Goal: Information Seeking & Learning: Find specific fact

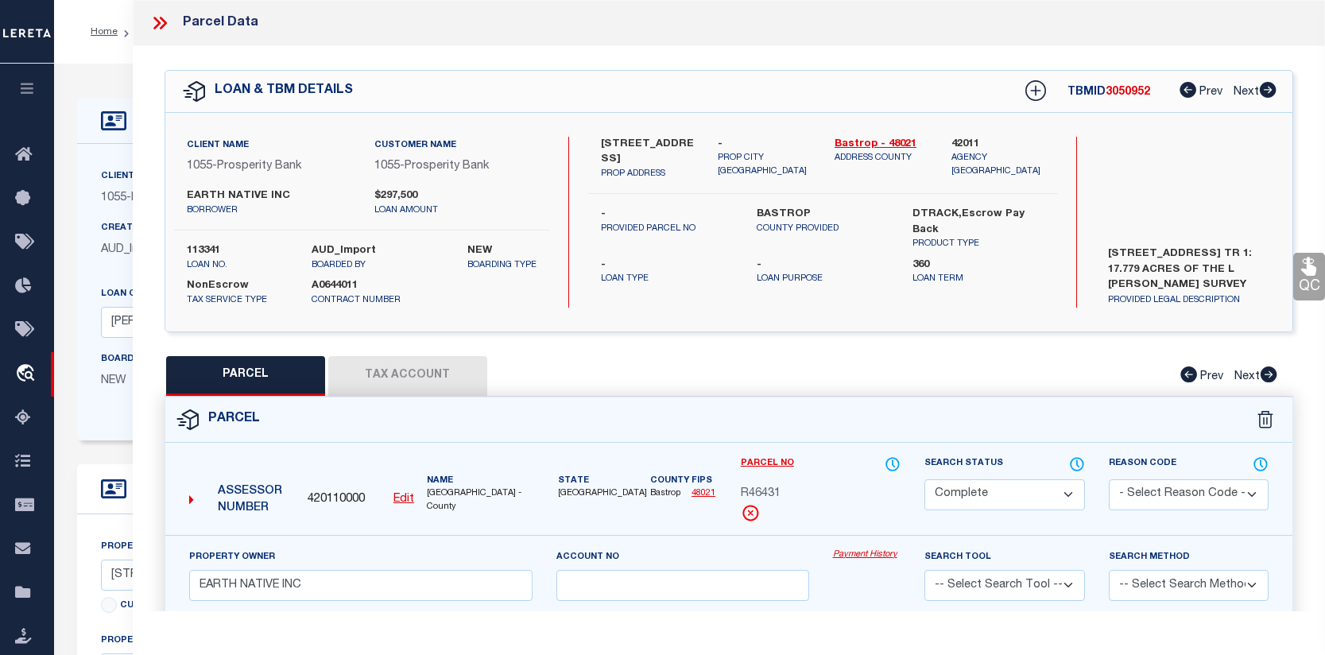
select select "CP"
select select "10379"
select select "3831"
select select "NonEscrow"
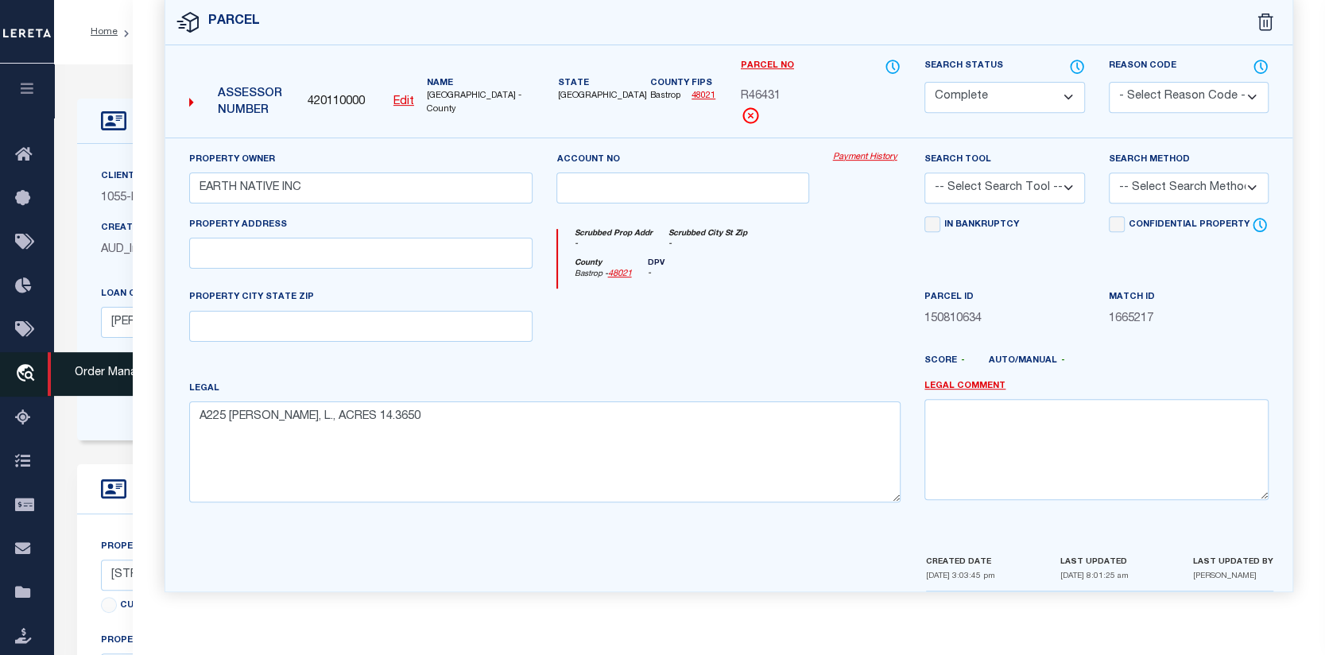
click at [28, 371] on icon "travel_explore" at bounding box center [27, 374] width 25 height 21
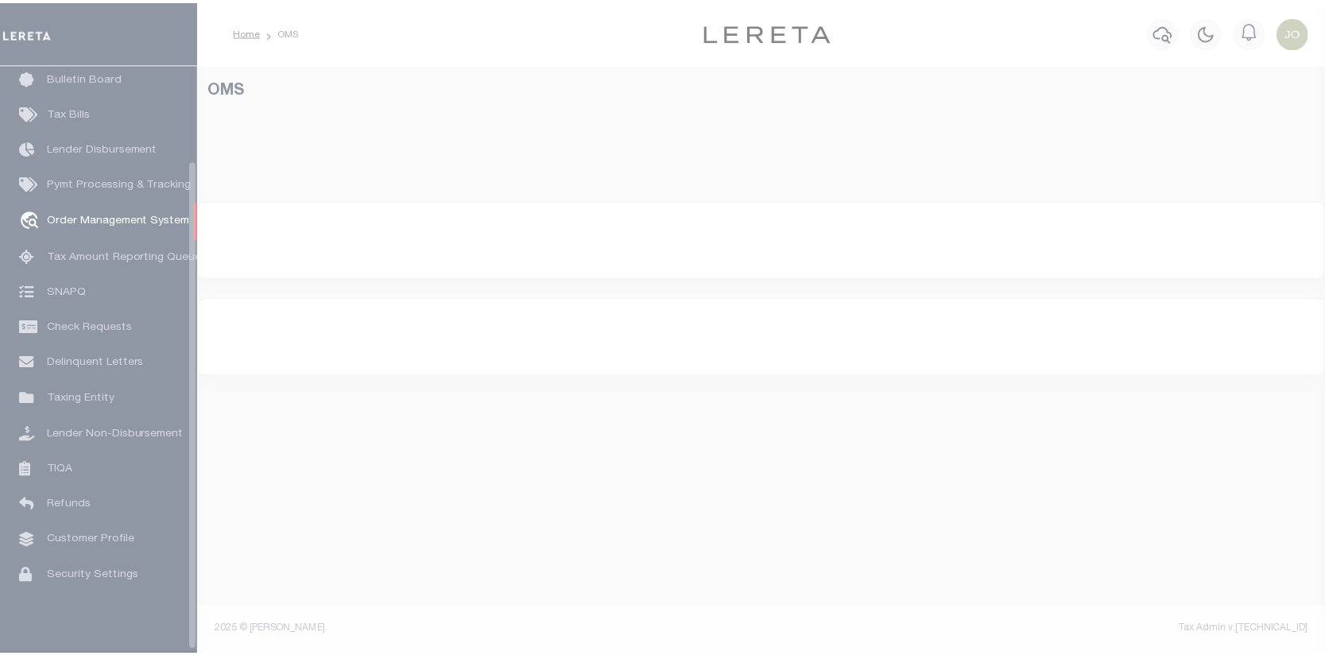
scroll to position [115, 0]
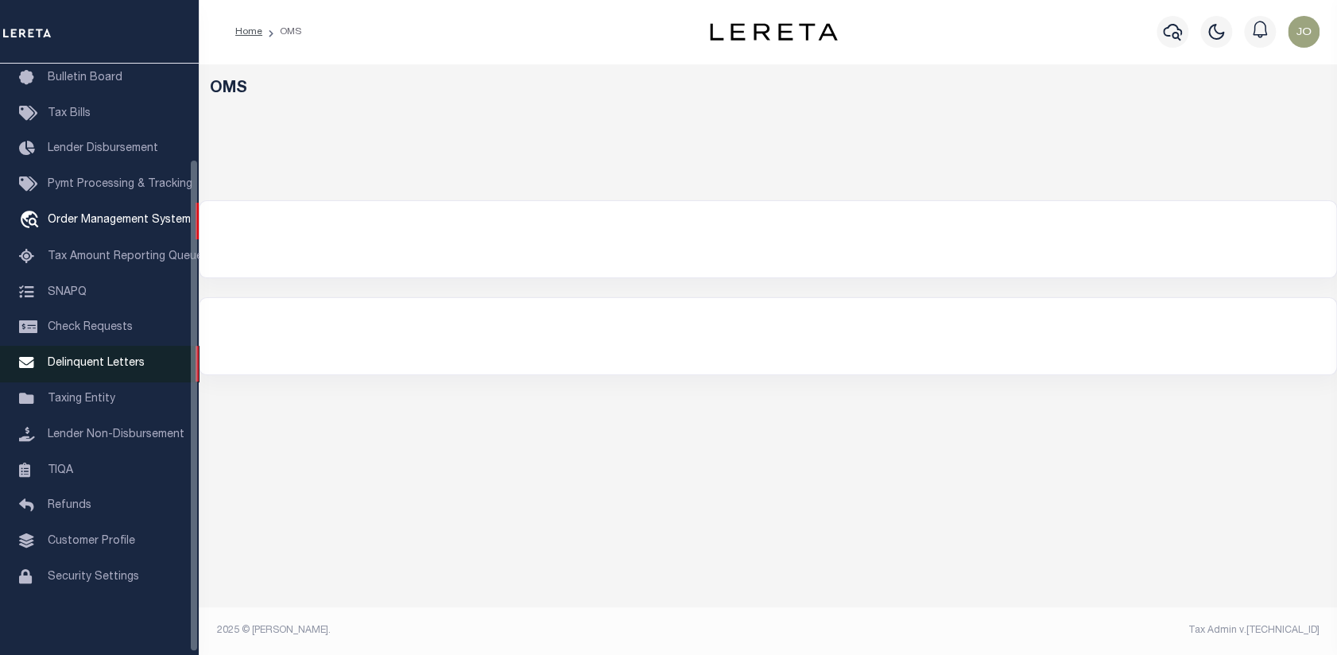
select select "200"
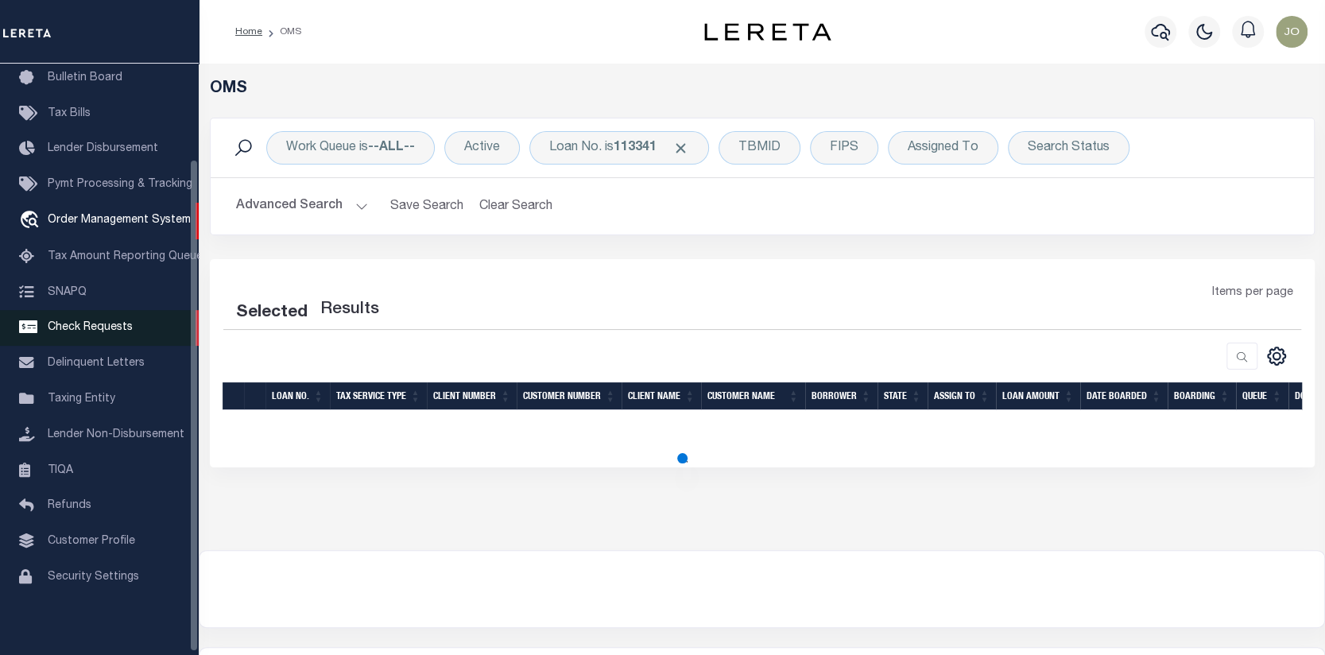
select select "200"
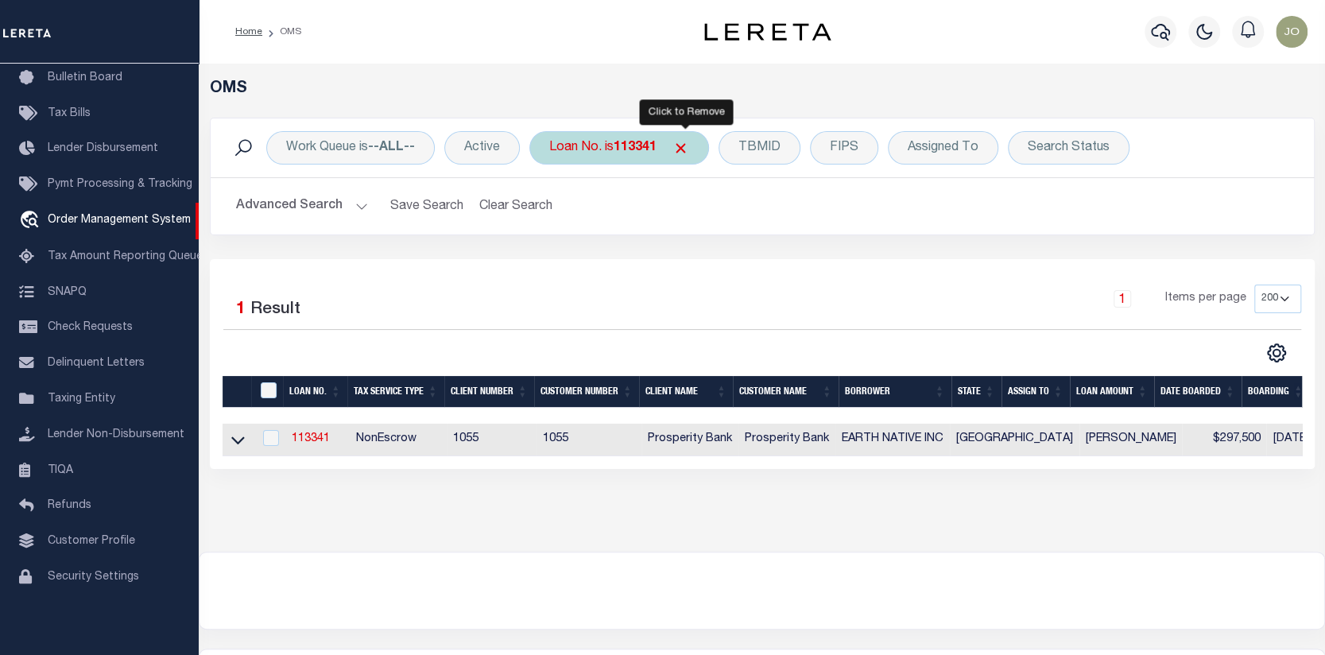
click at [688, 146] on span "Click to Remove" at bounding box center [681, 148] width 17 height 17
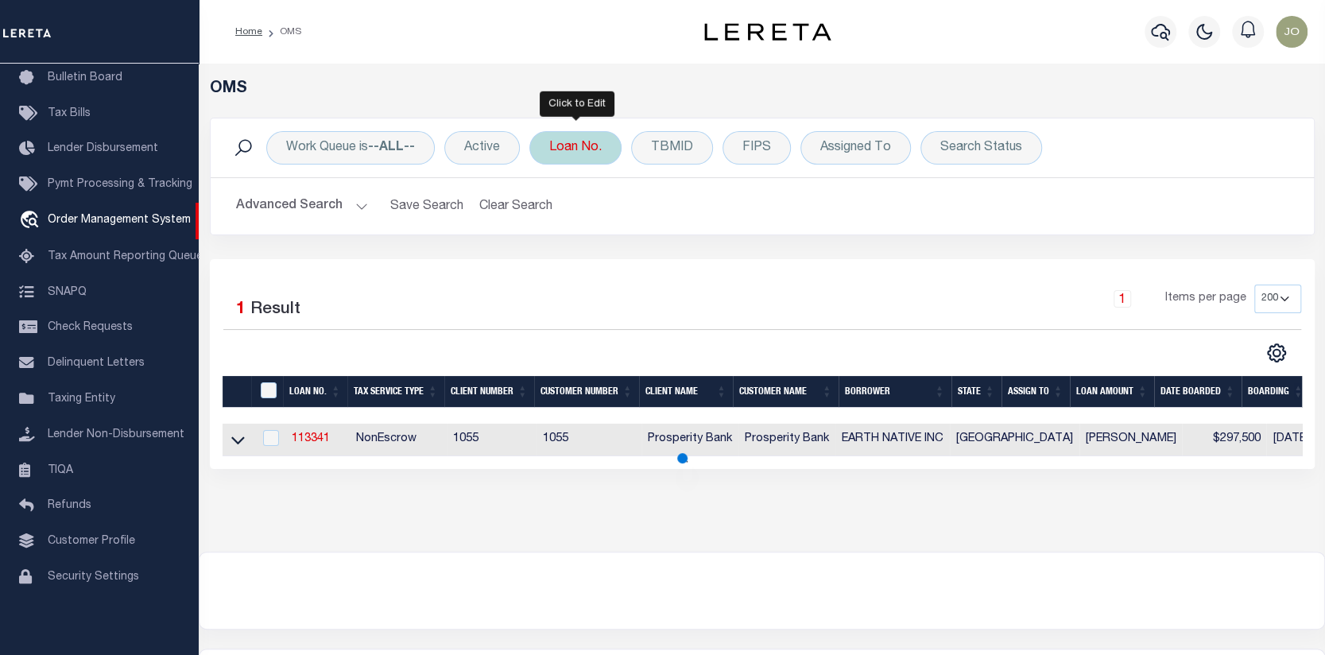
click at [584, 148] on div "Loan No." at bounding box center [576, 147] width 92 height 33
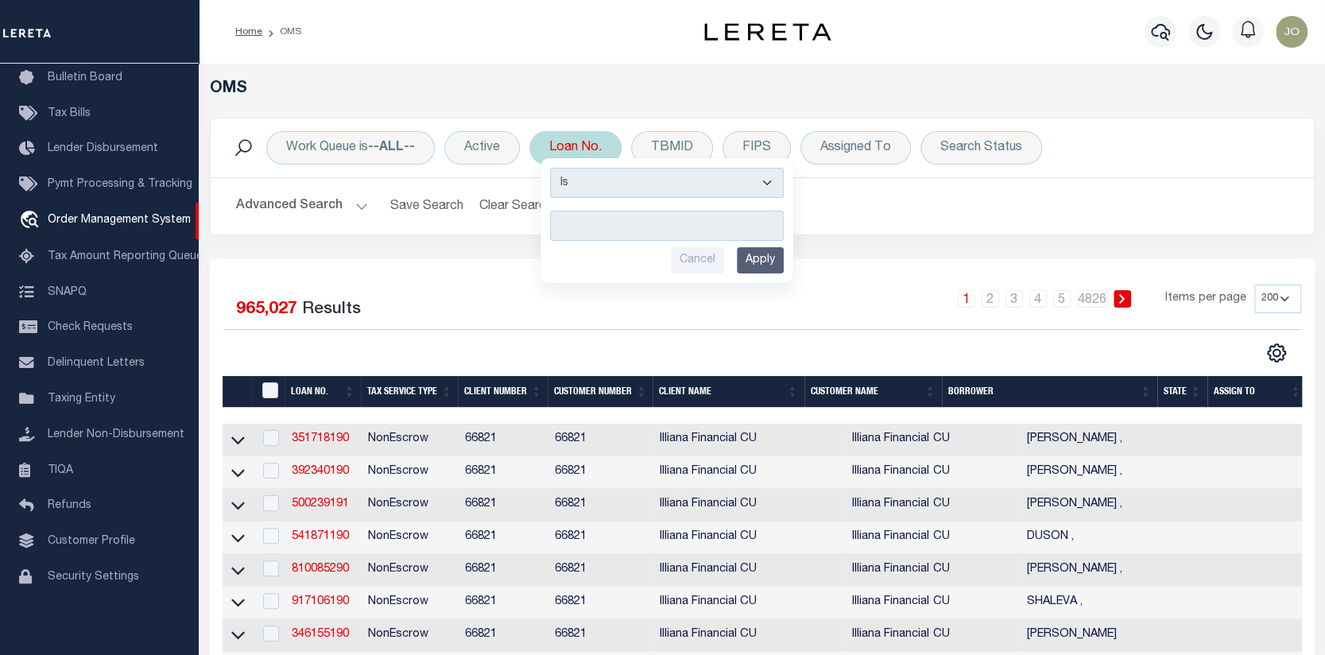
click at [560, 221] on input "text" at bounding box center [667, 226] width 234 height 30
type input "114870"
click at [748, 252] on input "Apply" at bounding box center [760, 260] width 47 height 26
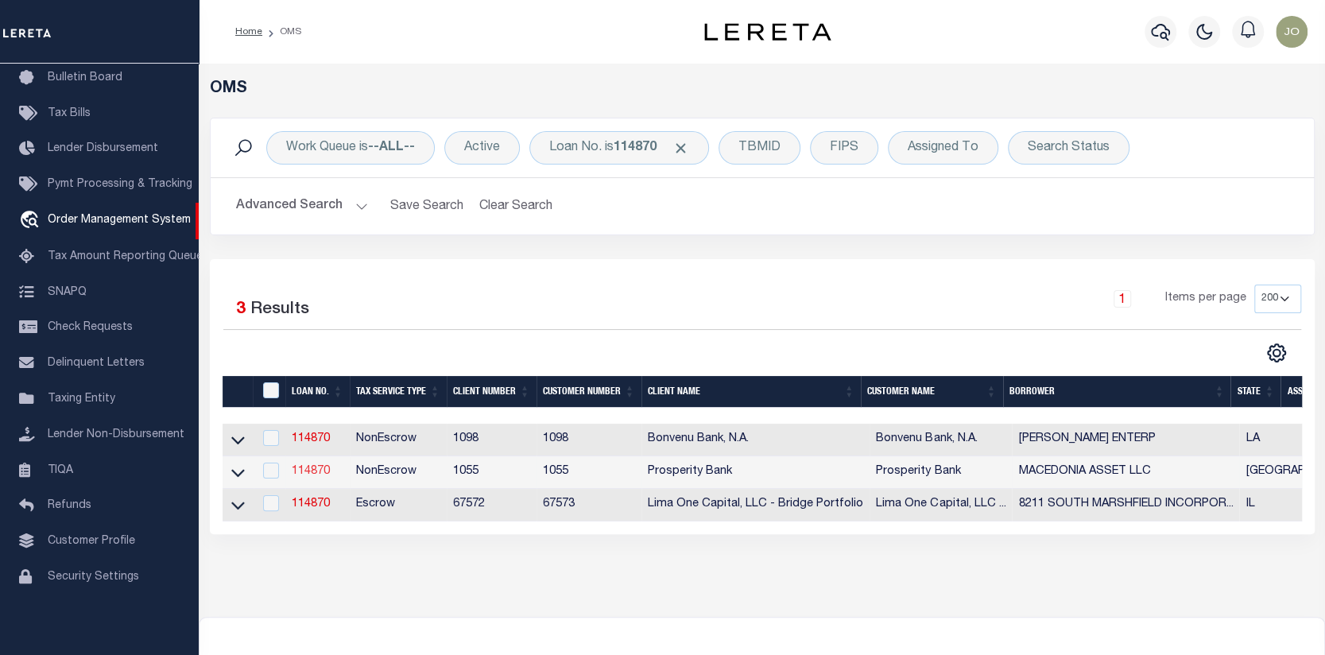
click at [319, 472] on link "114870" at bounding box center [311, 471] width 38 height 11
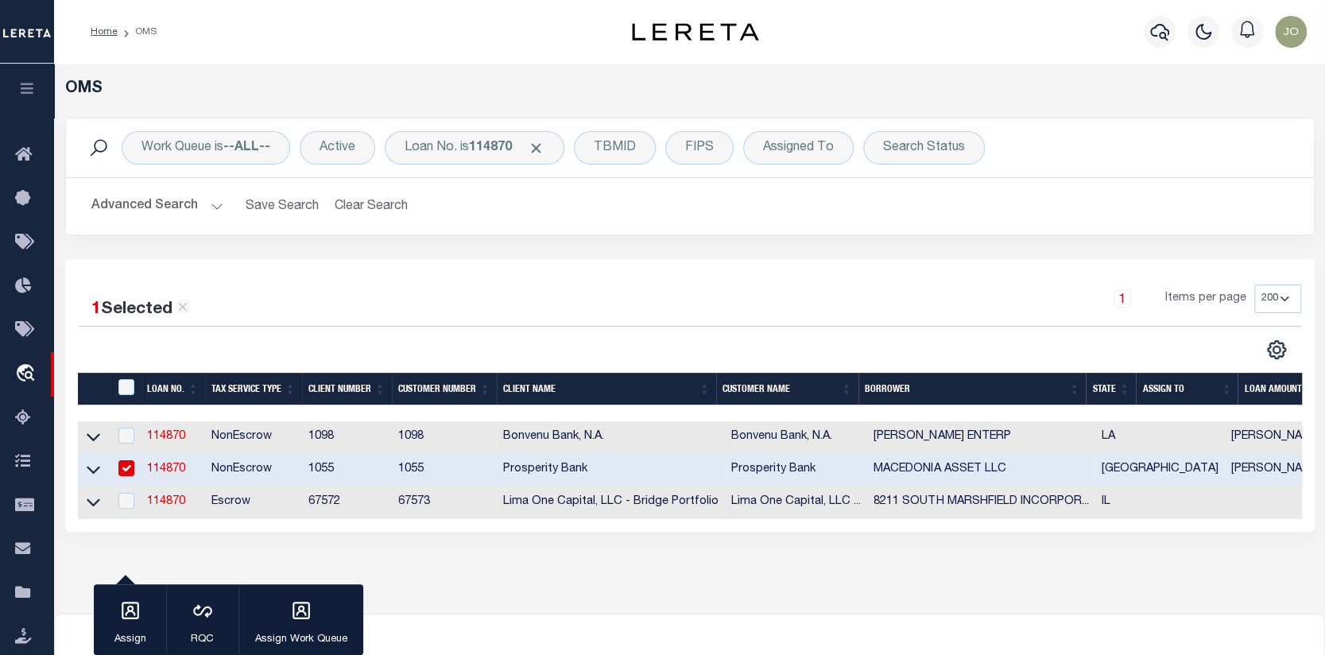
type input "114870"
type input "MACEDONIA ASSET LLC"
select select
type input "6315B FM 1488 RD STE 192"
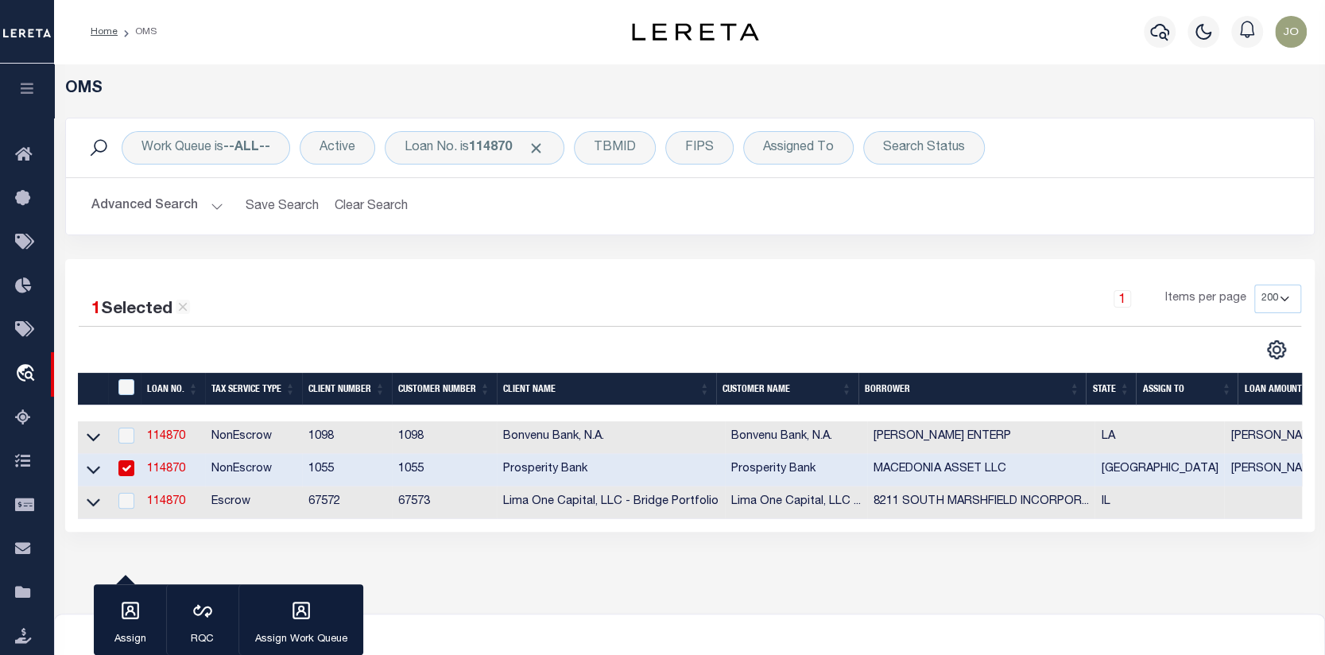
type input "MAGNOLIA TX 77354"
select select
select select "NonEscrow"
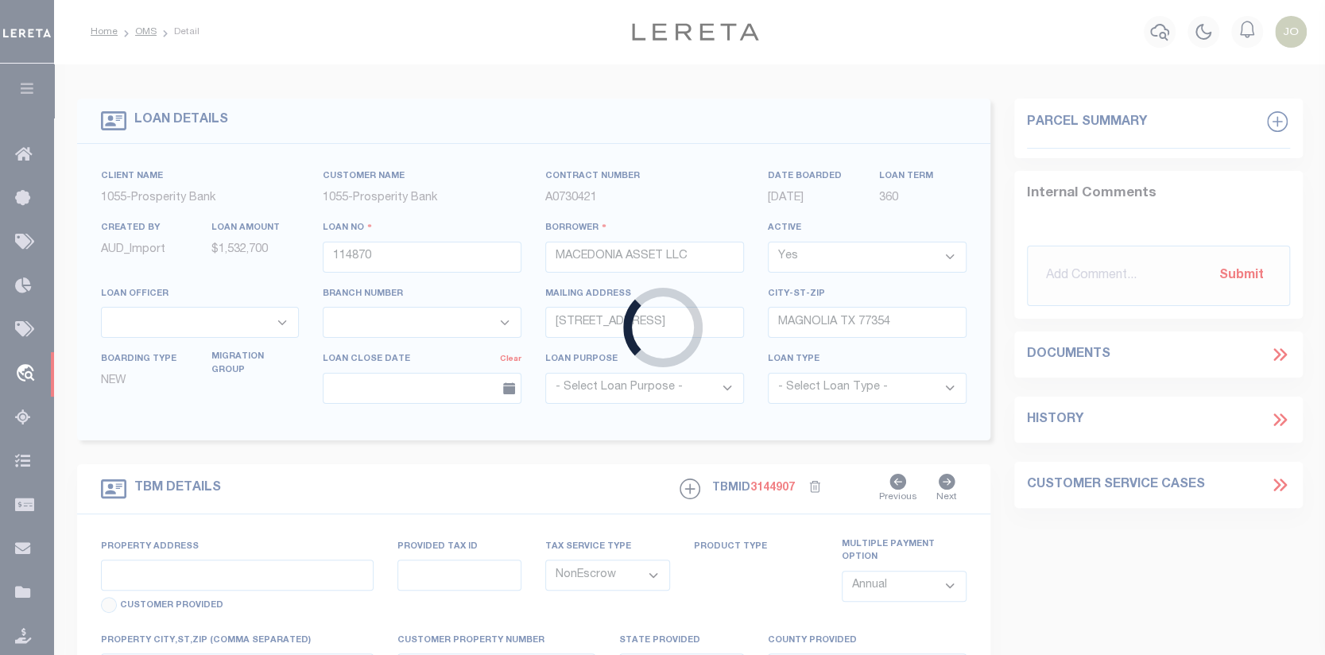
type input "24895 MACEDONIA RD"
type input "322300-004-000-100"
select select
type input "[GEOGRAPHIC_DATA]"
type textarea "ABS A322300 A-223 NUMA DE MIRIONDE TR 4 AC 78.598"
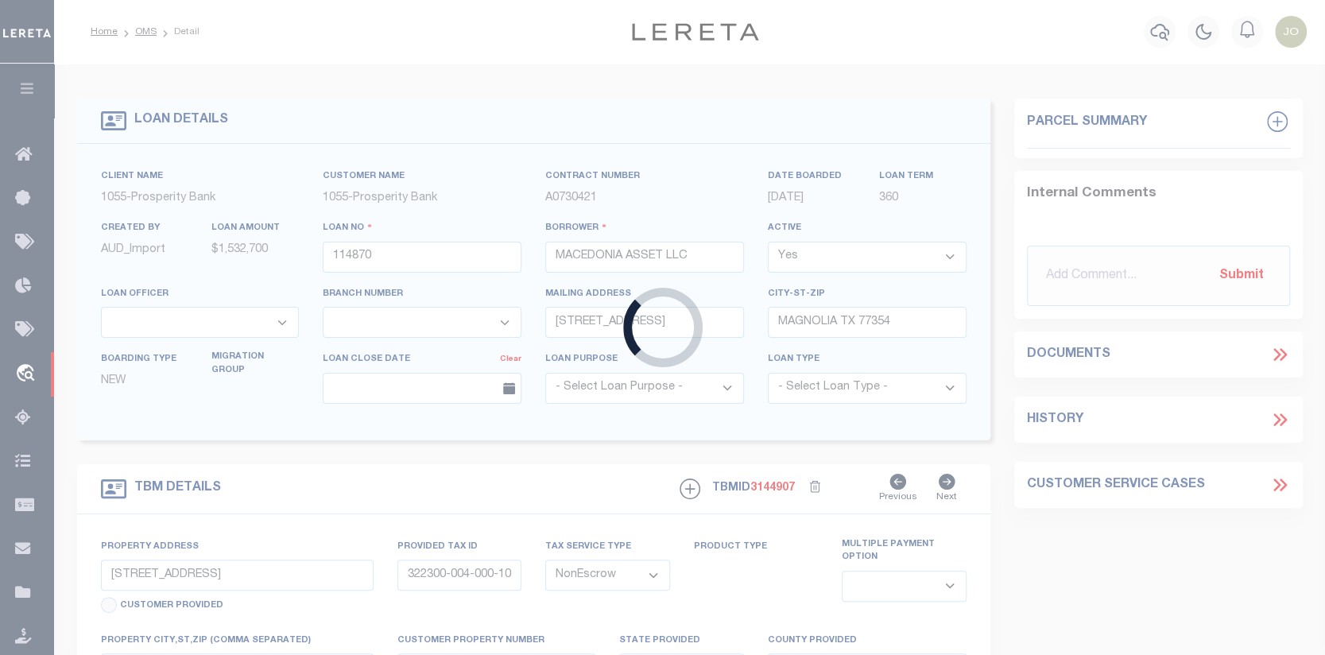
select select "26804"
select select "4090"
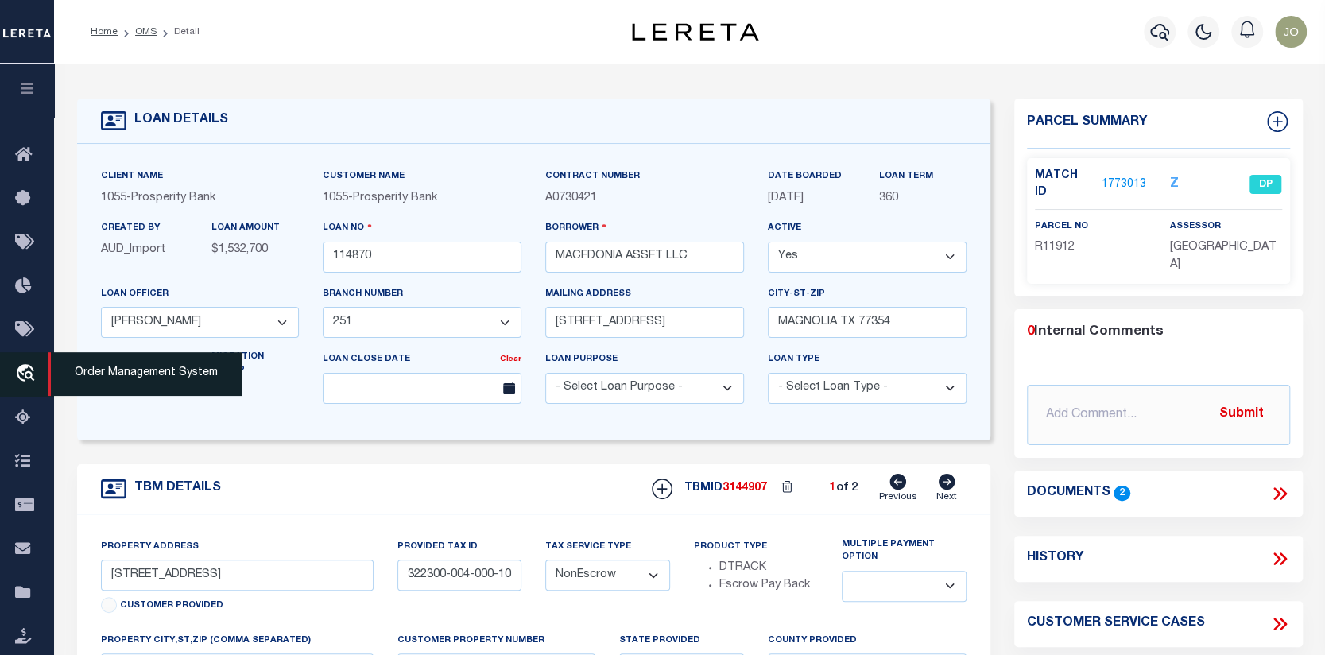
click at [68, 374] on span "Order Management System" at bounding box center [145, 374] width 194 height 44
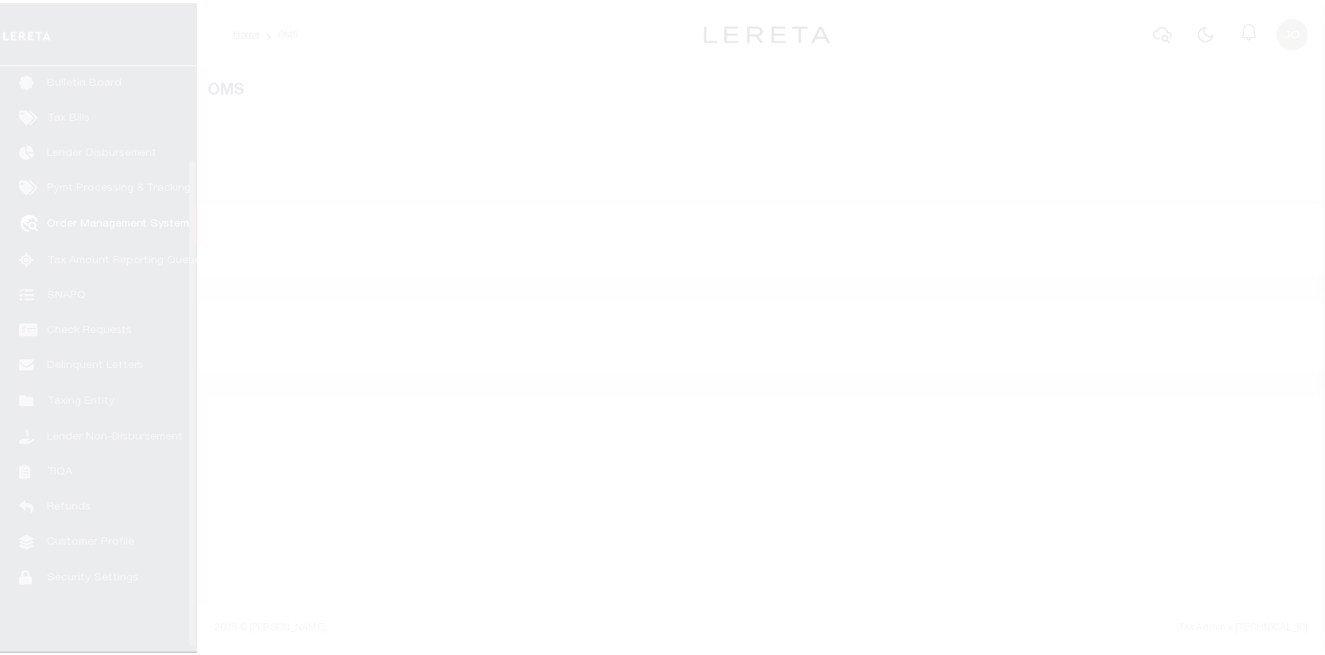
scroll to position [115, 0]
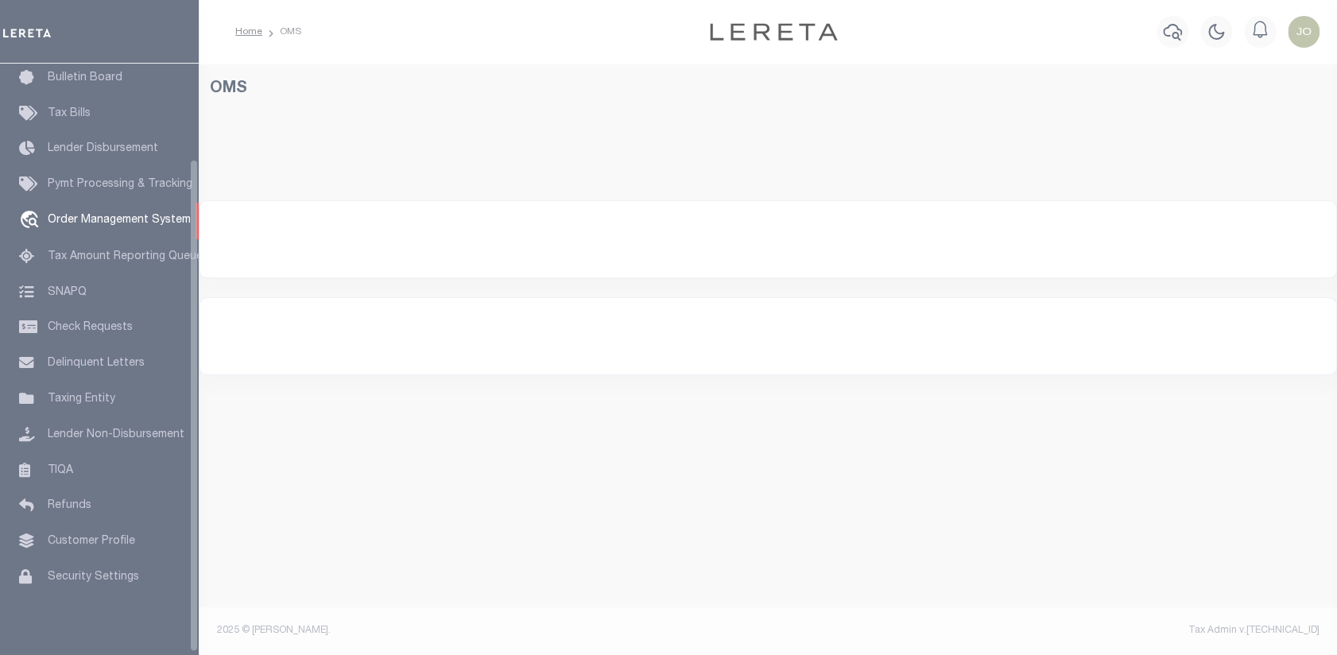
select select "200"
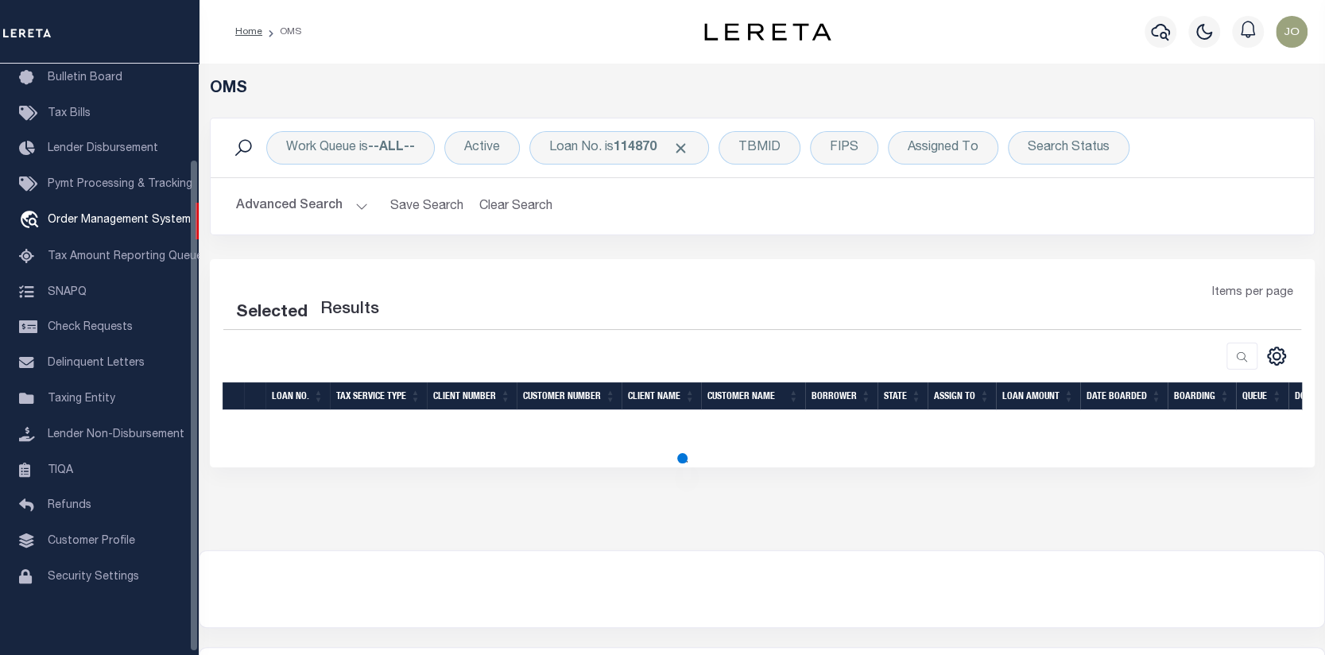
select select "200"
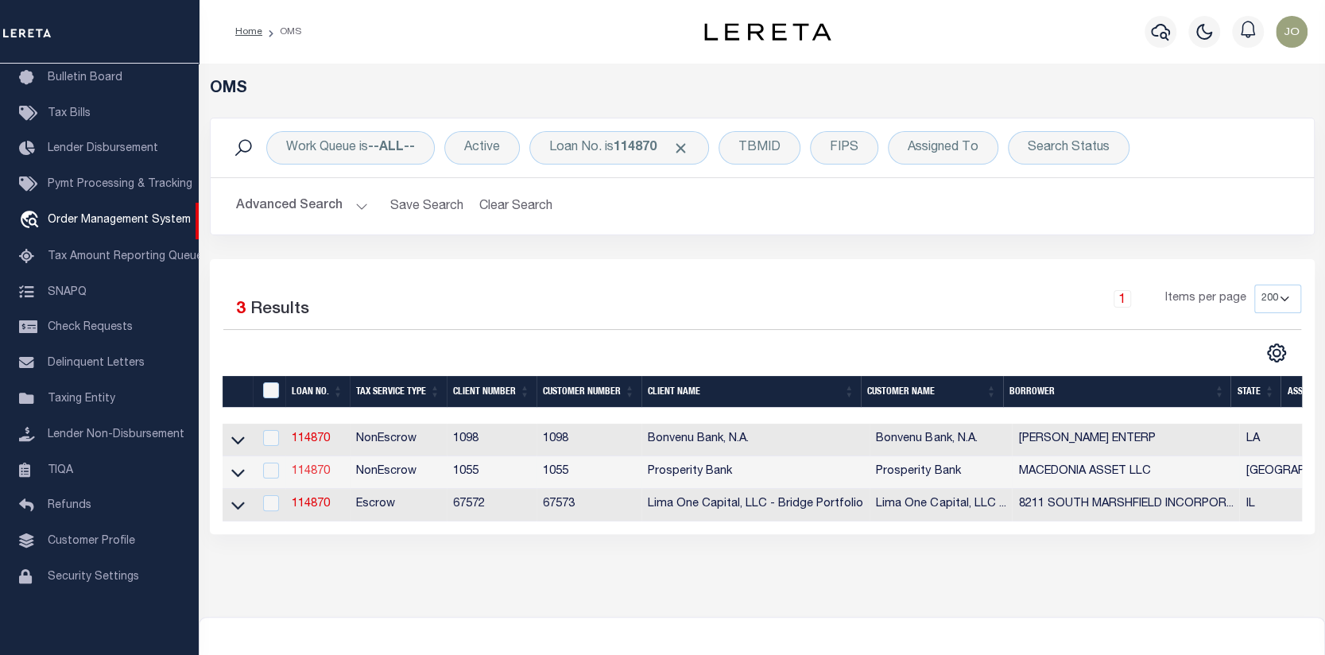
click at [310, 472] on link "114870" at bounding box center [311, 471] width 38 height 11
type input "114870"
type input "MACEDONIA ASSET LLC"
select select
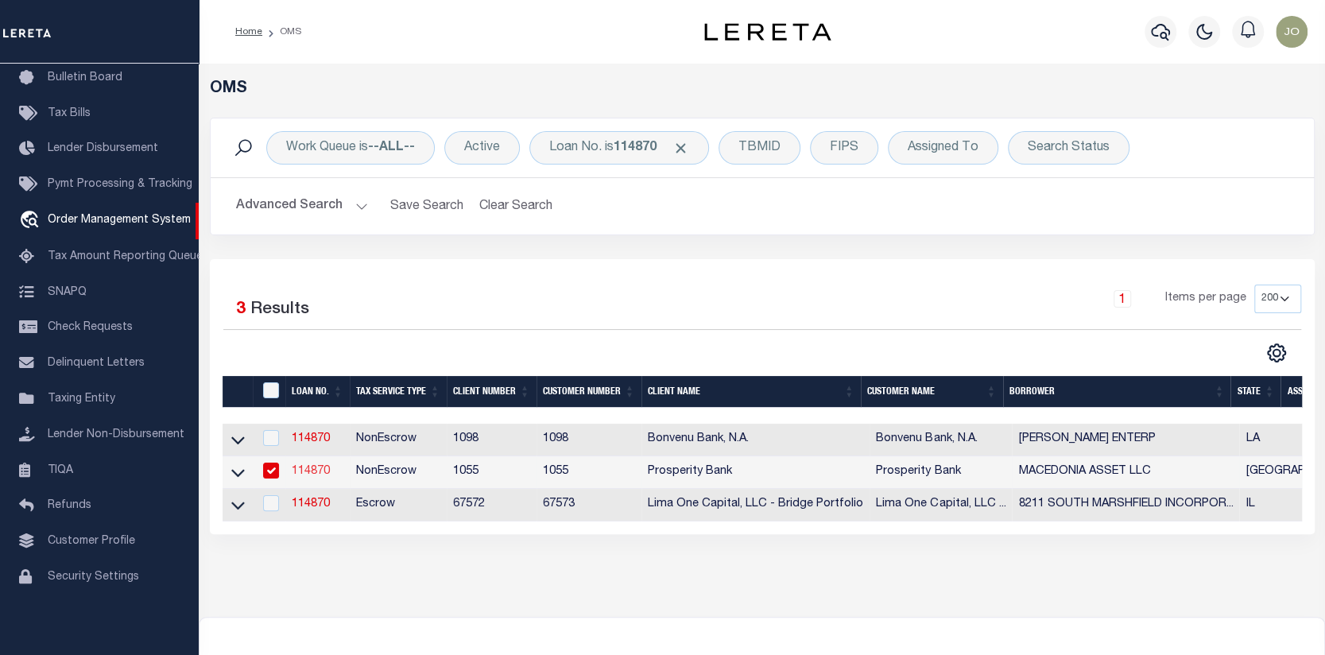
type input "6315B FM 1488 RD STE 192"
type input "MAGNOLIA TX 77354"
select select
select select "NonEscrow"
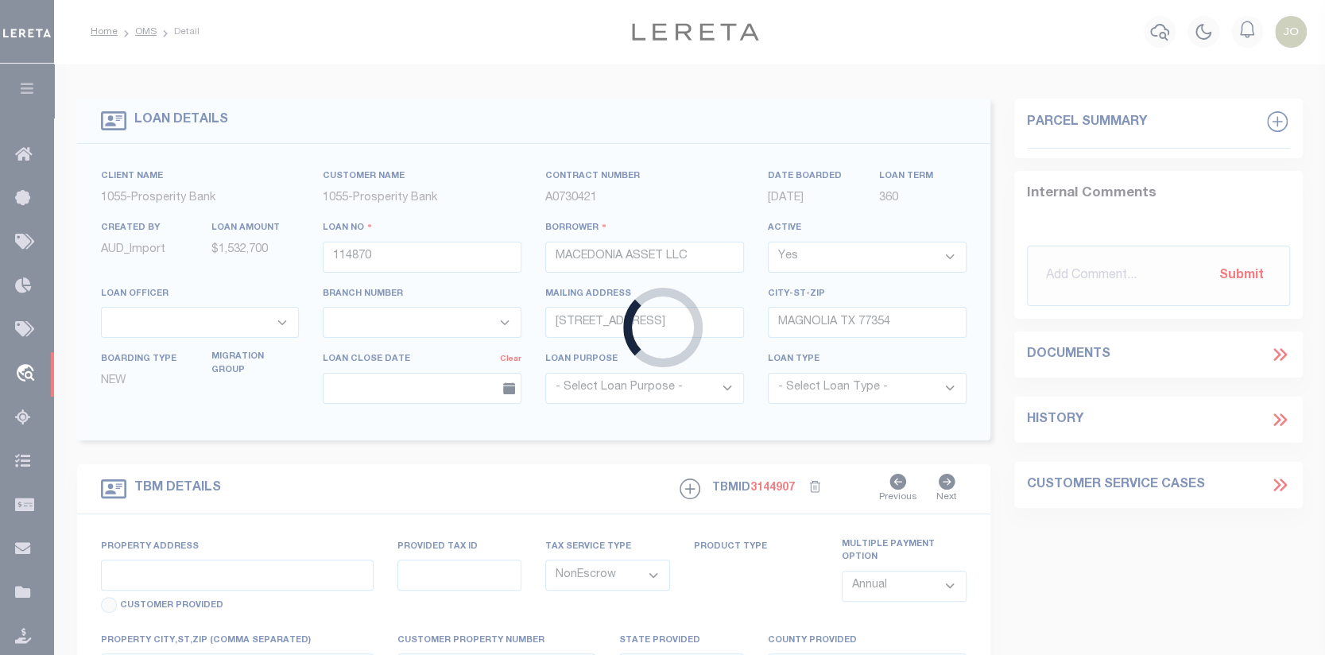
type input "24895 MACEDONIA RD"
type input "322300-004-000-100"
select select
type input "[GEOGRAPHIC_DATA]"
type textarea "ABS A322300 A-223 NUMA DE MIRIONDE TR 4 AC 78.598"
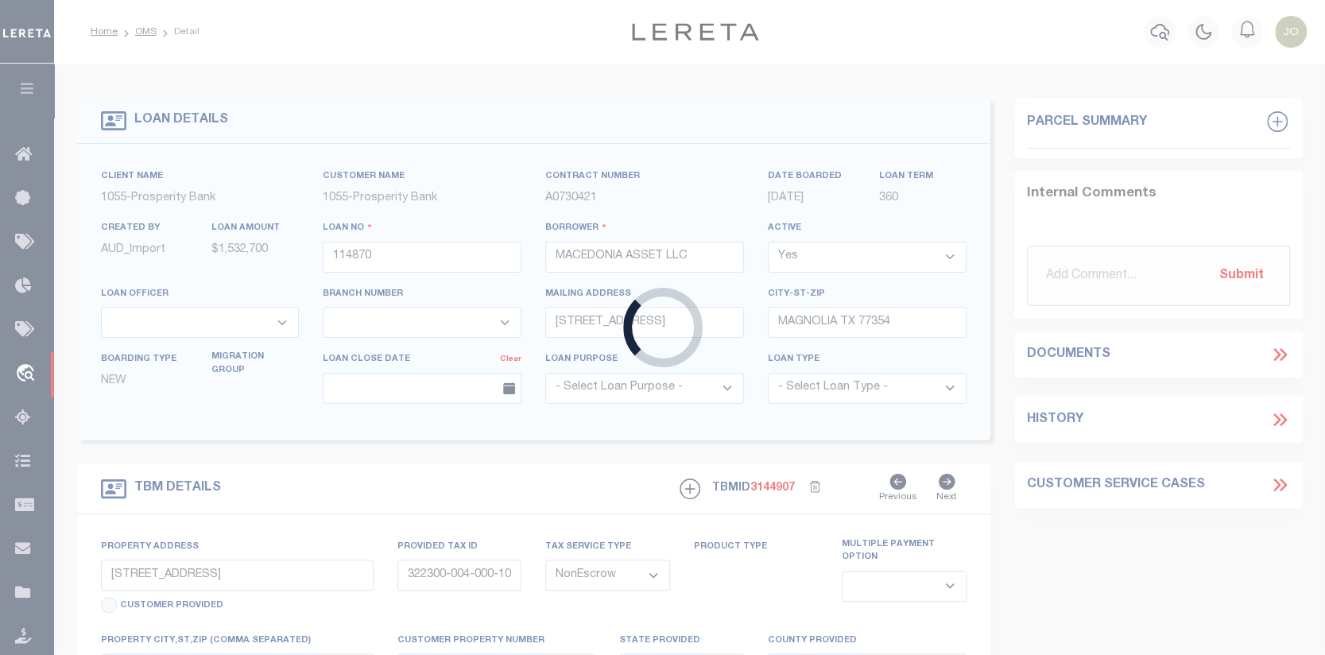
select select "26804"
select select "4090"
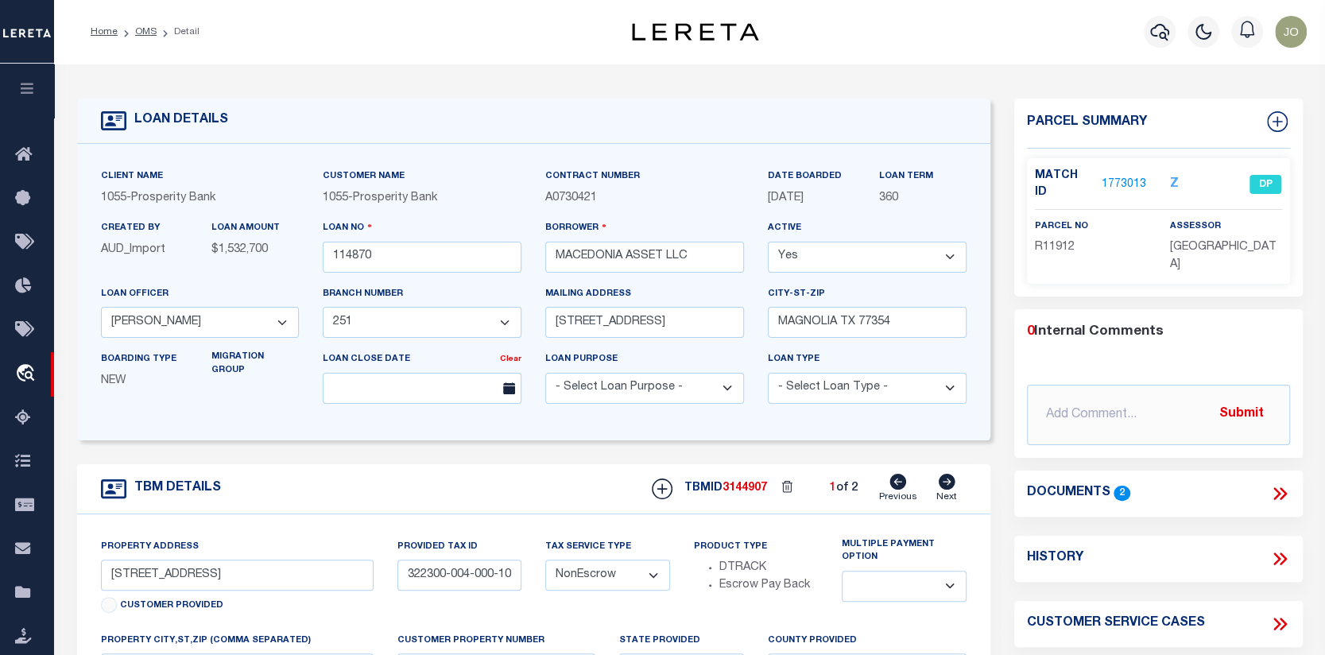
click at [1283, 483] on icon at bounding box center [1280, 493] width 21 height 21
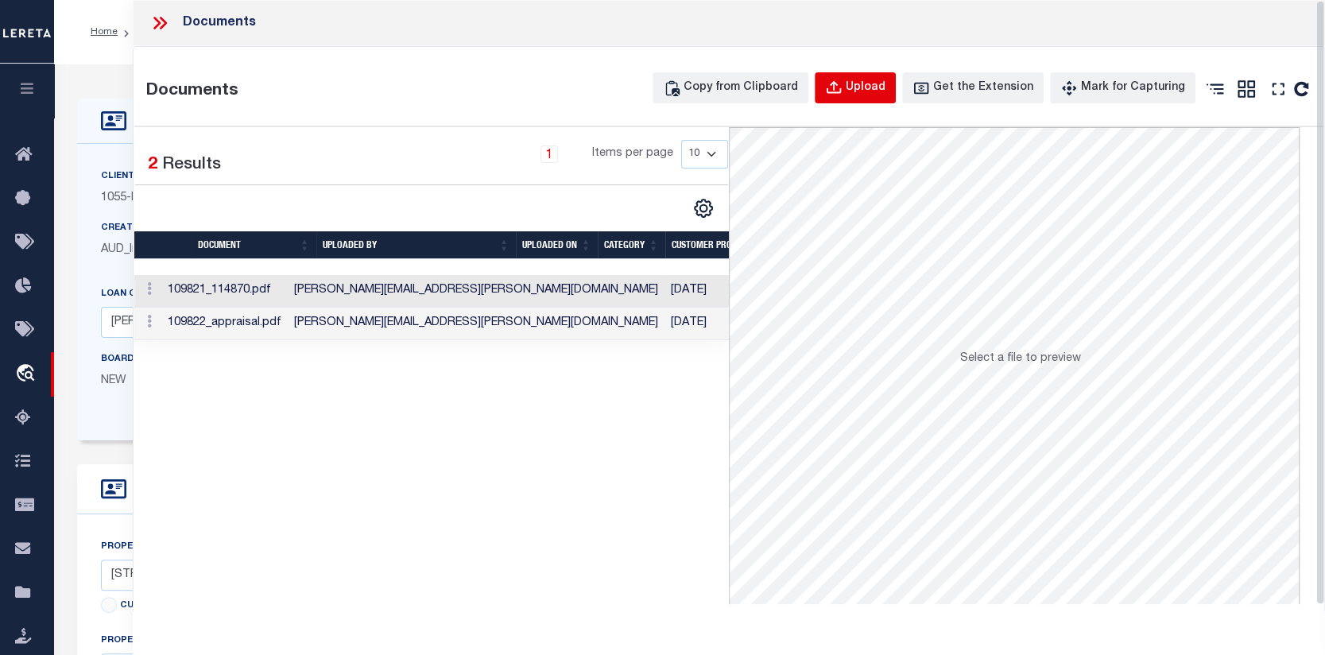
click at [873, 80] on div "Upload" at bounding box center [866, 88] width 40 height 17
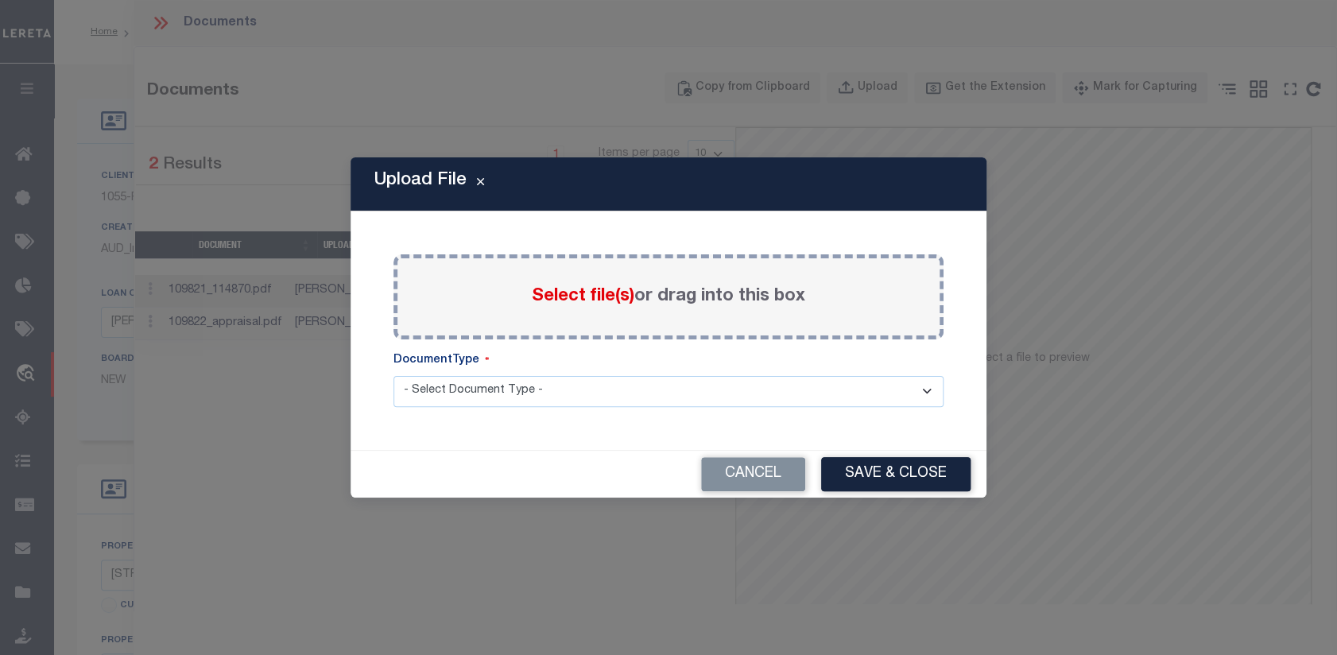
click at [596, 293] on span "Select file(s)" at bounding box center [583, 296] width 103 height 17
click at [0, 0] on input "Select file(s) or drag into this box" at bounding box center [0, 0] width 0 height 0
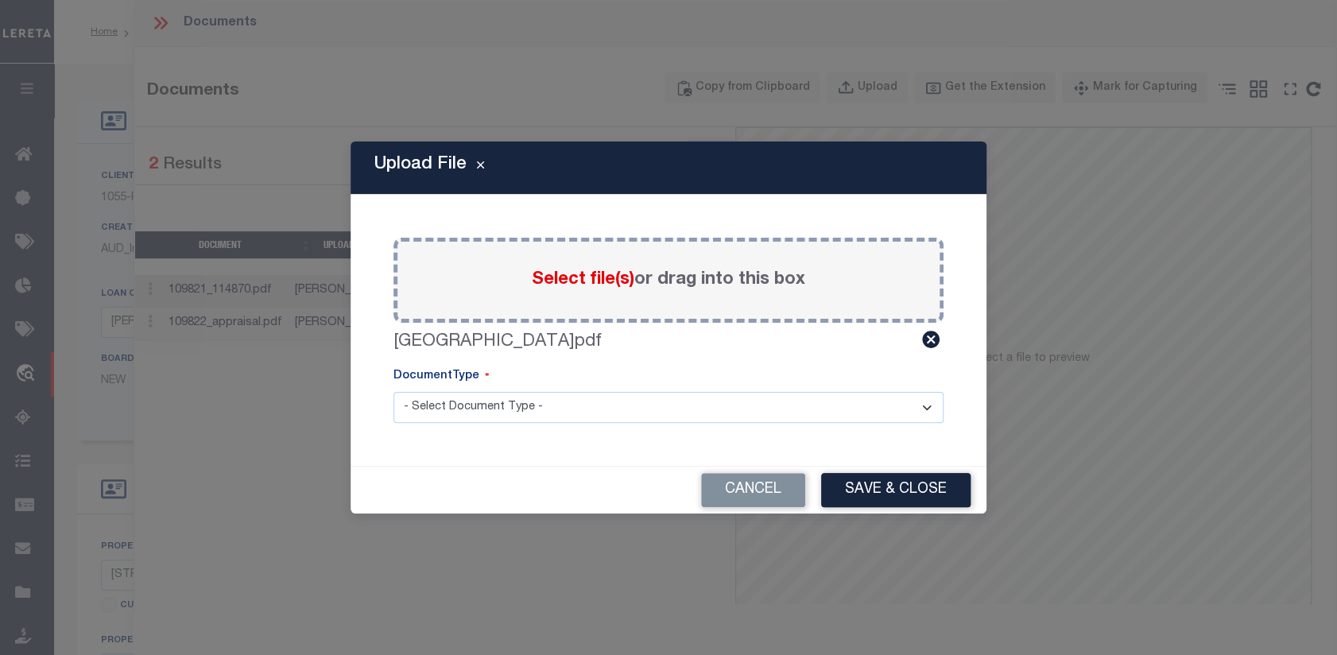
click at [921, 407] on select "- Select Document Type - Tax Service Documents" at bounding box center [669, 407] width 550 height 31
select select "TAX"
click at [394, 392] on select "- Select Document Type - Tax Service Documents" at bounding box center [669, 407] width 550 height 31
click at [874, 493] on button "Save & Close" at bounding box center [895, 490] width 149 height 34
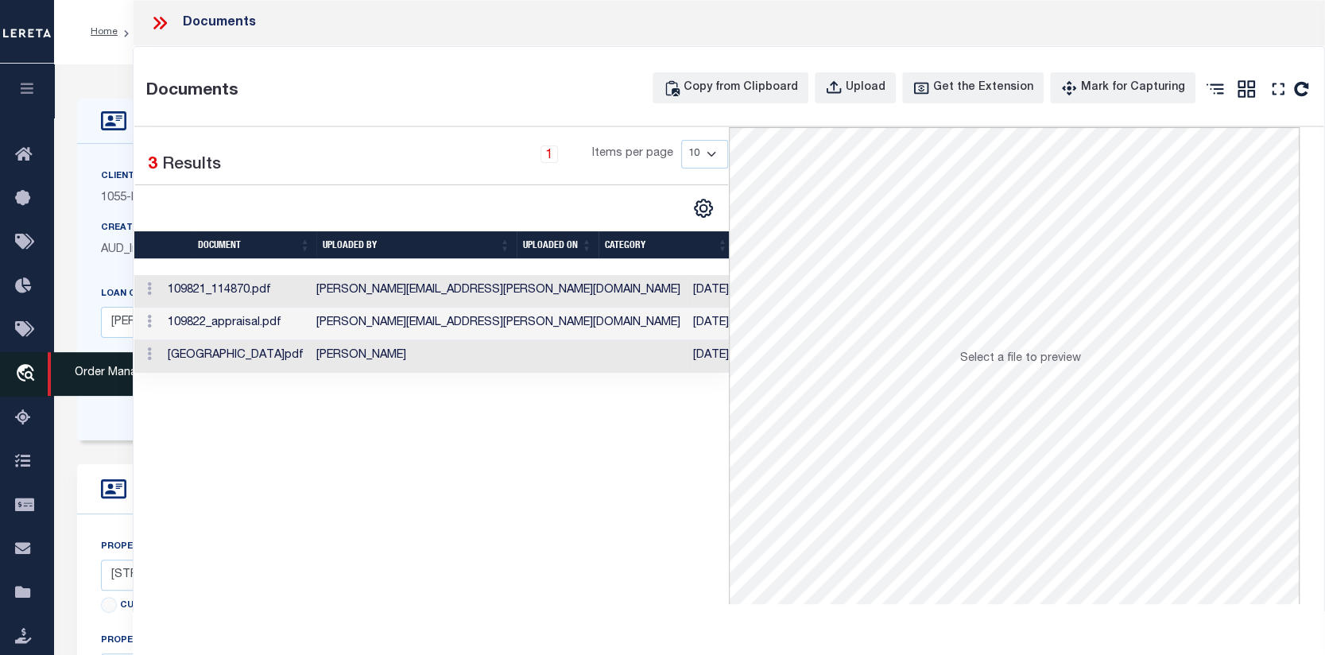
click at [20, 373] on icon "travel_explore" at bounding box center [27, 374] width 25 height 21
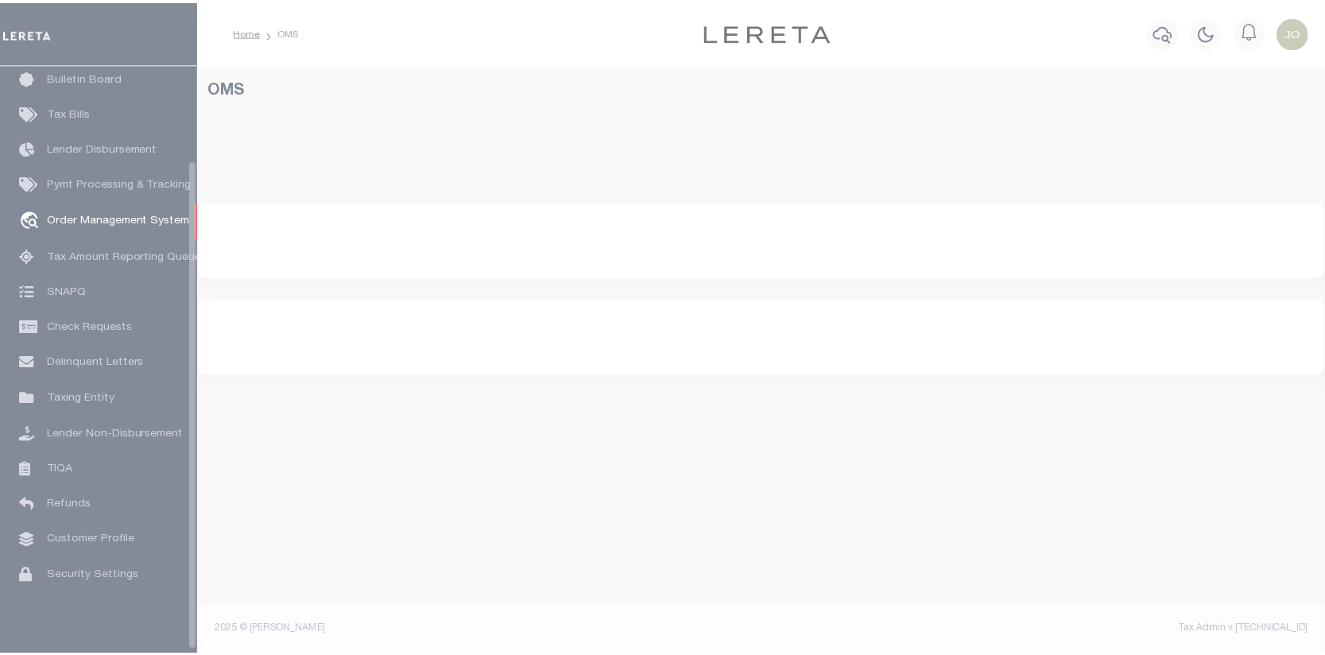
scroll to position [115, 0]
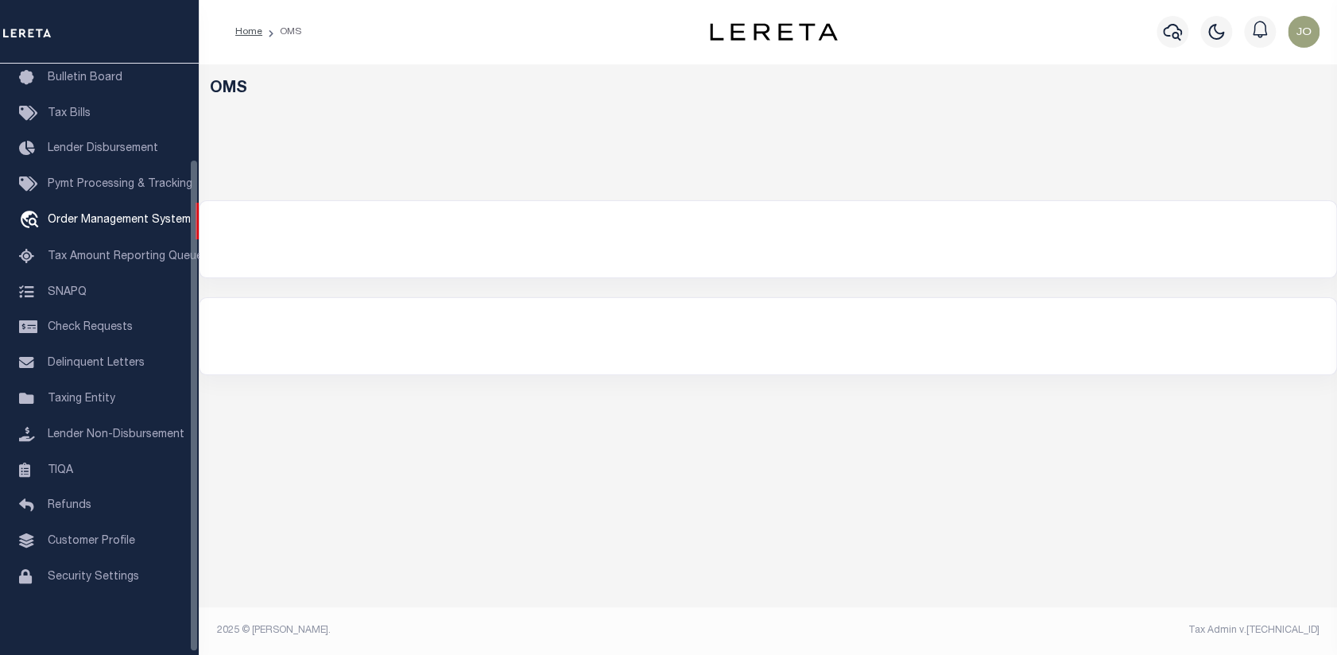
select select "200"
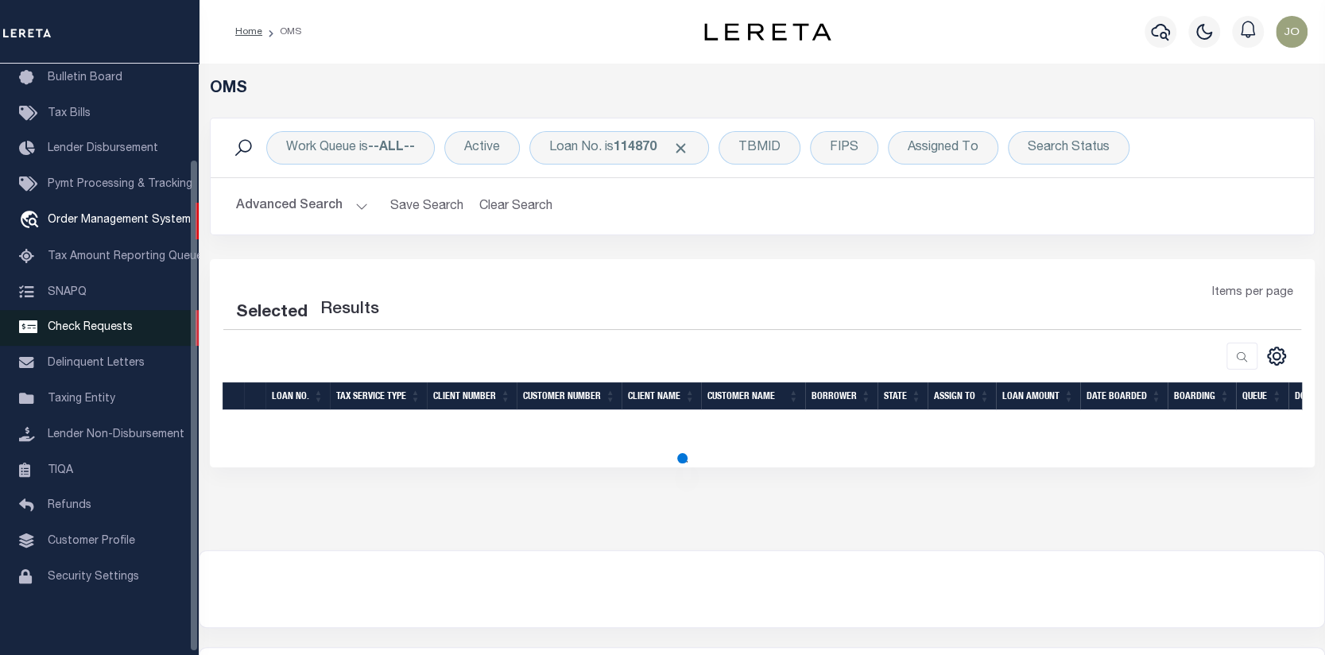
select select "200"
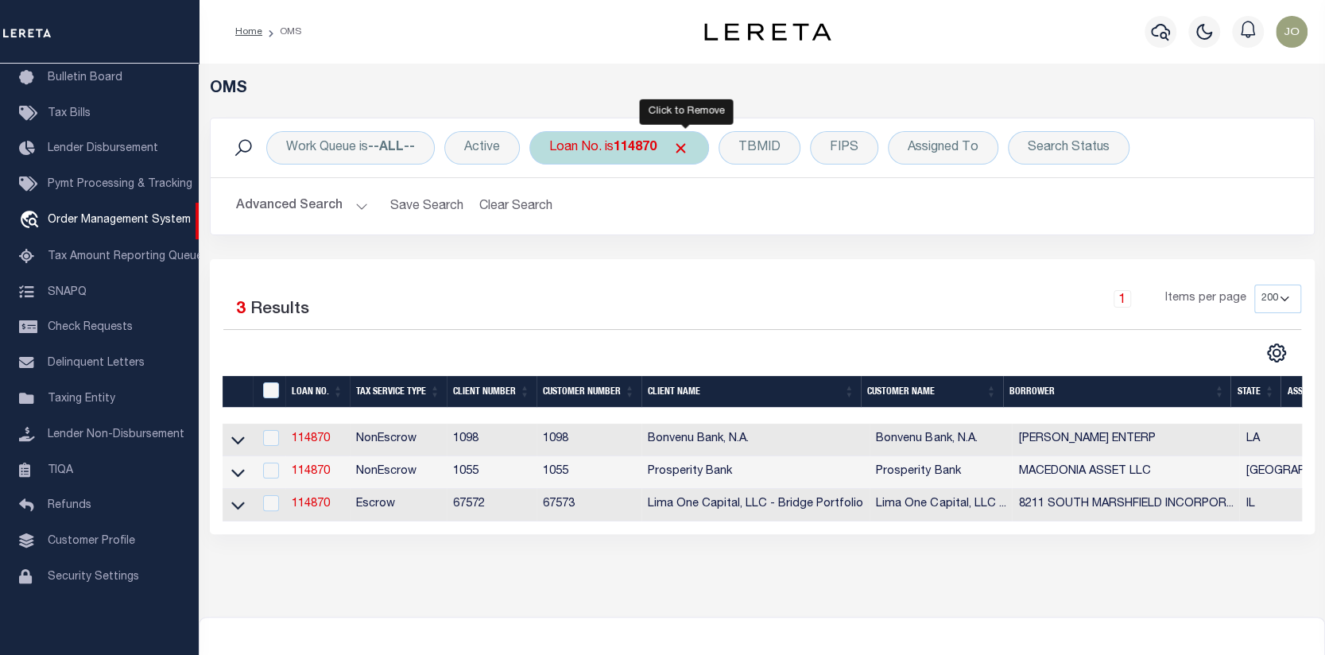
click at [684, 146] on span "Click to Remove" at bounding box center [681, 148] width 17 height 17
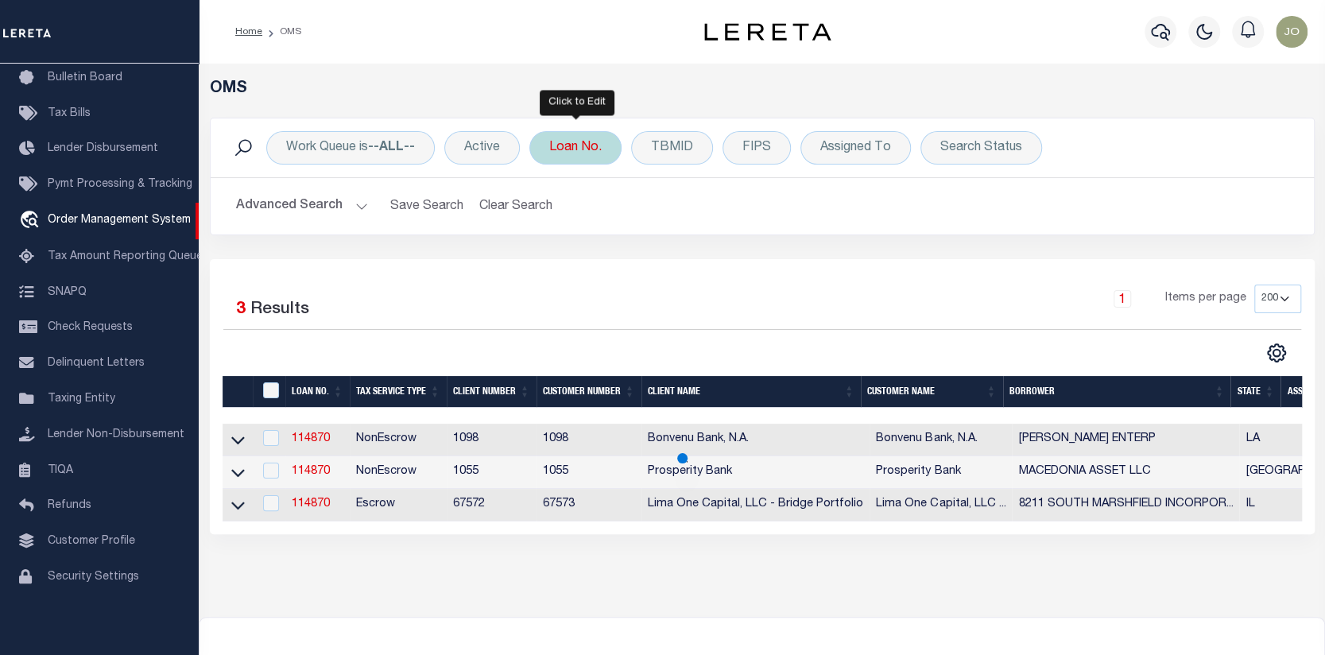
click at [580, 148] on div "Loan No." at bounding box center [576, 147] width 92 height 33
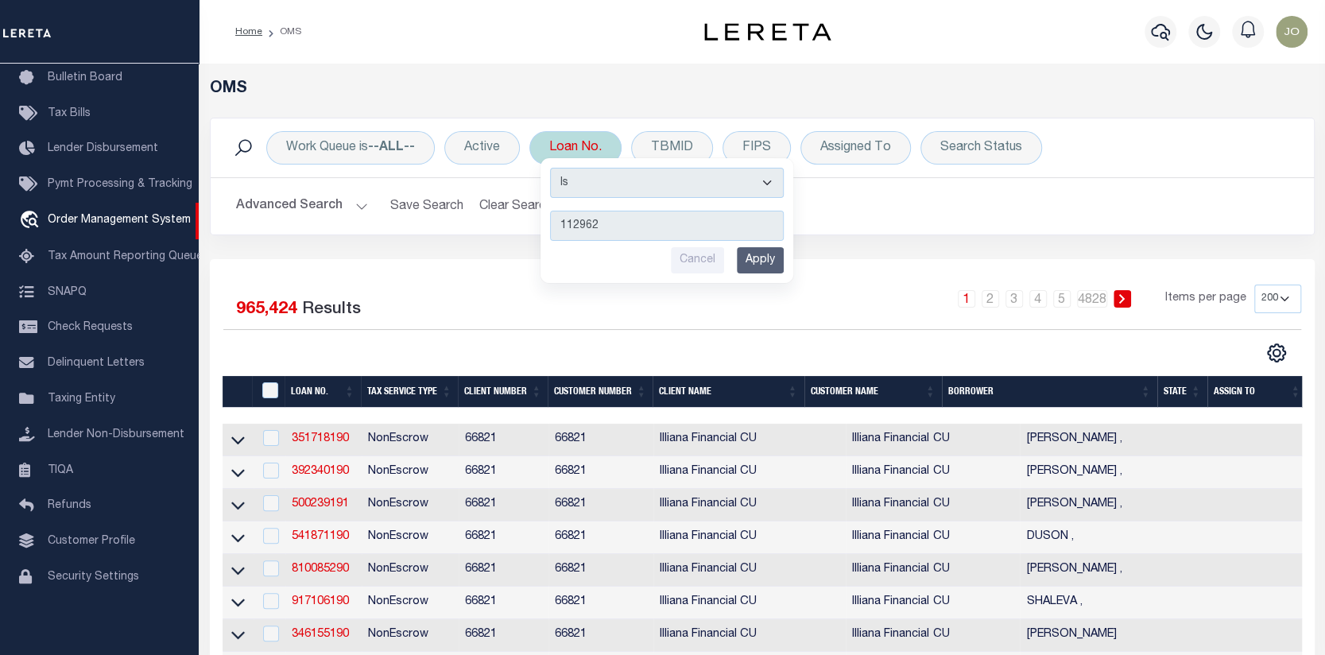
type input "112962"
click at [744, 252] on input "Apply" at bounding box center [760, 260] width 47 height 26
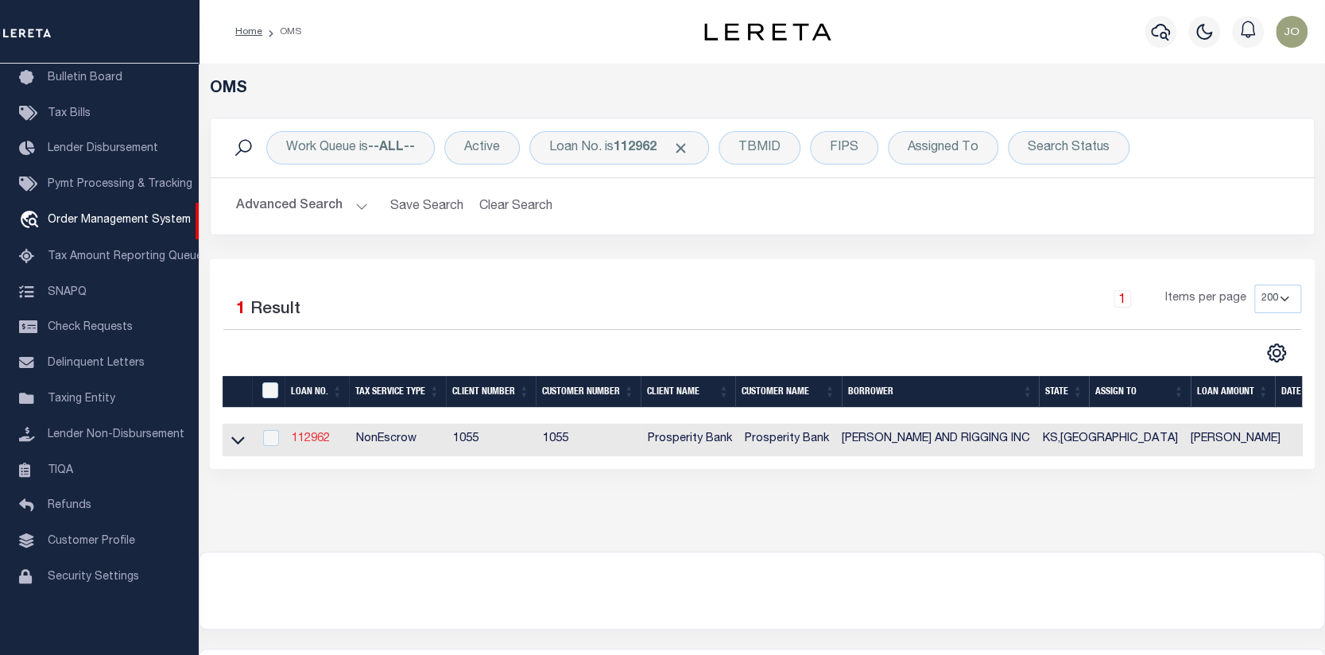
click at [312, 438] on link "112962" at bounding box center [311, 438] width 38 height 11
type input "112962"
type input "[PERSON_NAME] AND RIGGING INC"
select select
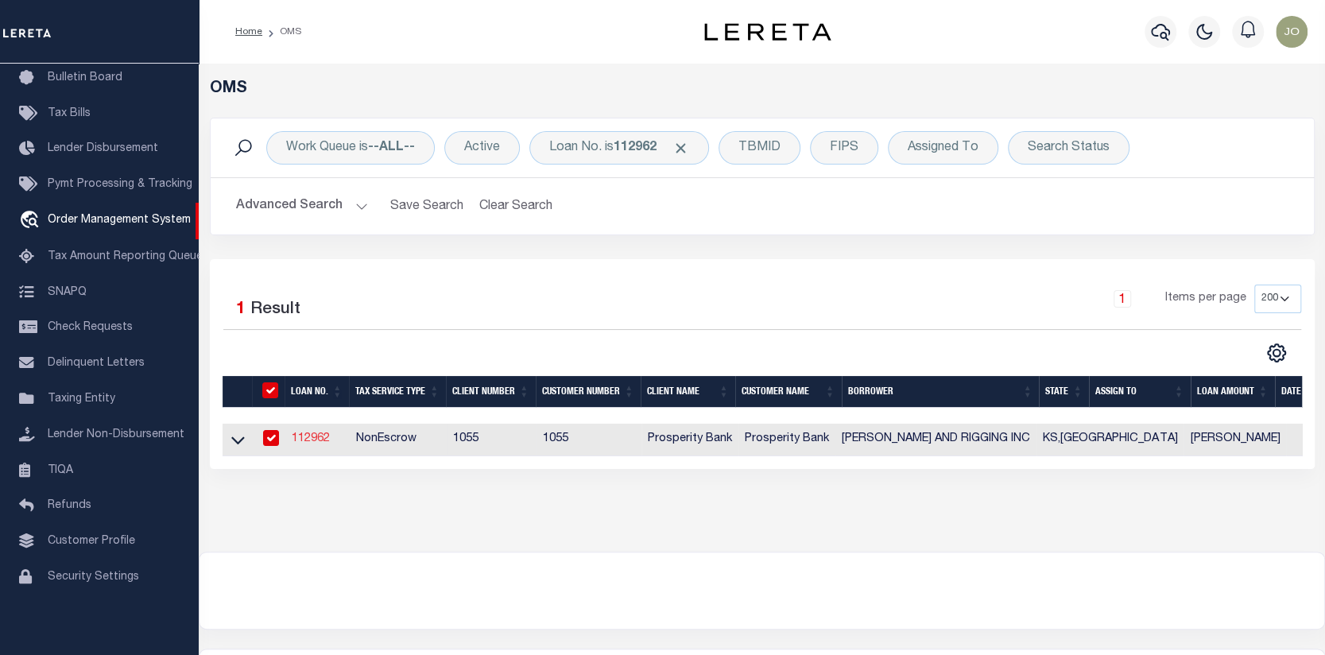
type input "[STREET_ADDRESS][PERSON_NAME]"
type input "TULSA OK 74116-1606"
select select "400"
select select "NonEscrow"
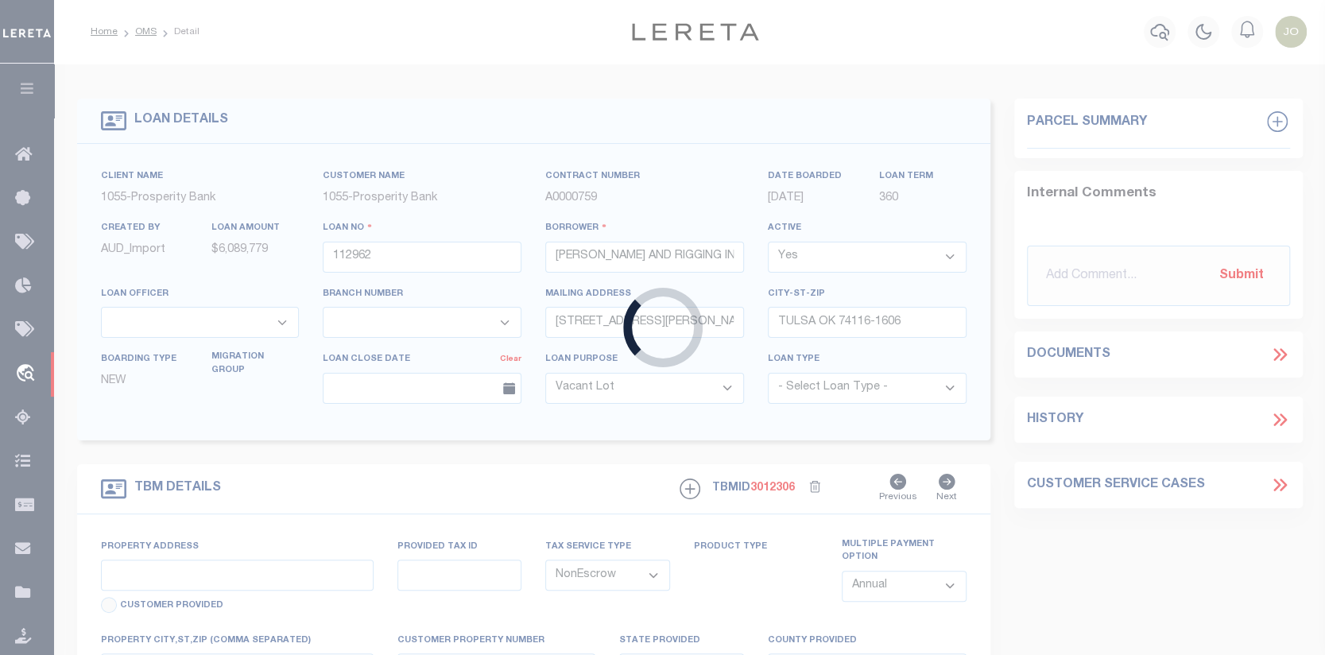
select select "10423"
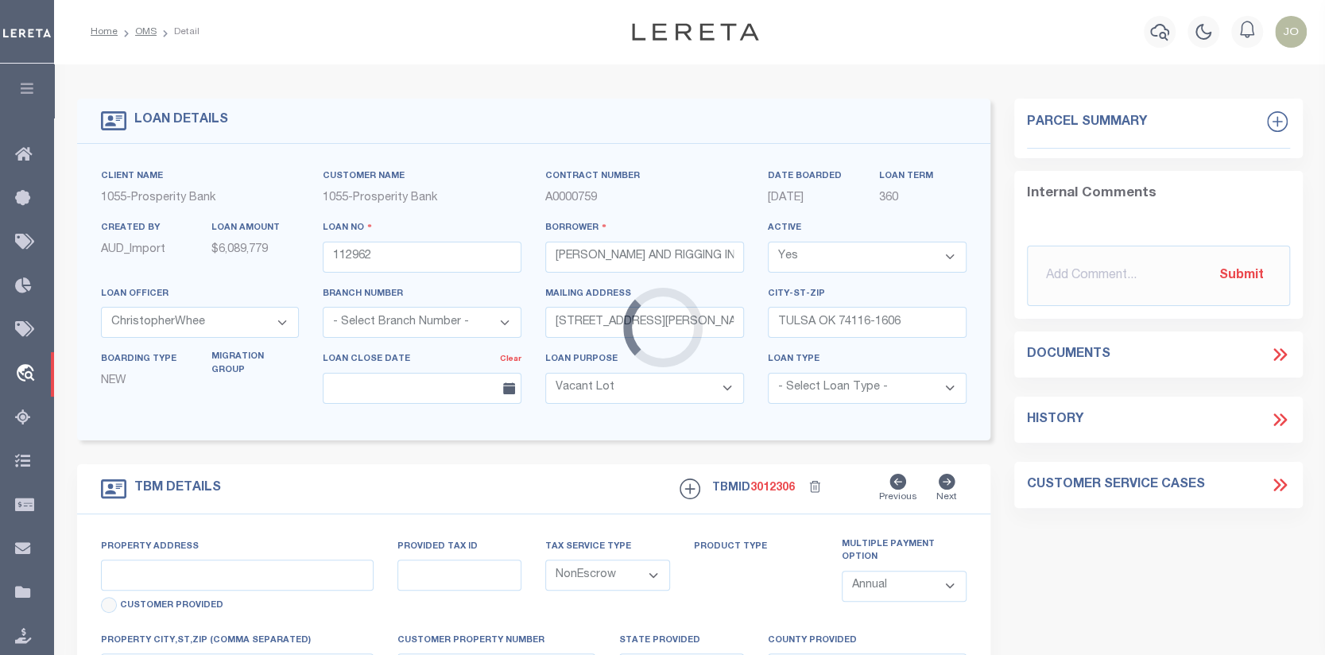
select select "3238"
type input "[STREET_ADDRESS]"
type input "105.0000047480"
type input "KS"
type textarea "LOTS 1-5 BLK 1 & LOTS 1-10 BLK 2 LOTS 1-5 BLK 3"
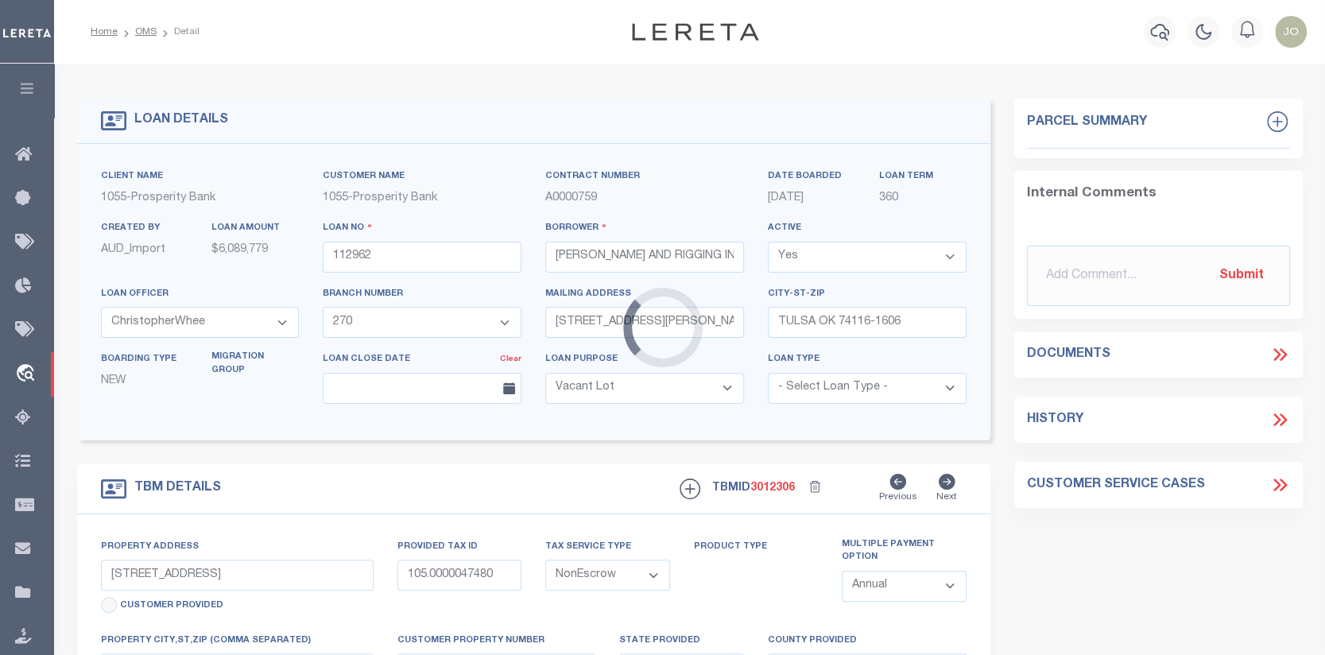
select select "2"
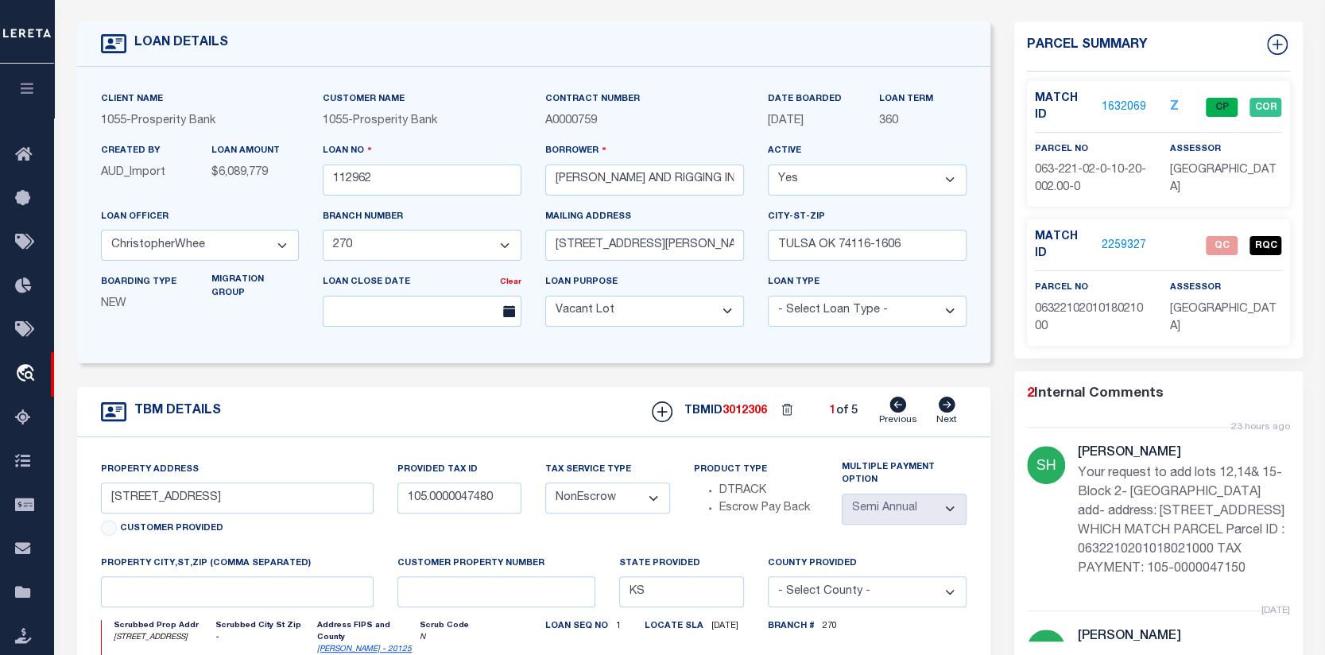
scroll to position [80, 0]
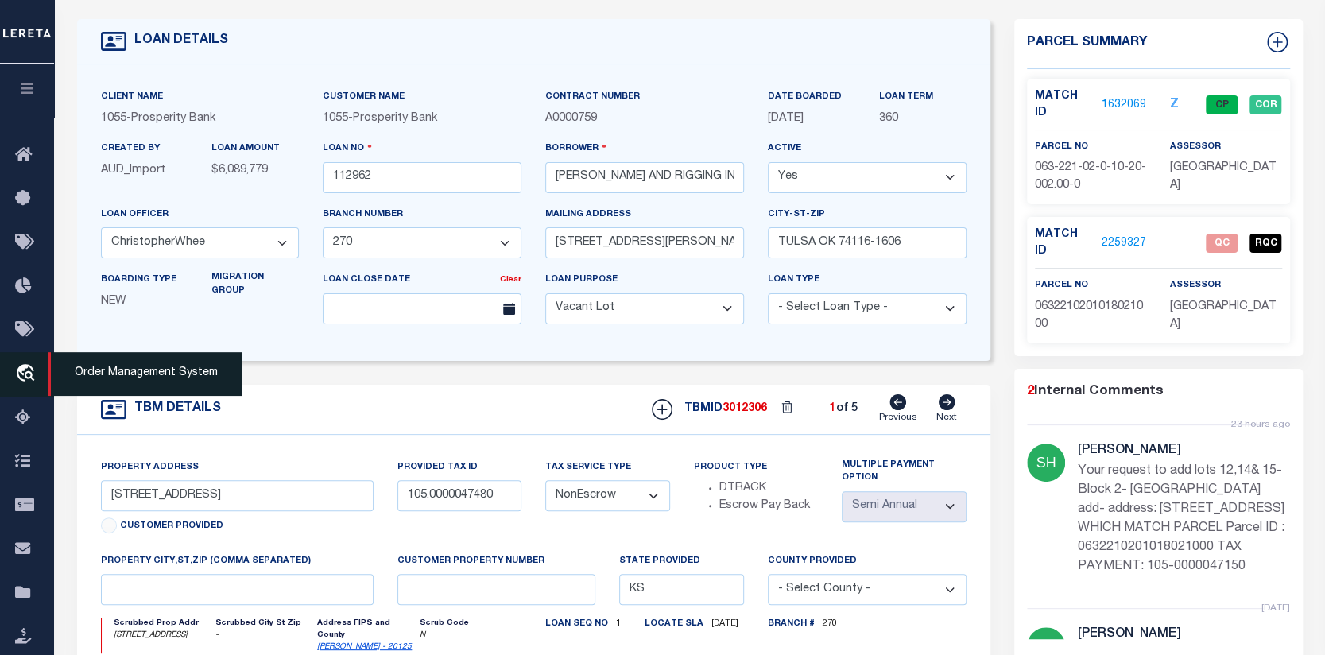
click at [25, 374] on icon "travel_explore" at bounding box center [27, 374] width 25 height 21
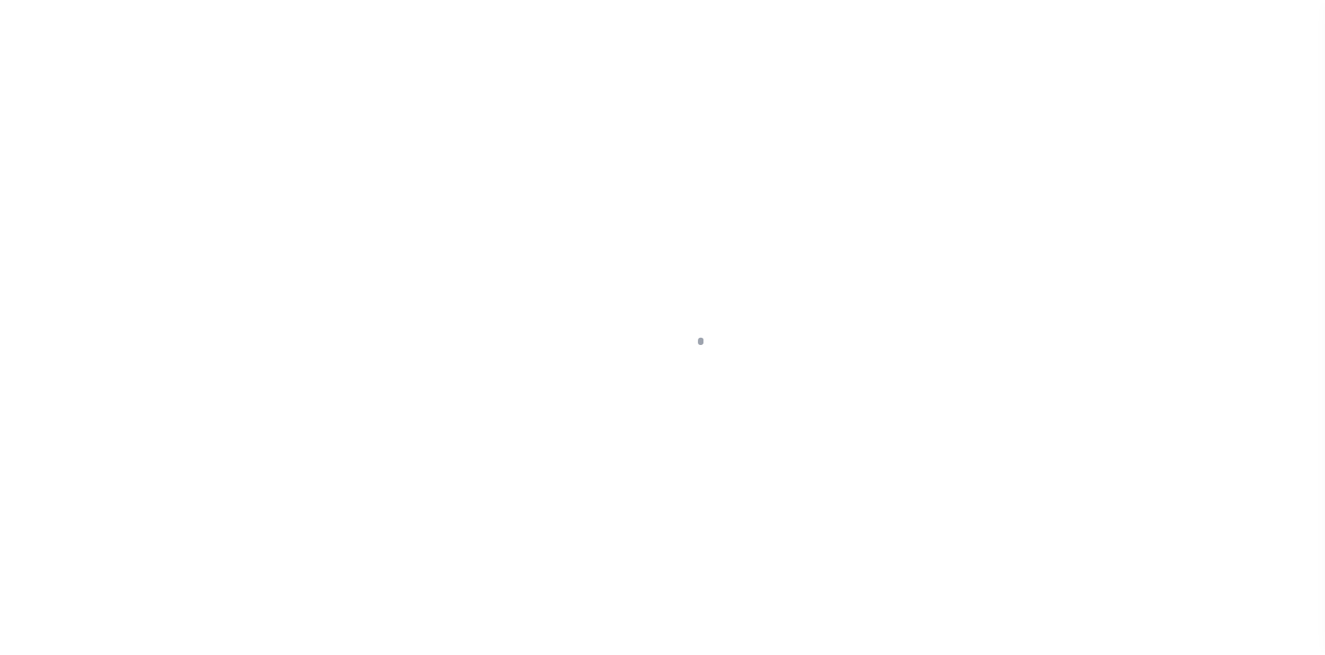
scroll to position [115, 0]
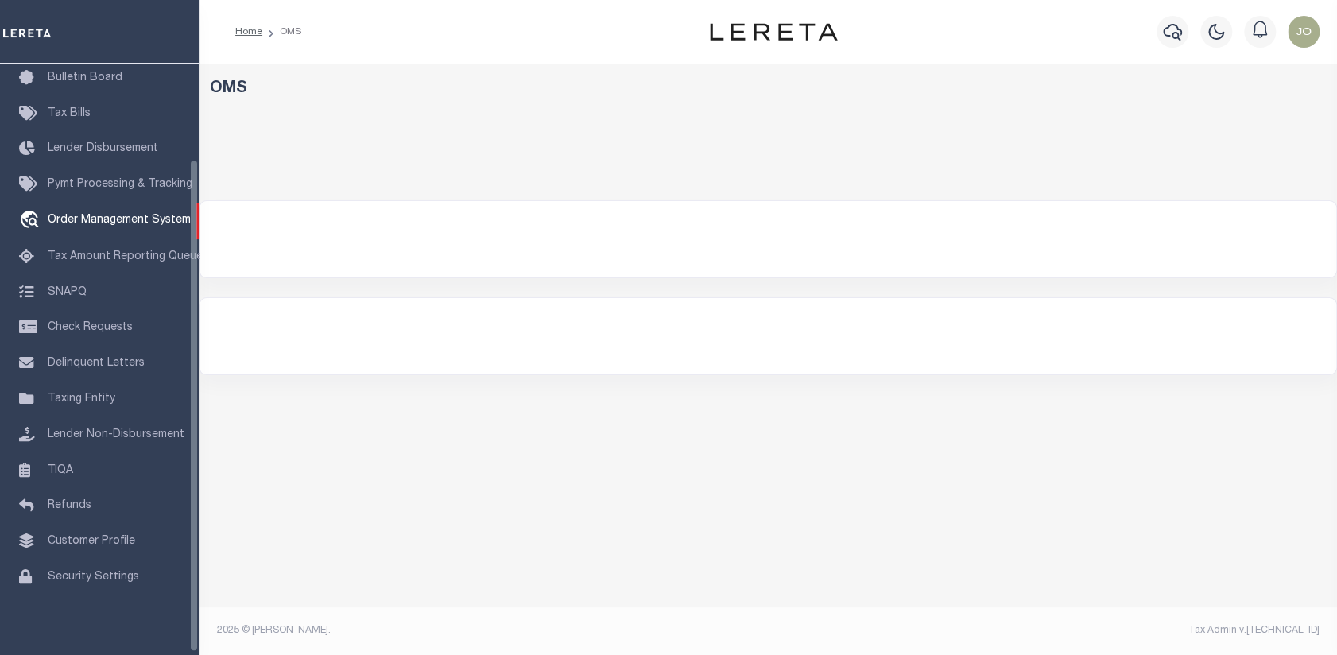
select select "200"
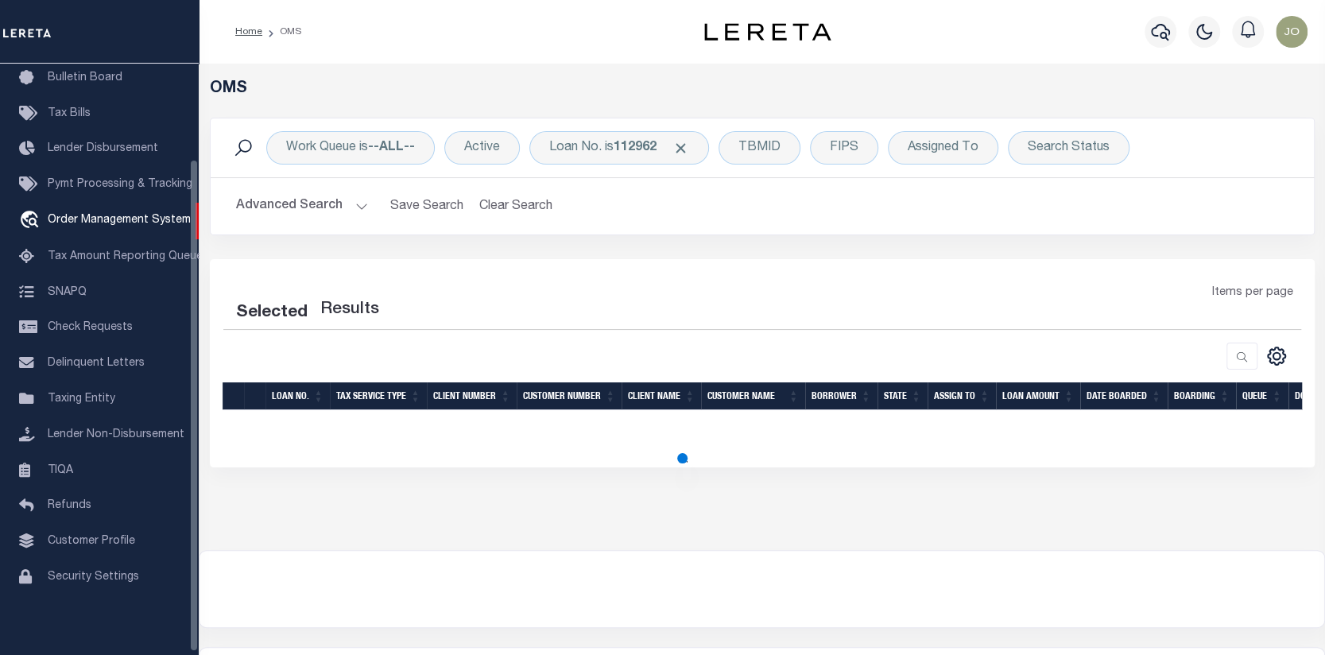
select select "200"
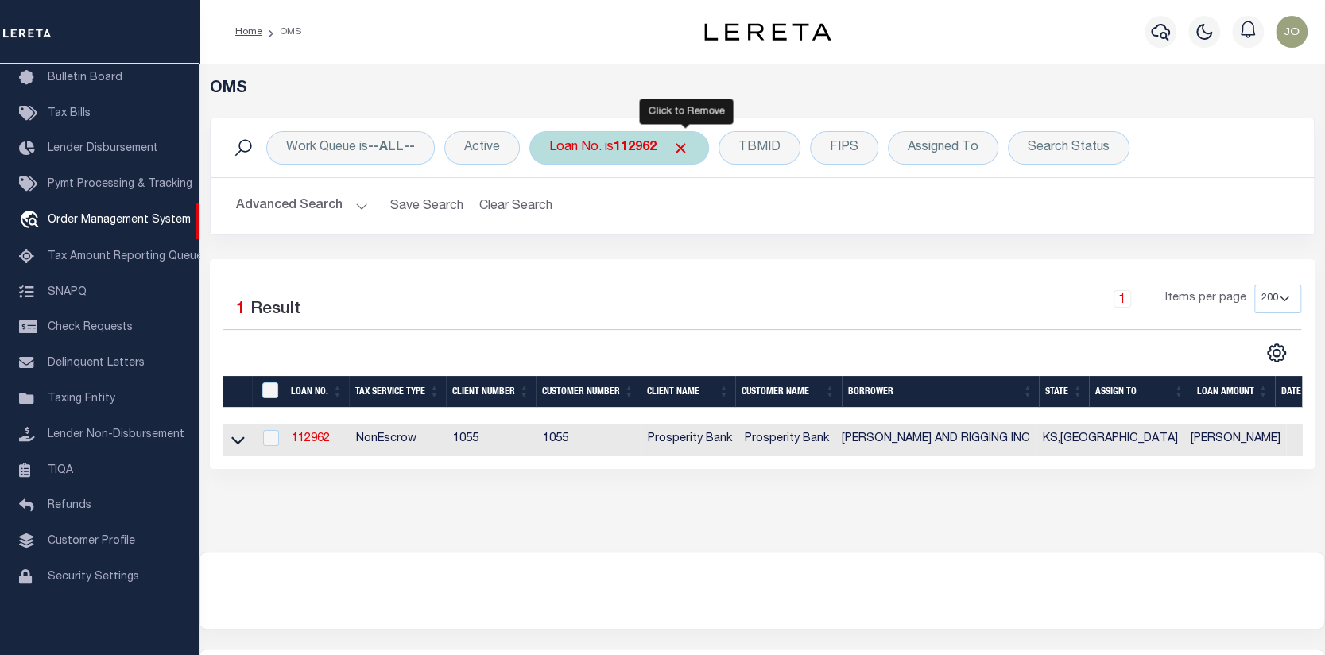
click at [684, 141] on span "Click to Remove" at bounding box center [681, 148] width 17 height 17
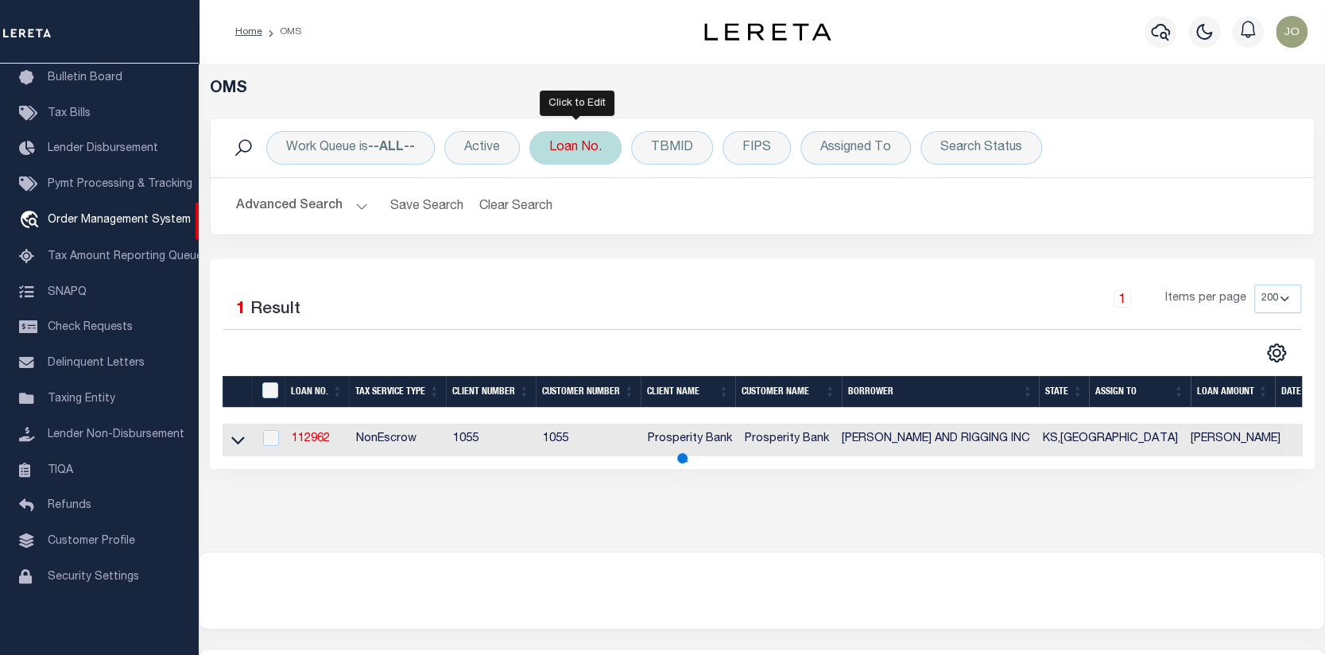
click at [553, 152] on div "Loan No." at bounding box center [576, 147] width 92 height 33
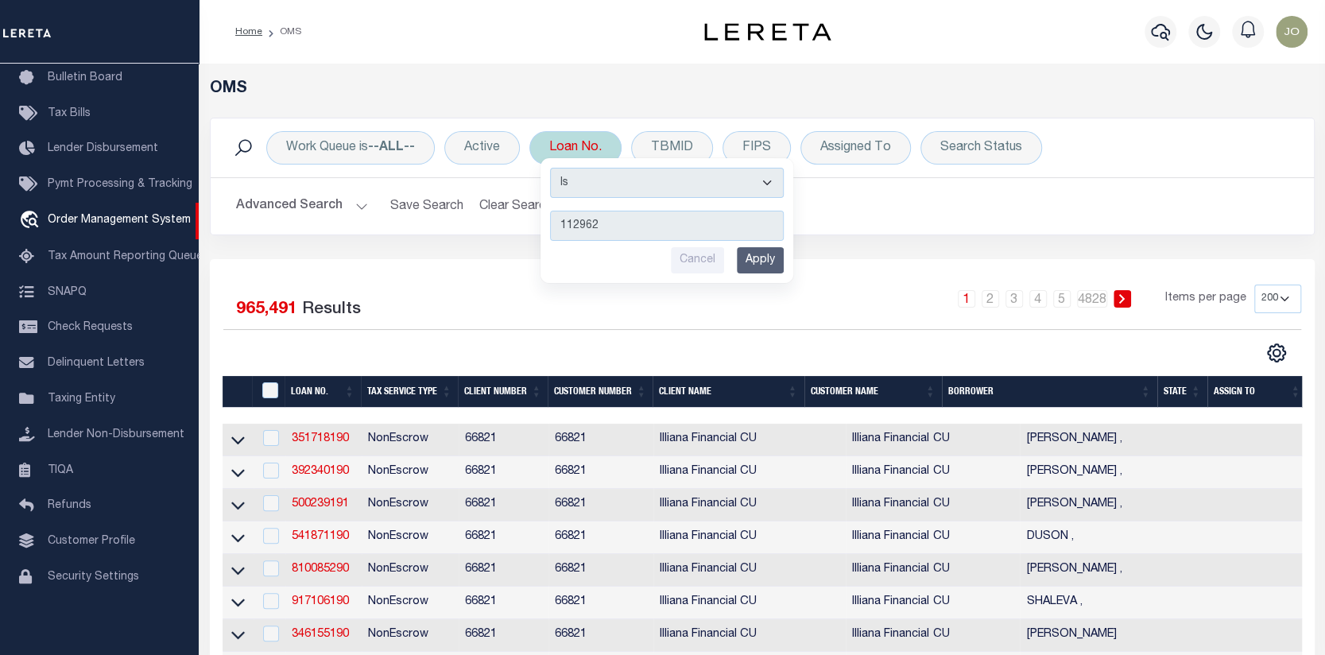
type input "112962"
click at [759, 259] on input "Apply" at bounding box center [760, 260] width 47 height 26
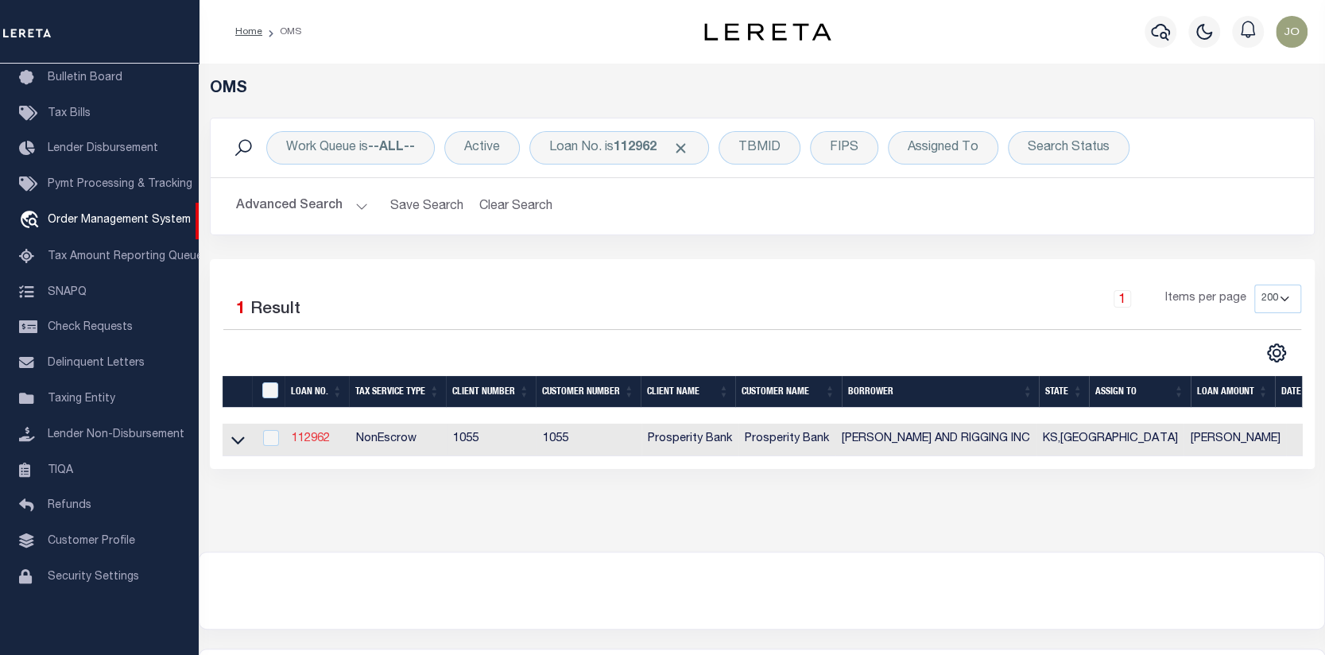
click at [309, 436] on link "112962" at bounding box center [311, 438] width 38 height 11
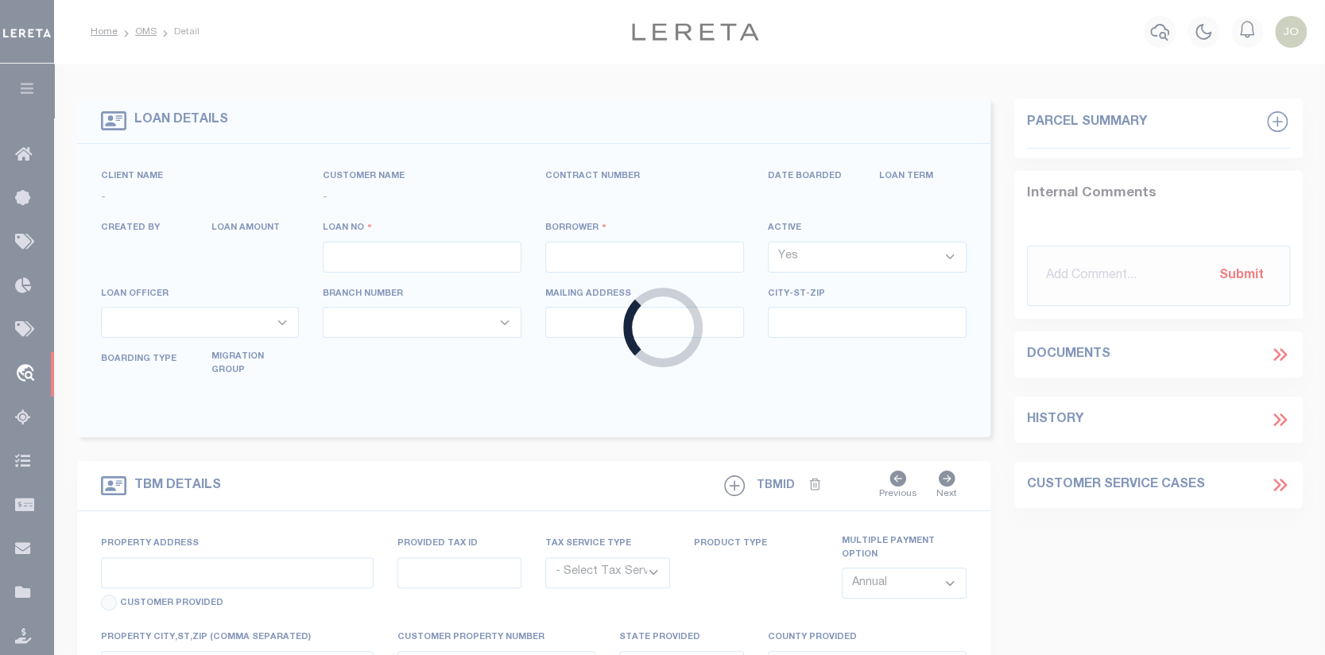
type input "112962"
type input "[PERSON_NAME] AND RIGGING INC"
select select
type input "[STREET_ADDRESS][PERSON_NAME]"
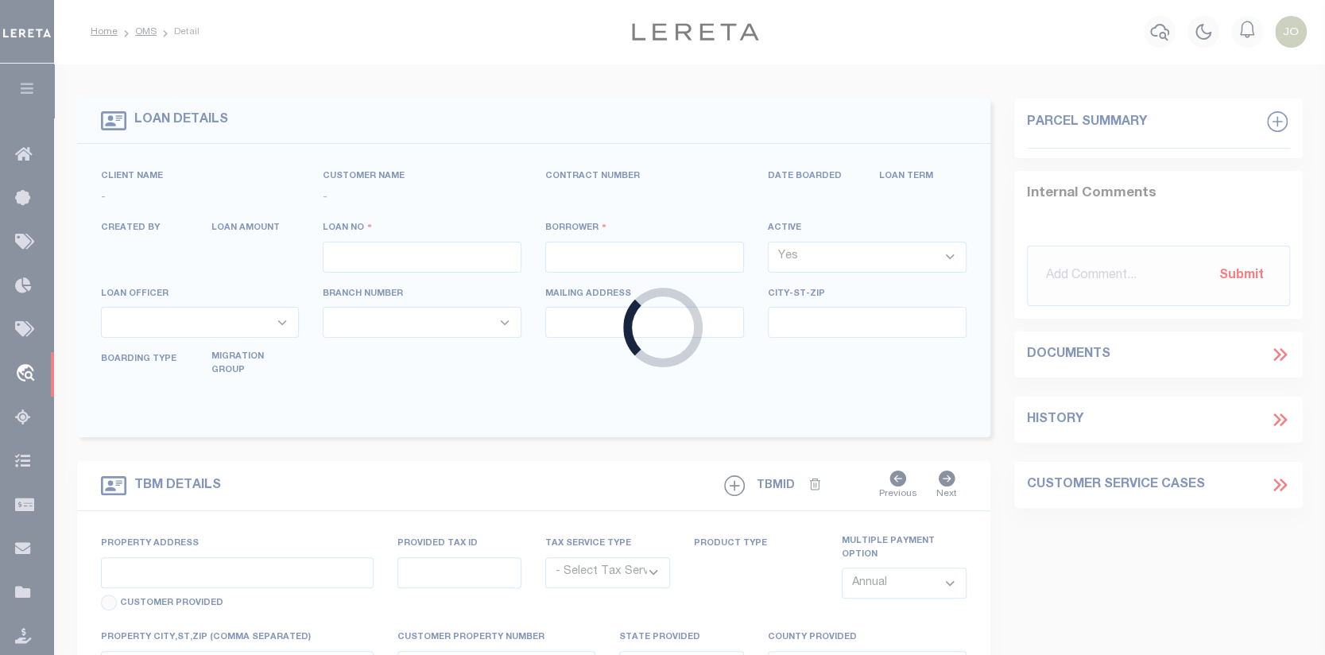
type input "TULSA OK 74116-1606"
select select "400"
select select "NonEscrow"
select select "10423"
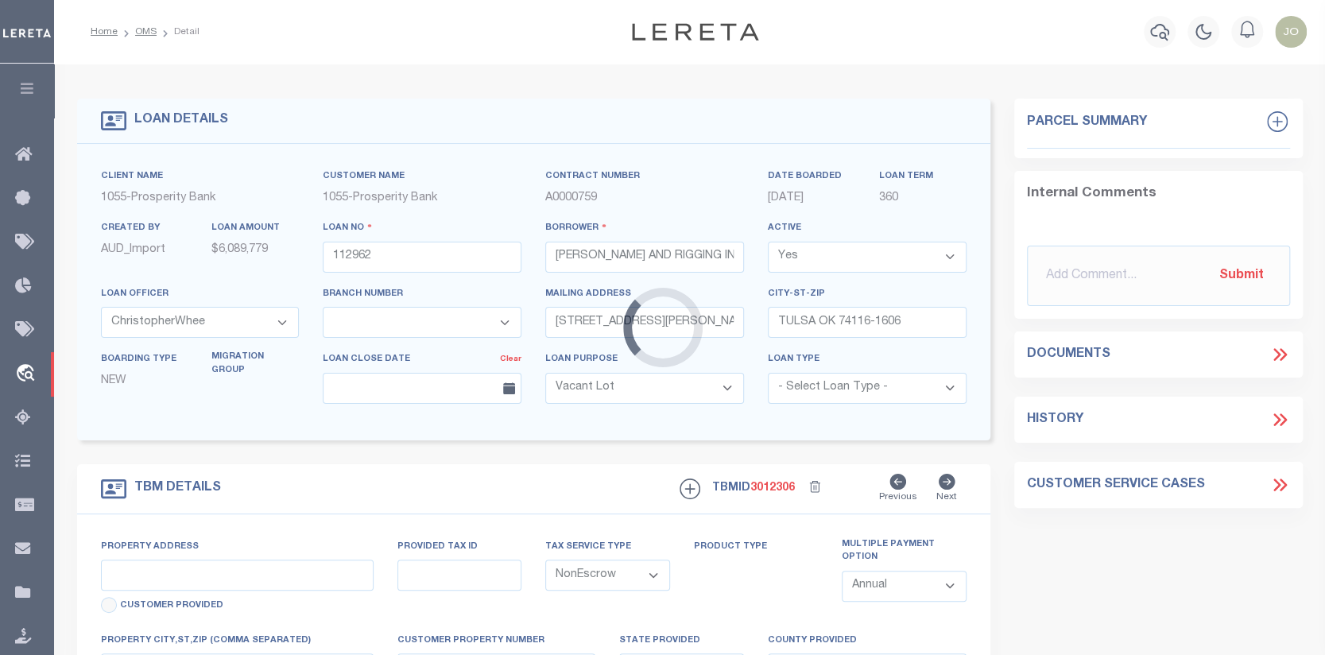
select select "3238"
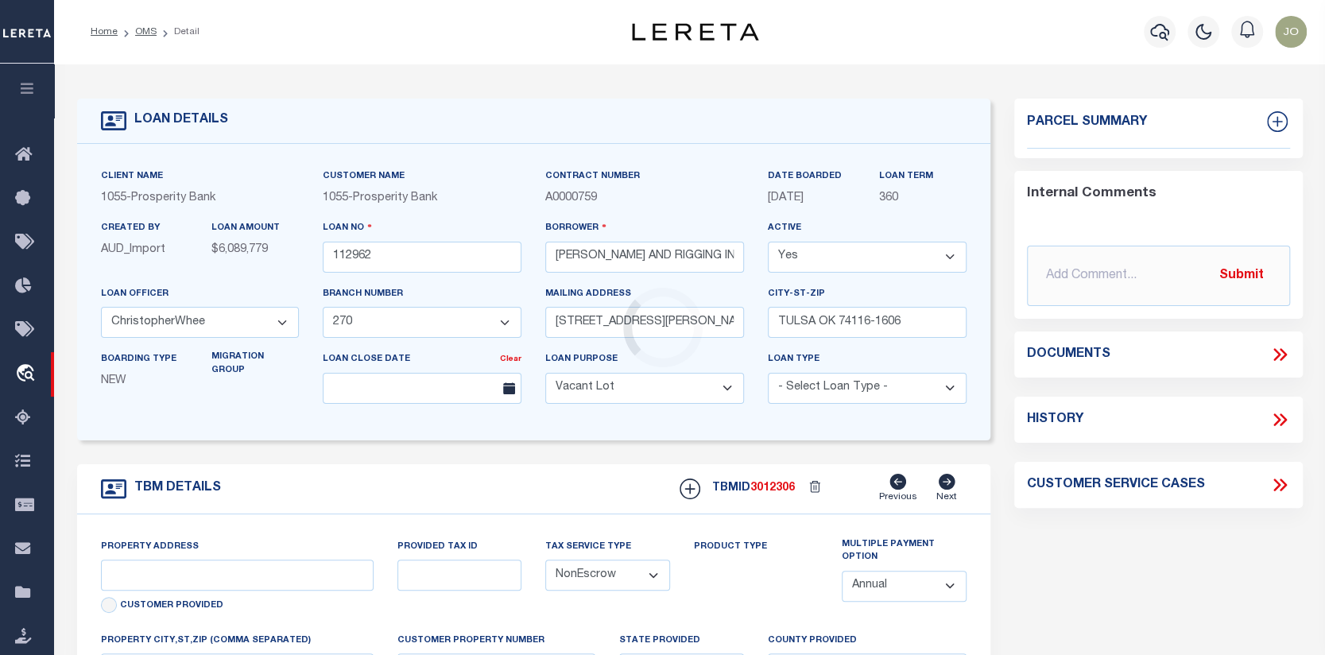
type input "[STREET_ADDRESS]"
type input "105.0000047480"
type input "KS"
type textarea "LOTS 1-5 BLK 1 & LOTS 1-10 BLK 2 LOTS 1-5 BLK 3"
select select "2"
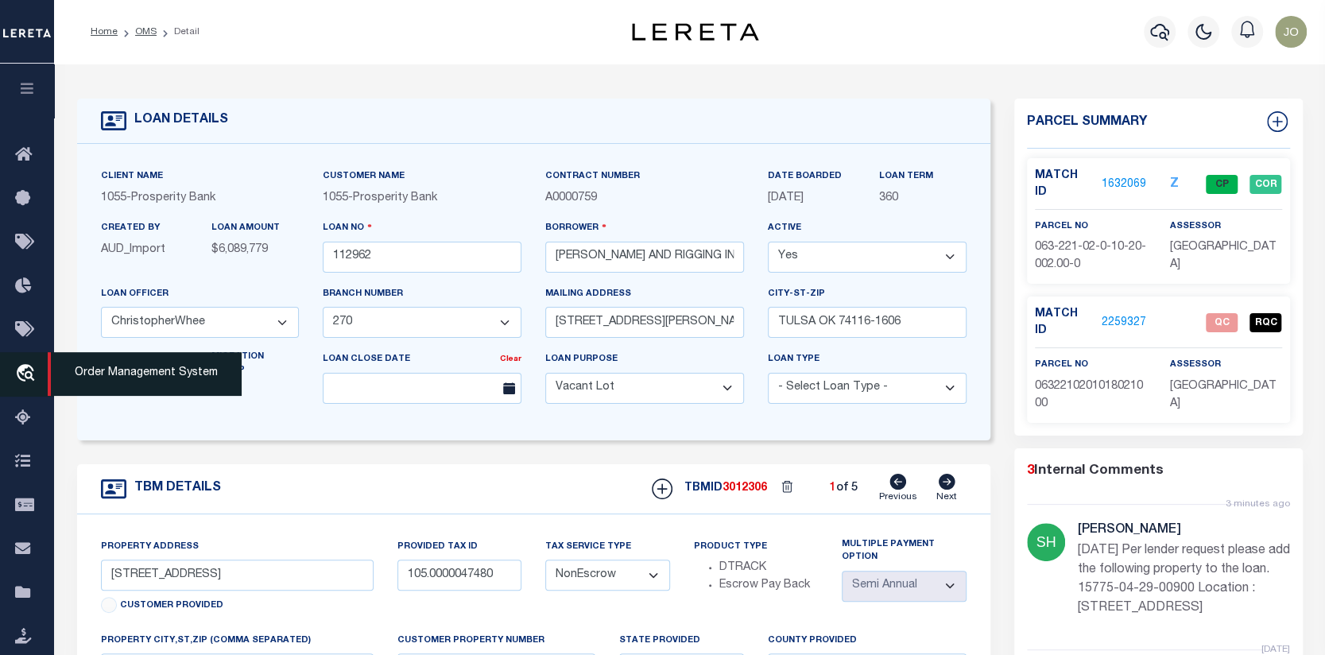
click at [25, 375] on icon "travel_explore" at bounding box center [27, 374] width 25 height 21
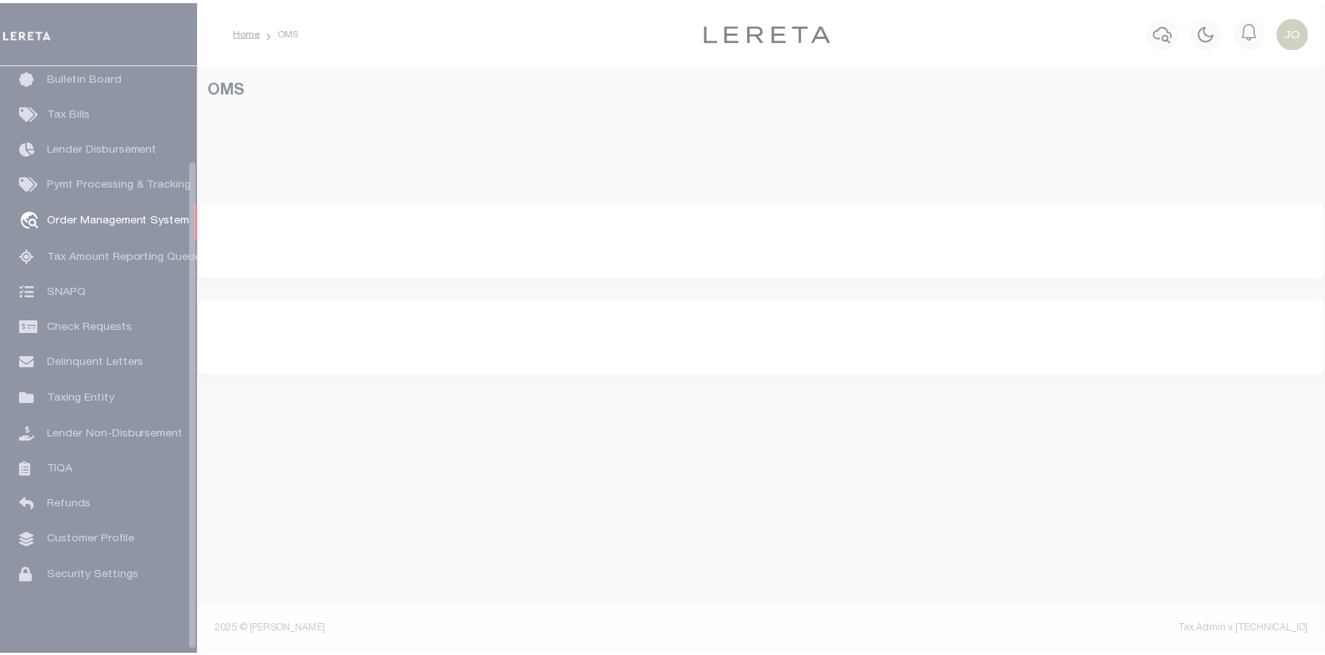
scroll to position [115, 0]
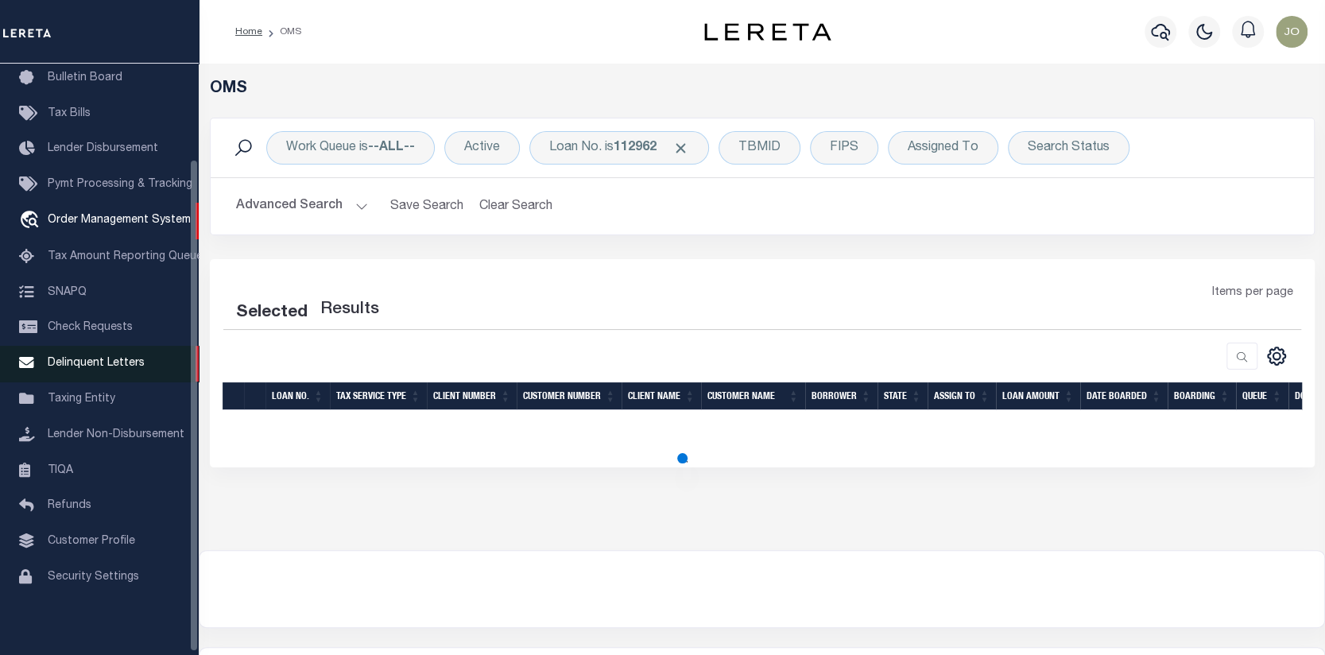
select select "200"
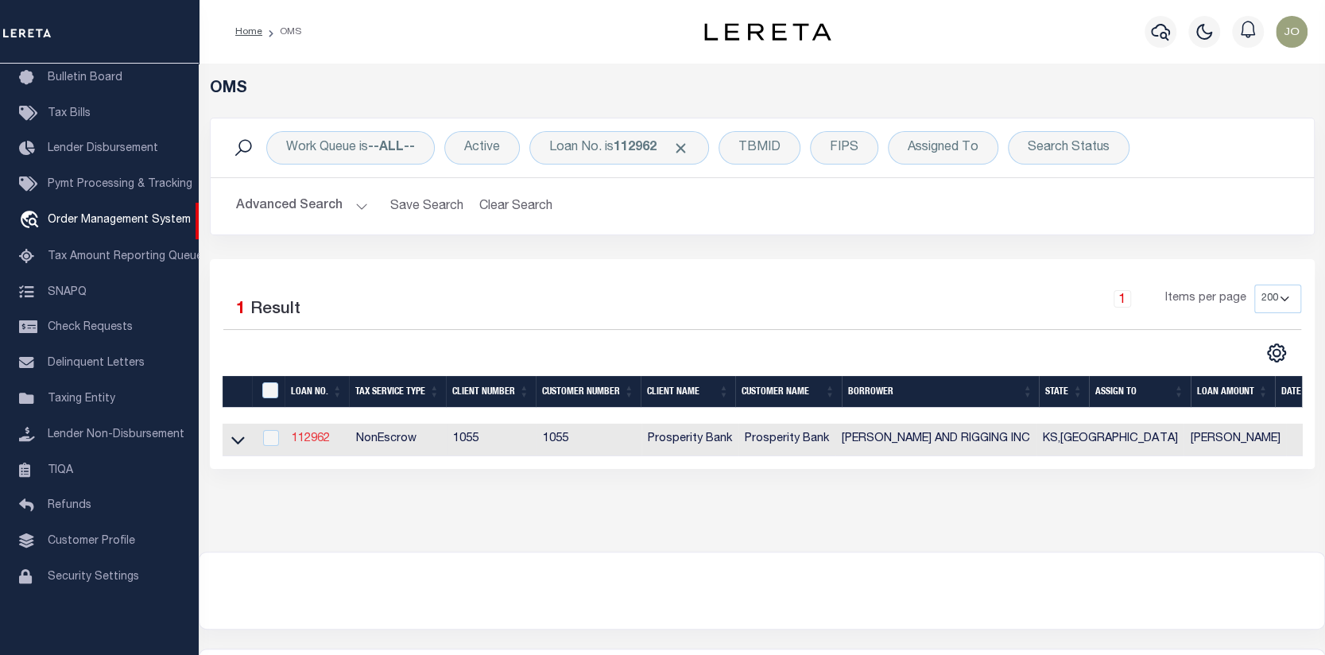
click at [308, 434] on link "112962" at bounding box center [311, 438] width 38 height 11
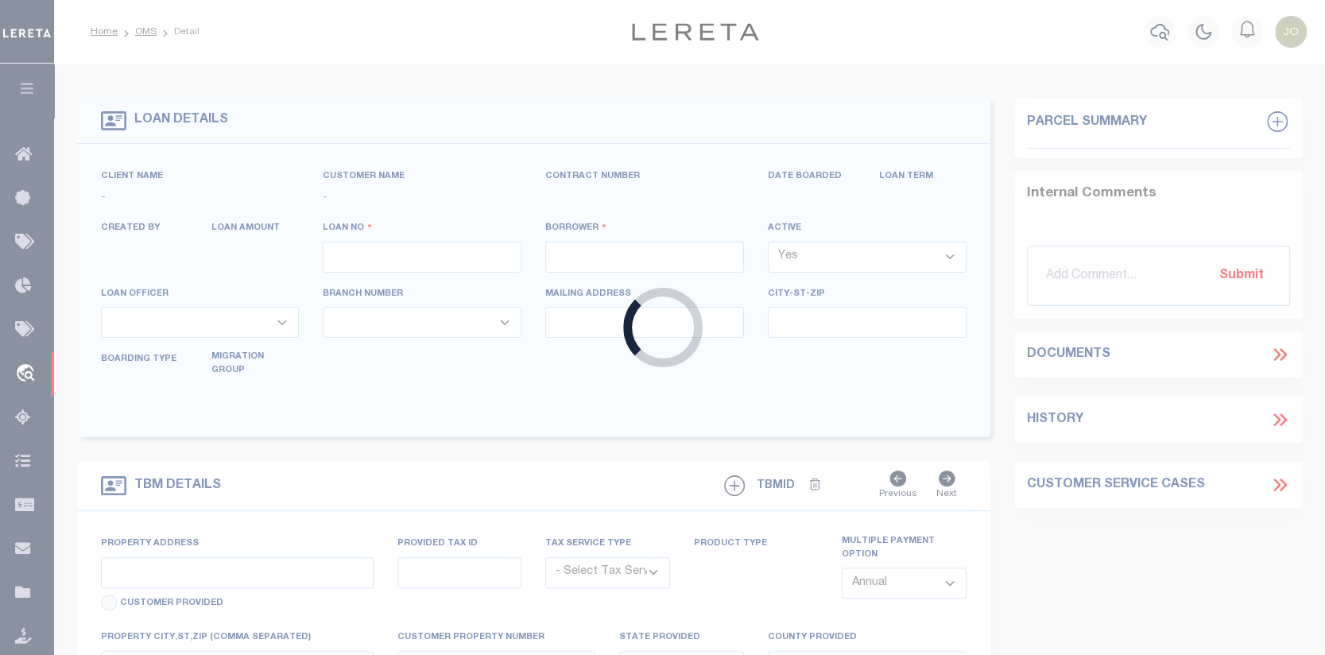
type input "112962"
type input "[PERSON_NAME] AND RIGGING INC"
select select
type input "[STREET_ADDRESS][PERSON_NAME]"
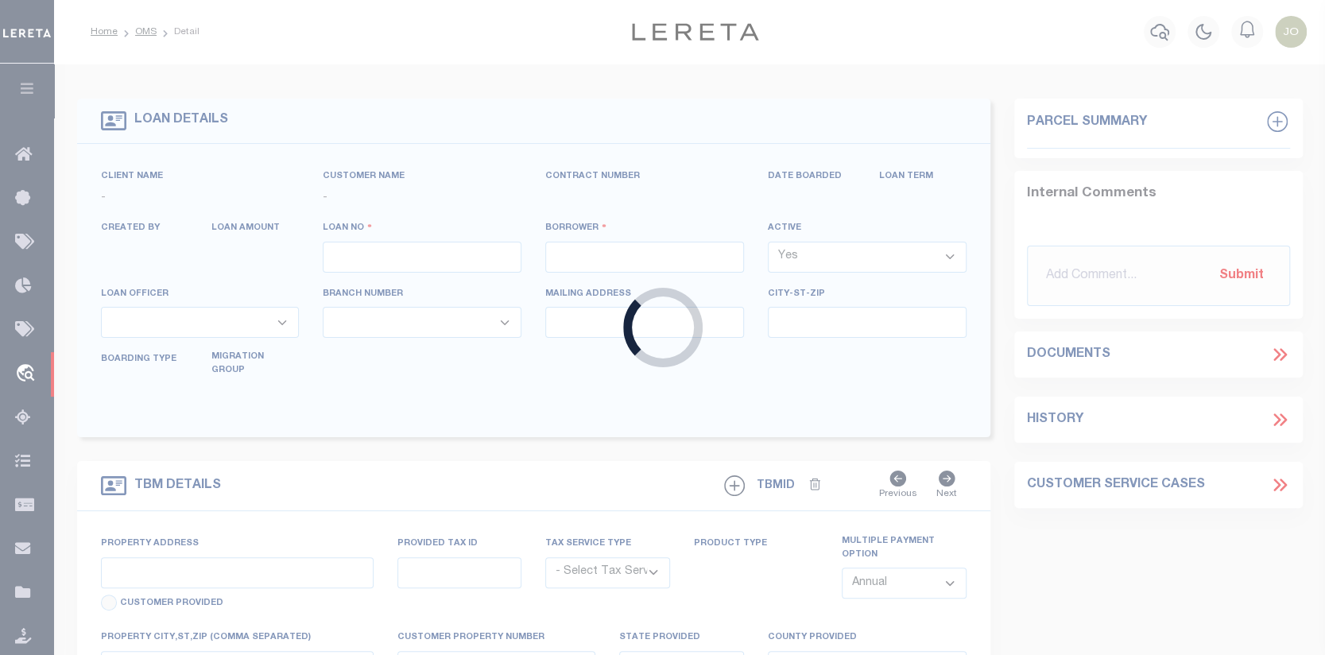
type input "TULSA OK 74116-1606"
select select "400"
select select "NonEscrow"
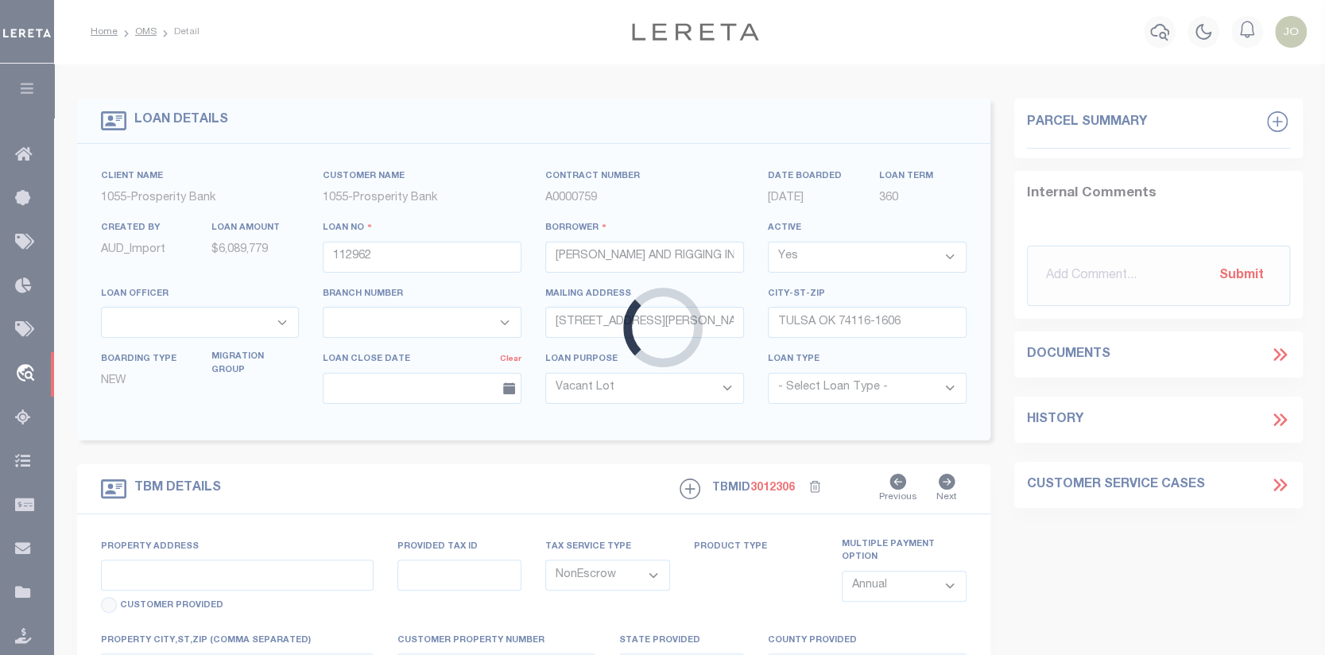
type input "[STREET_ADDRESS]"
type input "105.0000047480"
type input "KS"
type textarea "LOTS 1-5 BLK 1 & LOTS 1-10 BLK 2 LOTS 1-5 BLK 3"
select select "10423"
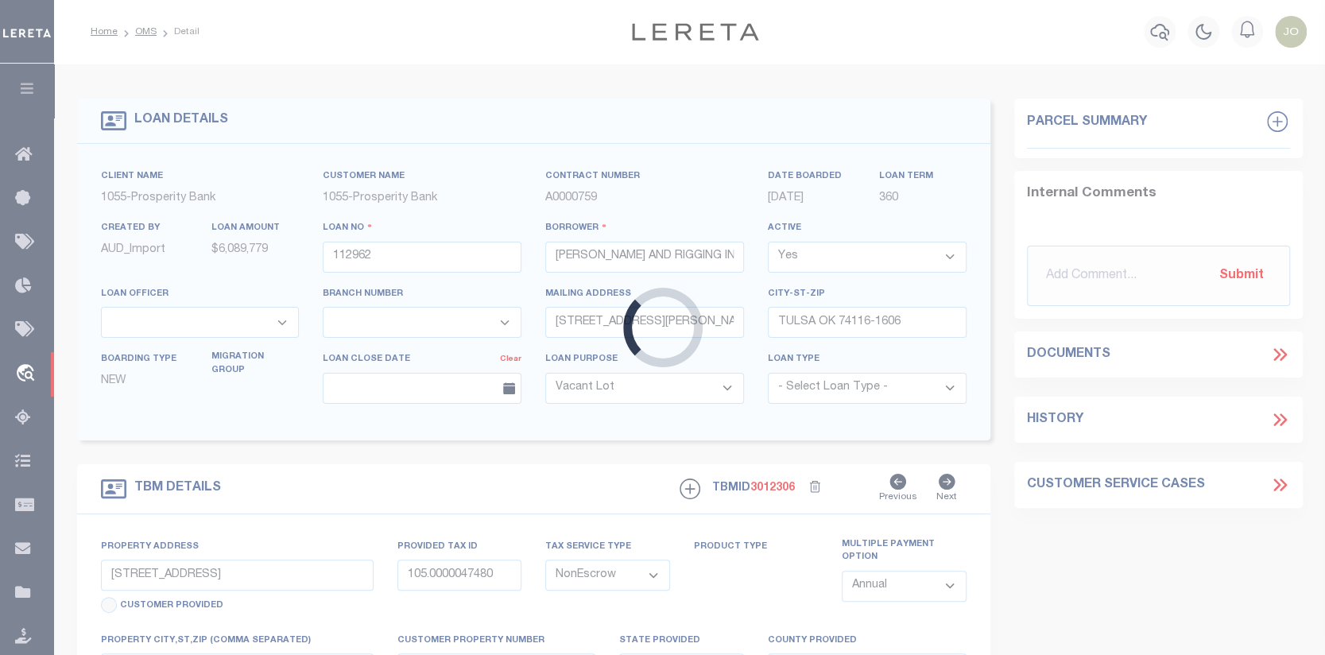
select select "3238"
select select "2"
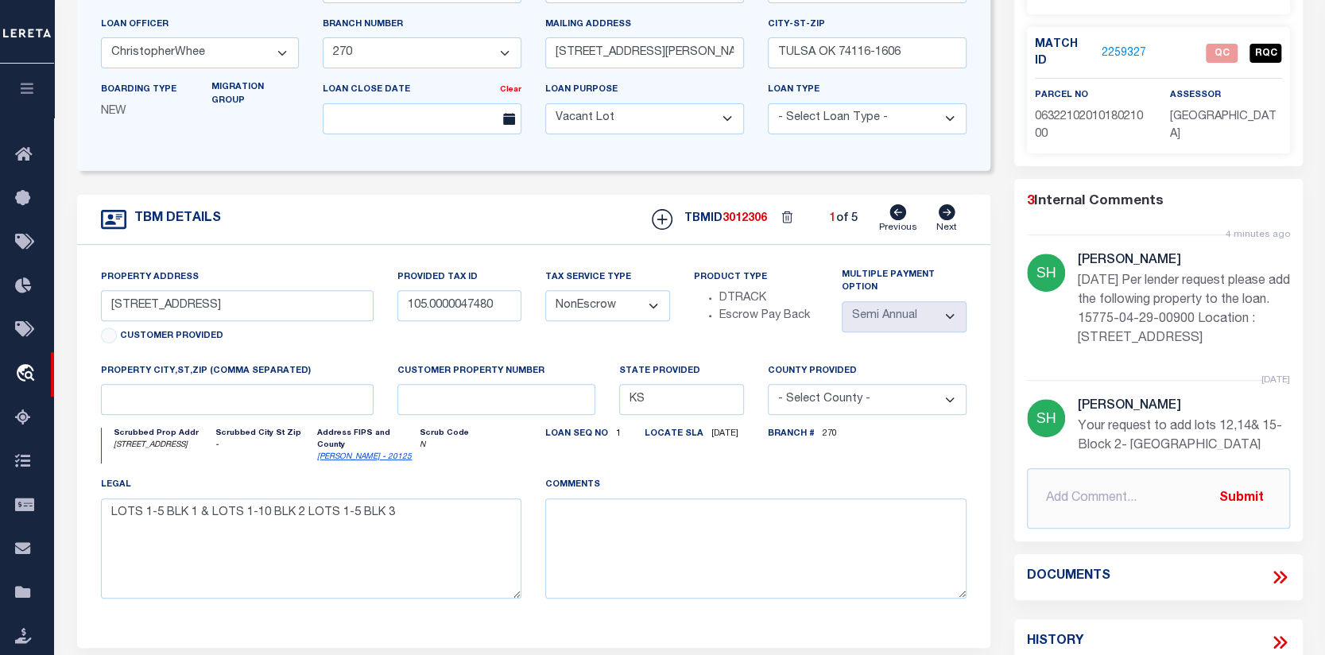
scroll to position [287, 0]
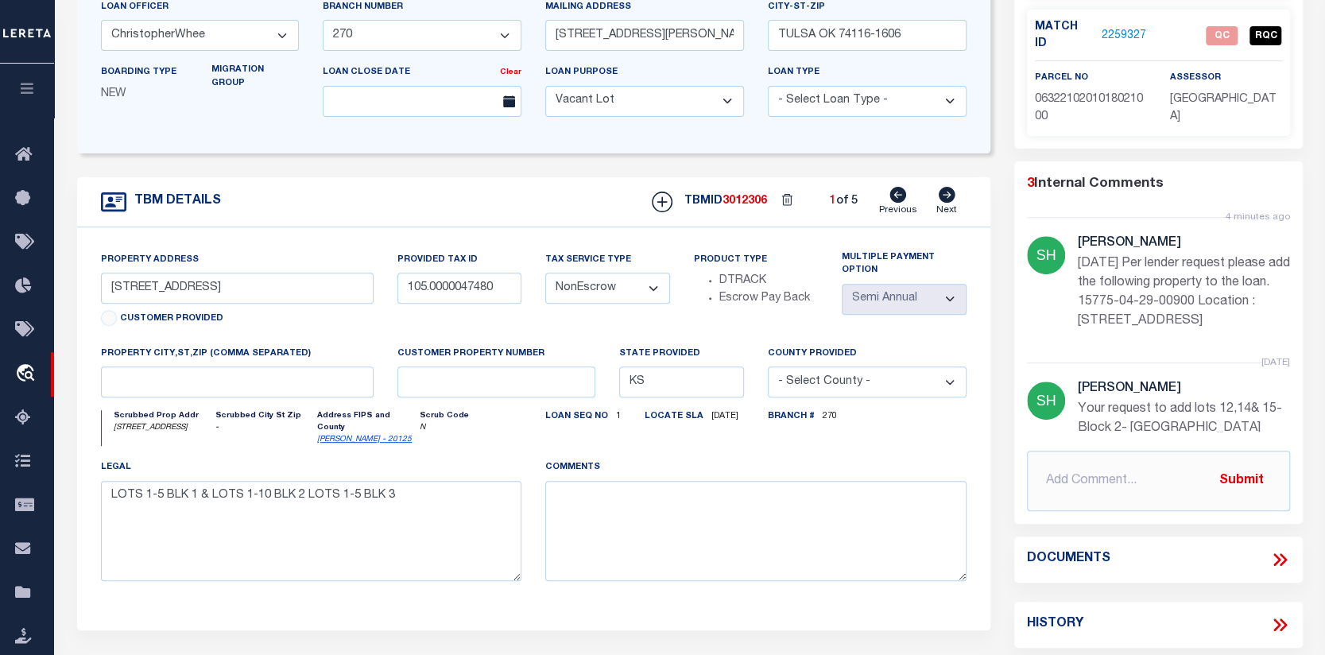
click at [1275, 553] on icon at bounding box center [1277, 559] width 7 height 13
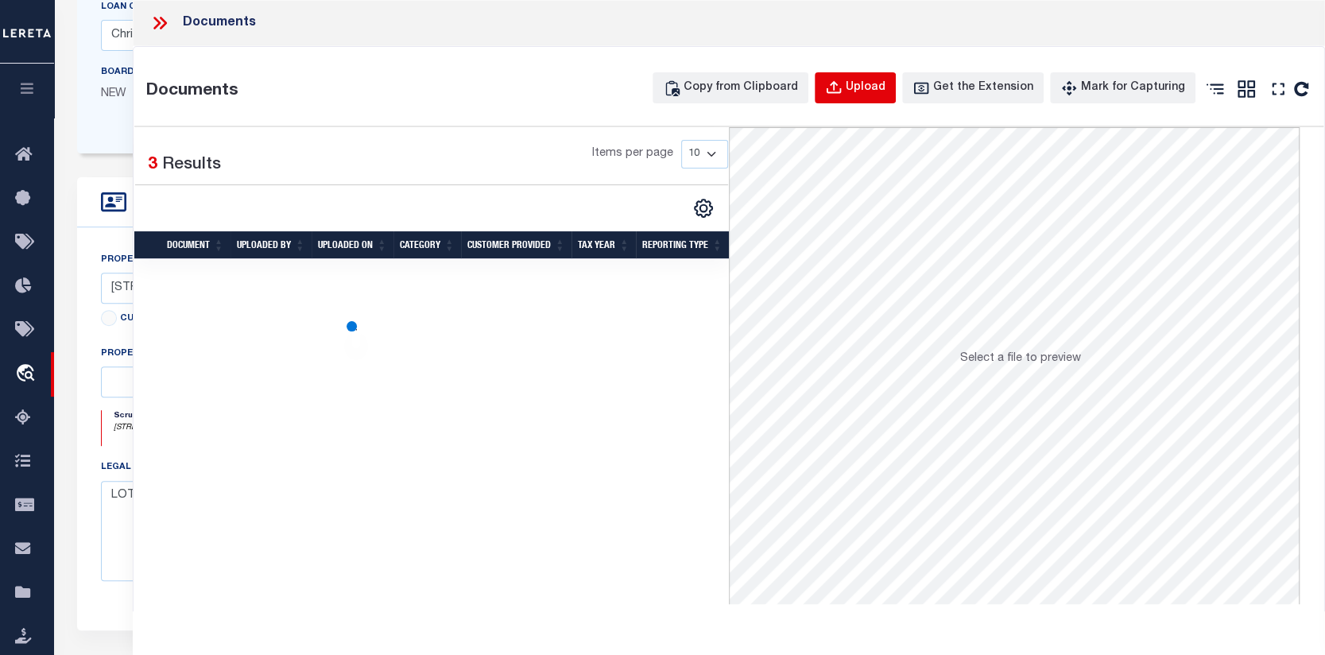
click at [879, 81] on div "Upload" at bounding box center [866, 88] width 40 height 17
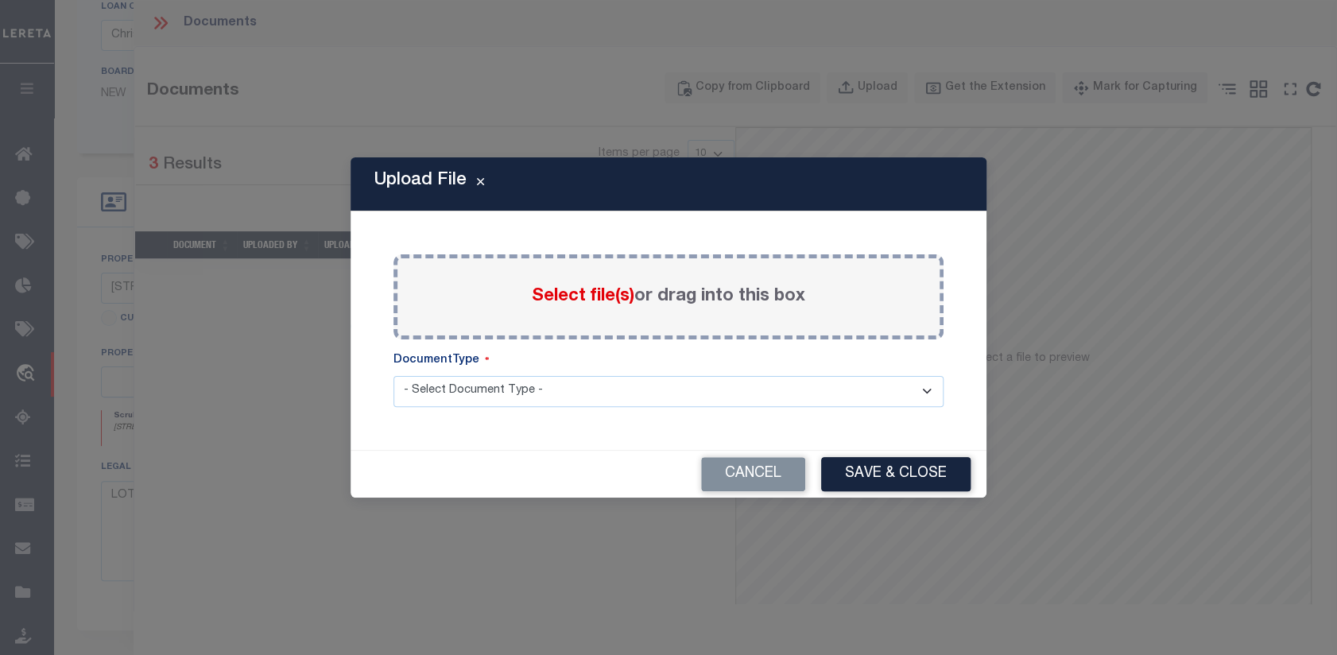
click at [582, 293] on span "Select file(s)" at bounding box center [583, 296] width 103 height 17
click at [0, 0] on input "Select file(s) or drag into this box" at bounding box center [0, 0] width 0 height 0
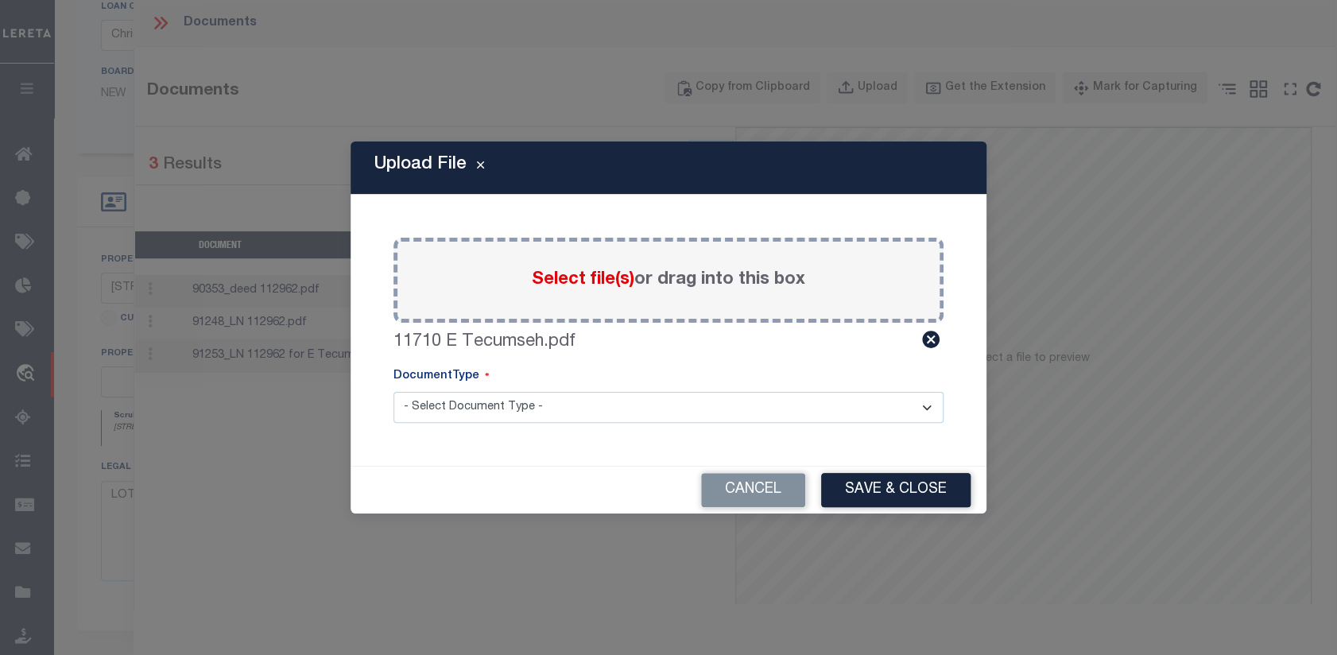
click at [923, 405] on select "- Select Document Type - Tax Service Documents" at bounding box center [669, 407] width 550 height 31
select select "TAX"
click at [394, 392] on select "- Select Document Type - Tax Service Documents" at bounding box center [669, 407] width 550 height 31
click at [912, 487] on button "Save & Close" at bounding box center [895, 490] width 149 height 34
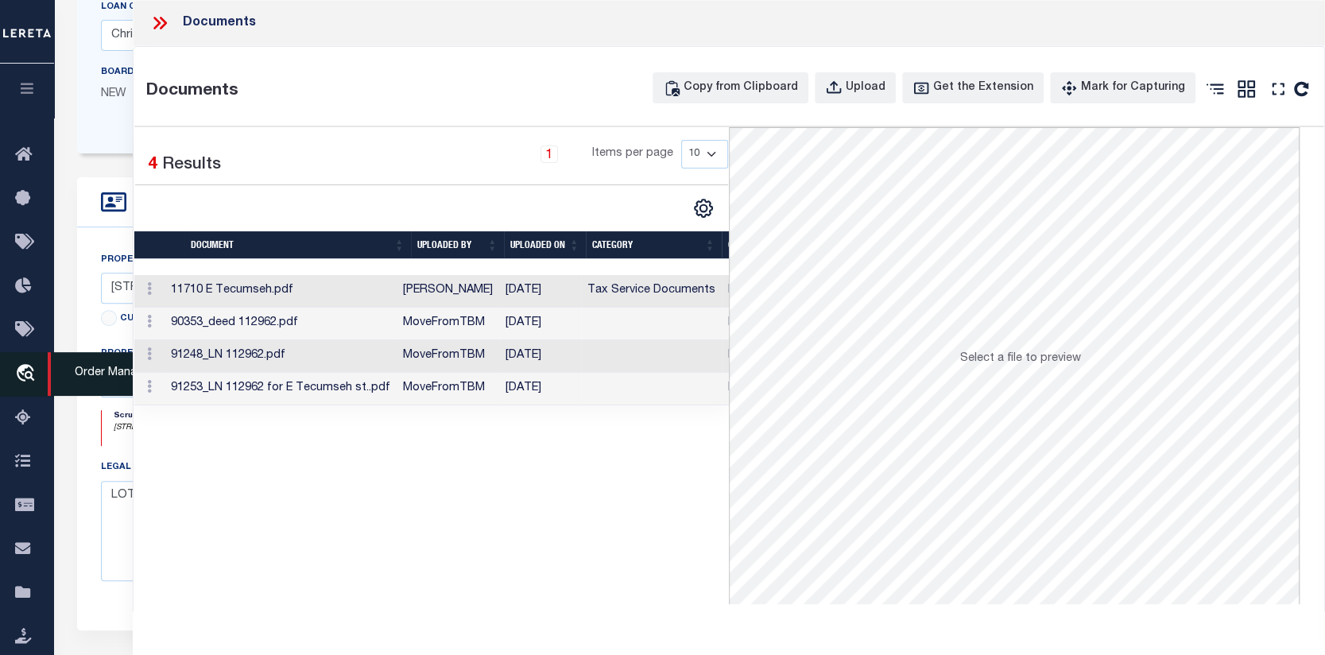
click at [21, 369] on icon "travel_explore" at bounding box center [27, 374] width 25 height 21
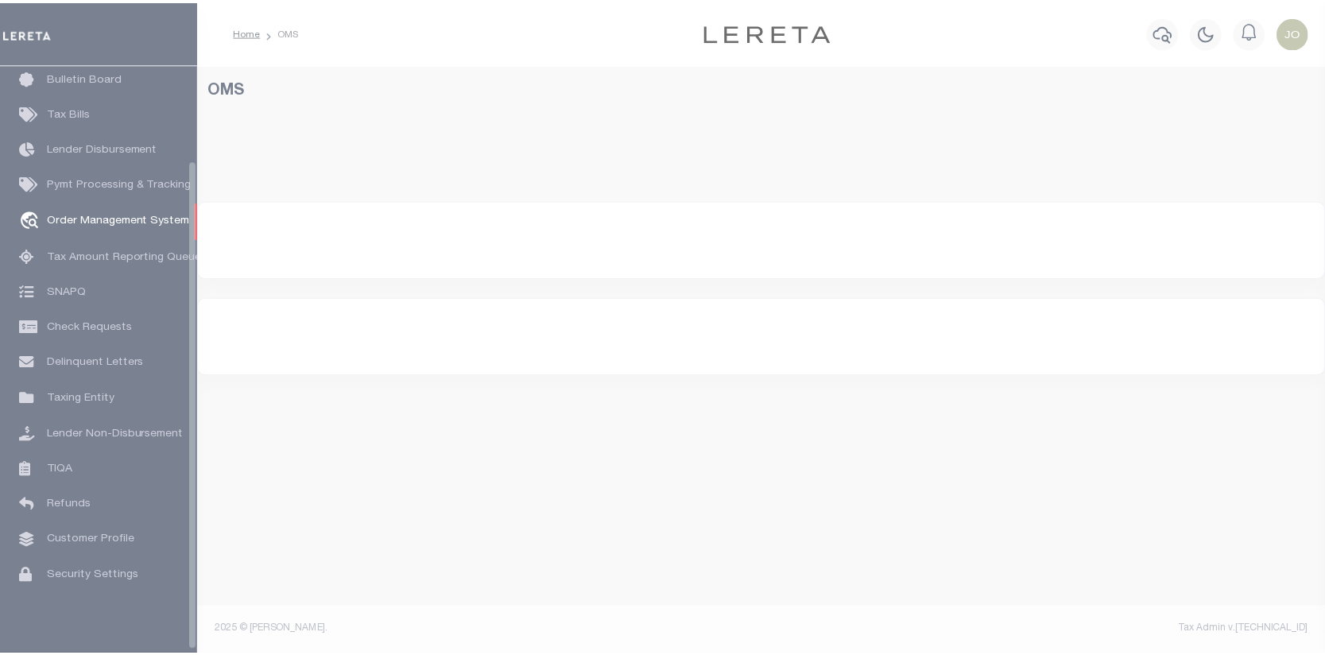
scroll to position [115, 0]
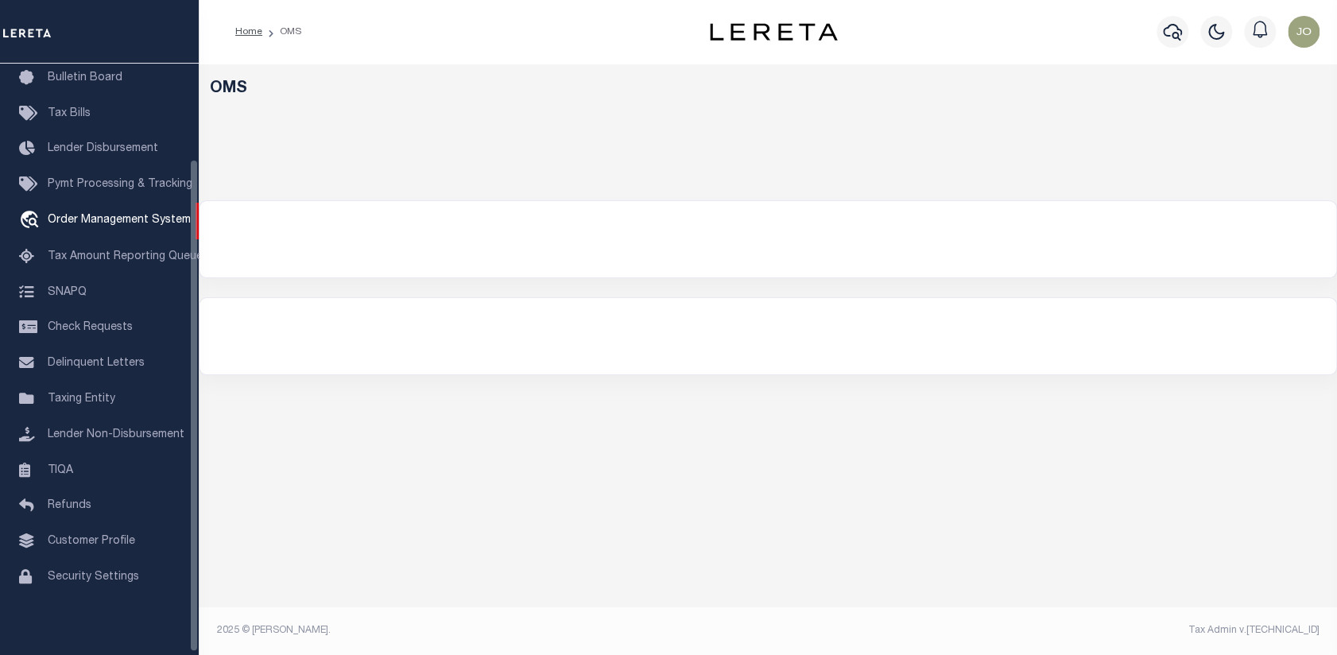
select select "200"
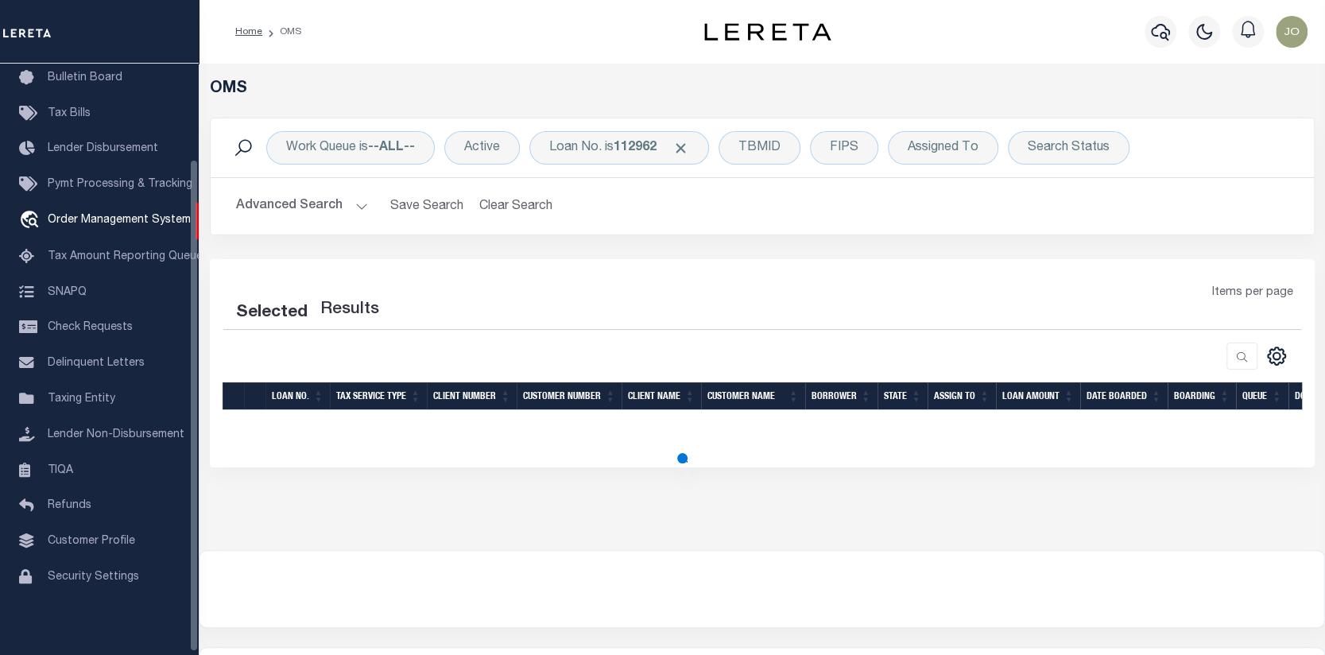
select select "200"
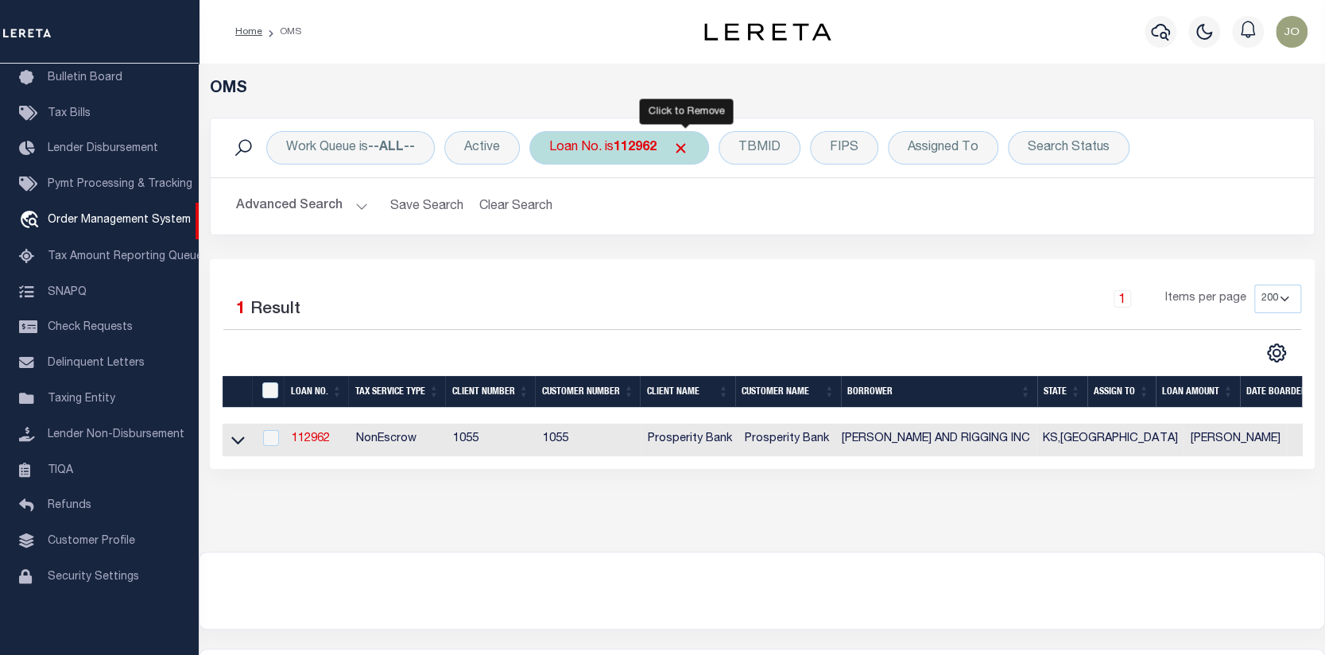
click at [689, 143] on span "Click to Remove" at bounding box center [681, 148] width 17 height 17
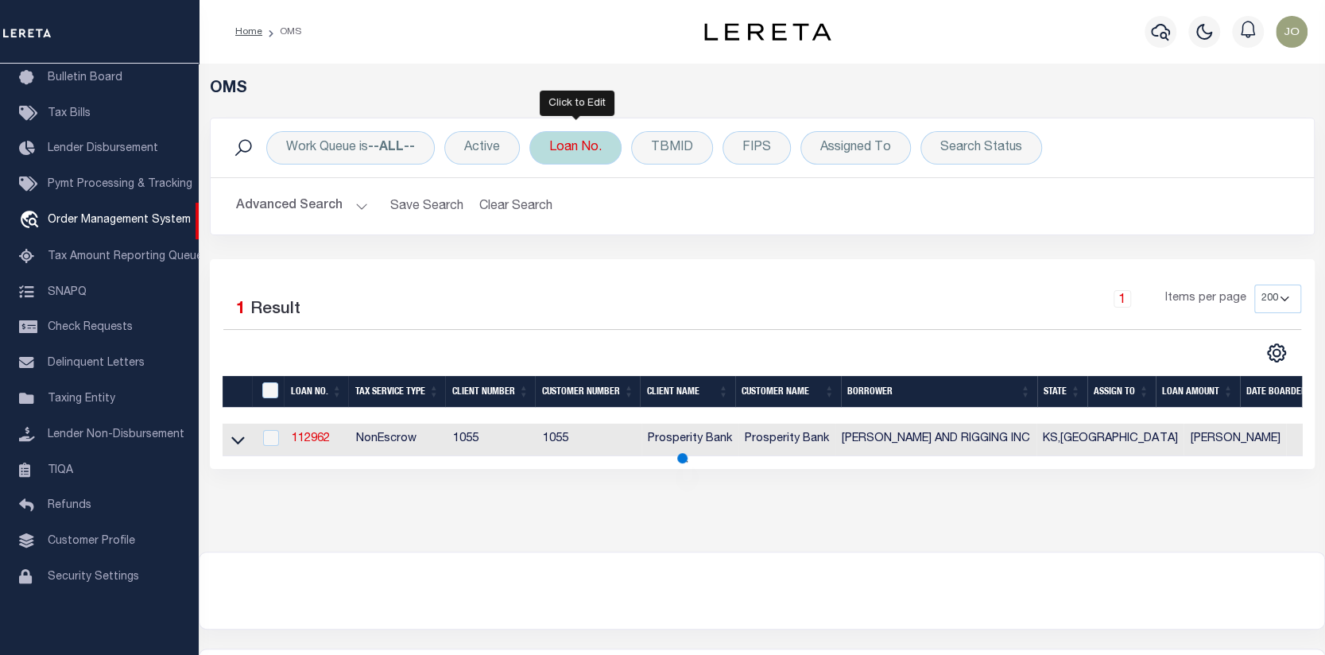
click at [571, 145] on div "Loan No." at bounding box center [576, 147] width 92 height 33
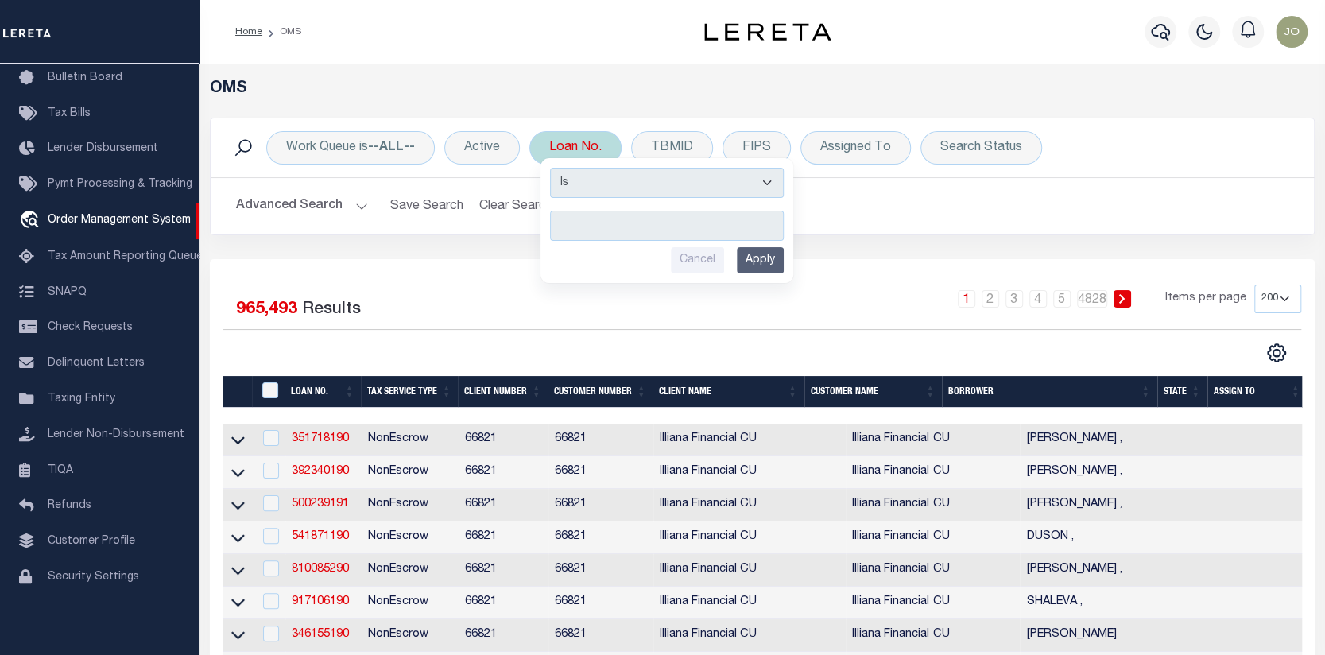
click at [565, 220] on input "text" at bounding box center [667, 226] width 234 height 30
type input "10021031"
click at [768, 260] on input "Apply" at bounding box center [760, 260] width 47 height 26
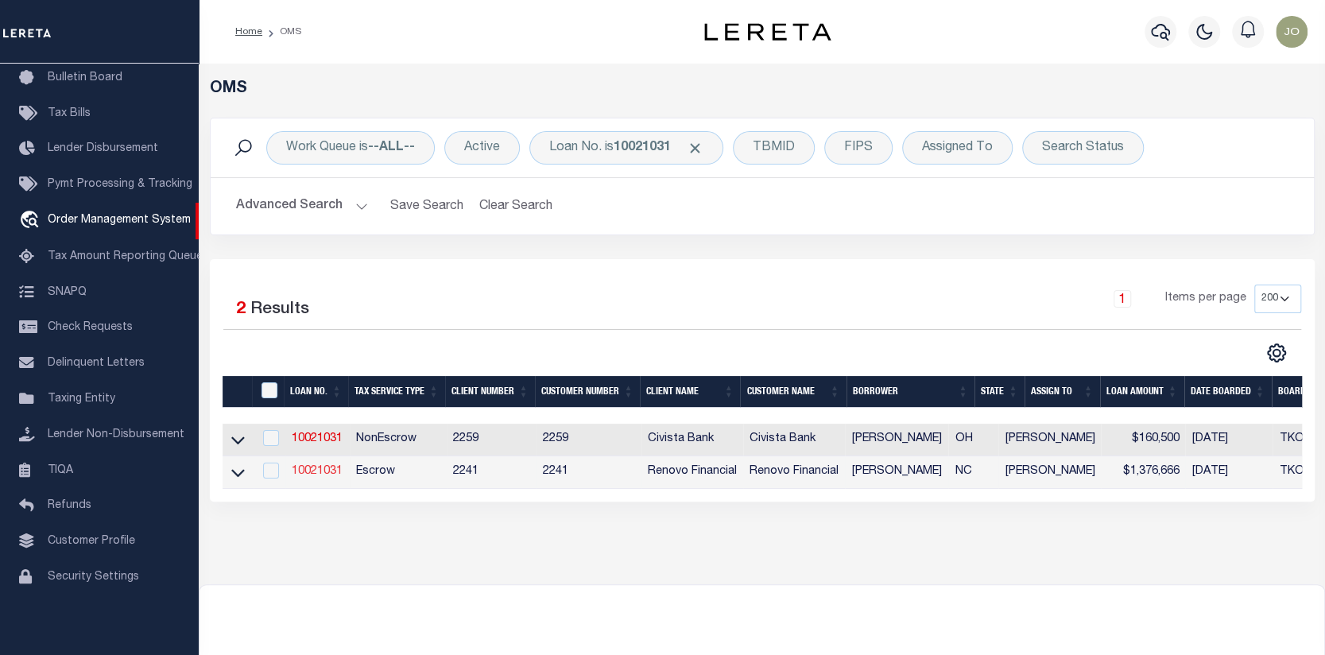
click at [316, 473] on link "10021031" at bounding box center [317, 471] width 51 height 11
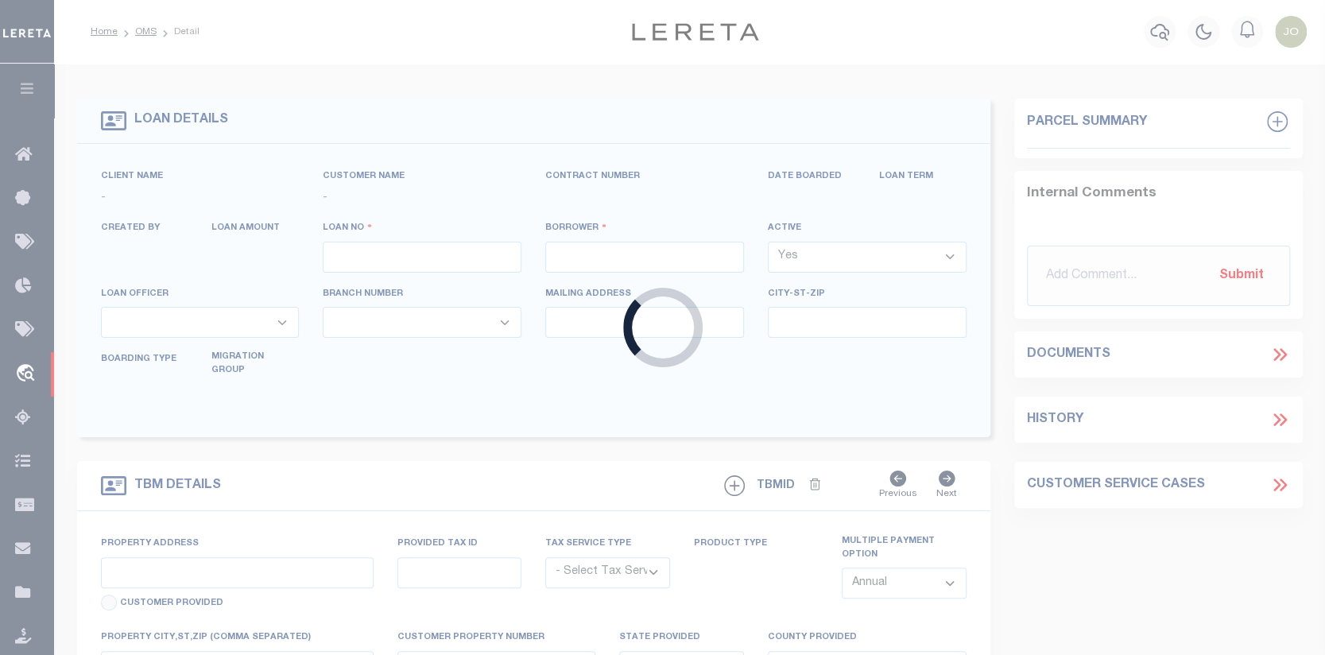
type input "10021031"
type input "[PERSON_NAME]"
select select
type input "PO BOX 25417"
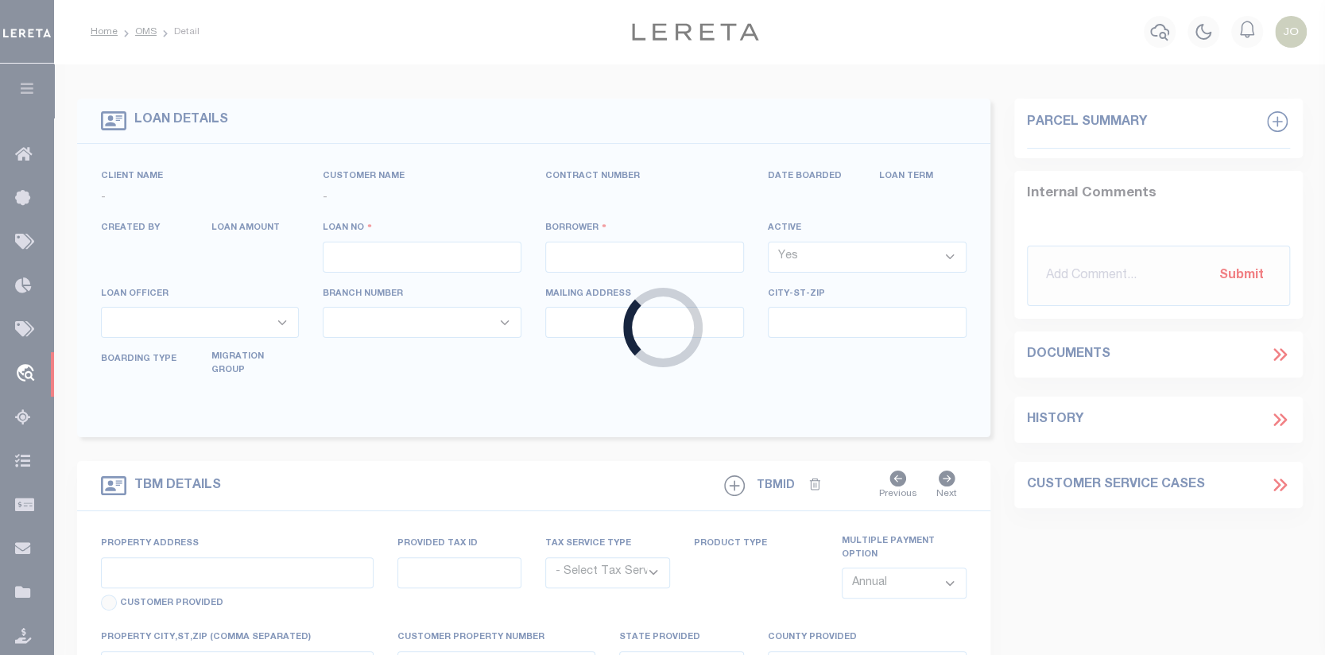
type input "[GEOGRAPHIC_DATA]"
select select "10"
select select "Escrow"
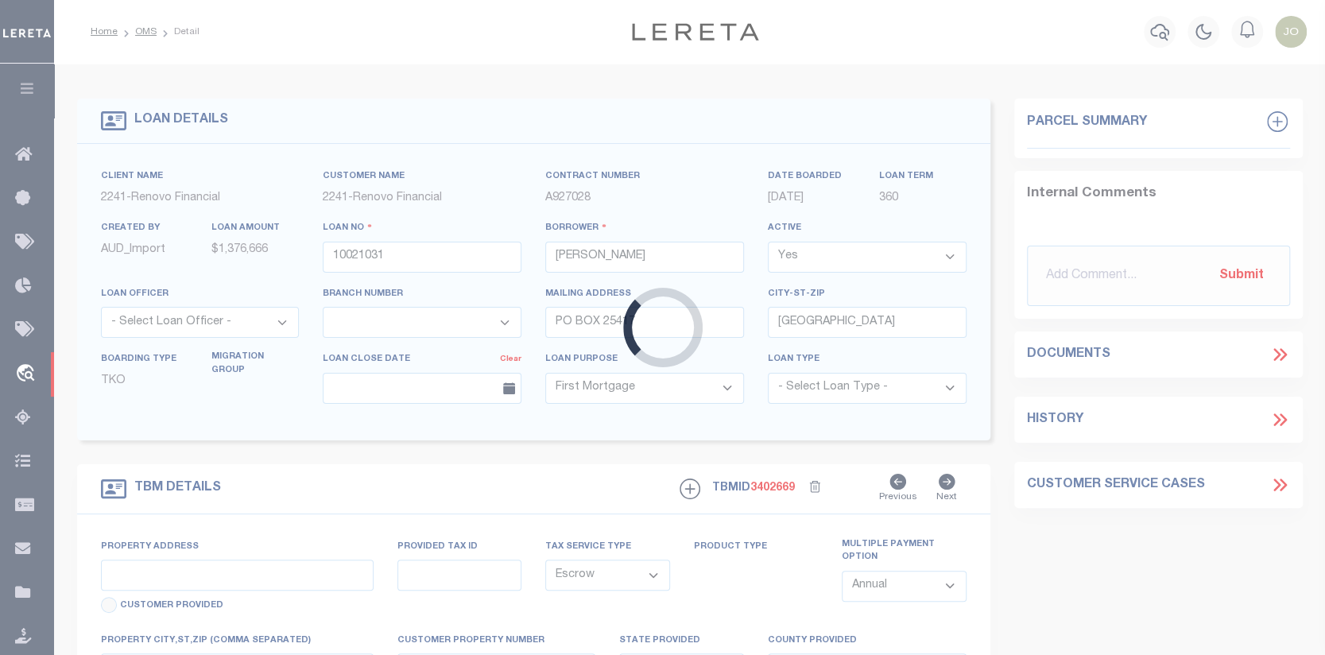
type input "1202 CORAL LN"
type input "114C-000-0012-0001"
select select
type input "COROLLA, NC 27927"
type input "a0kUS000007eRBy"
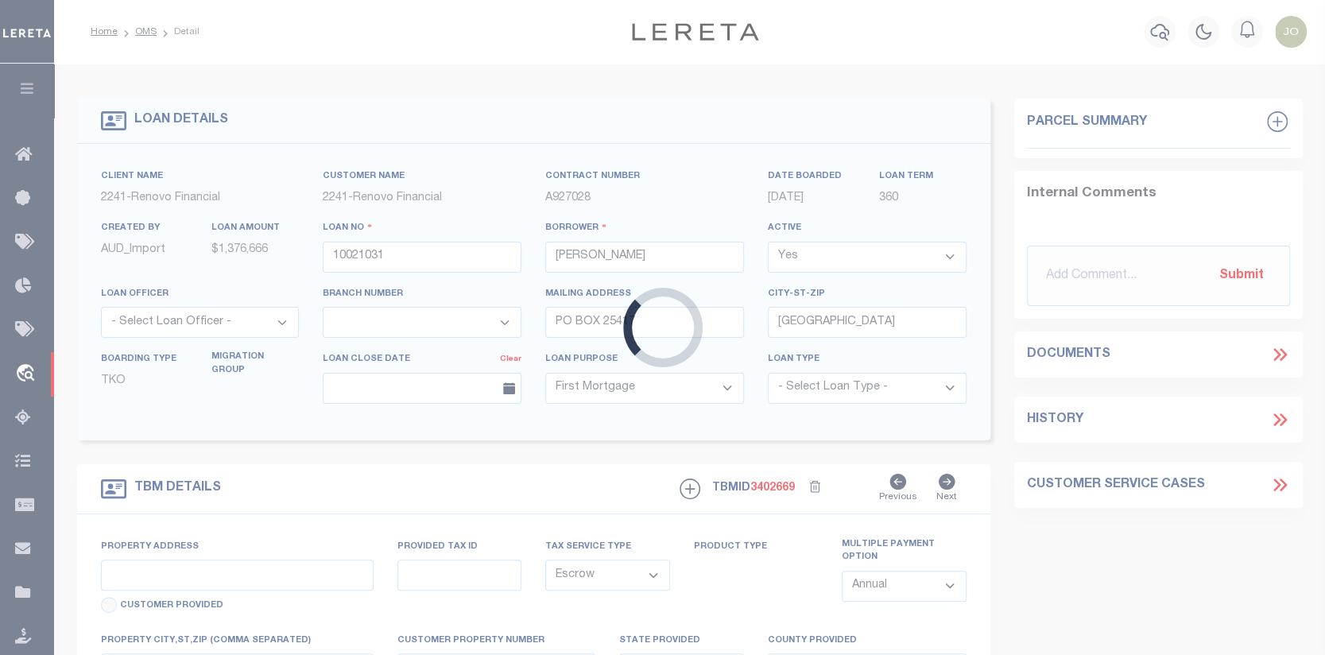
type input "NC"
select select
type textarea "Liability Limited to Customer Provided Parcel"
select select "25067"
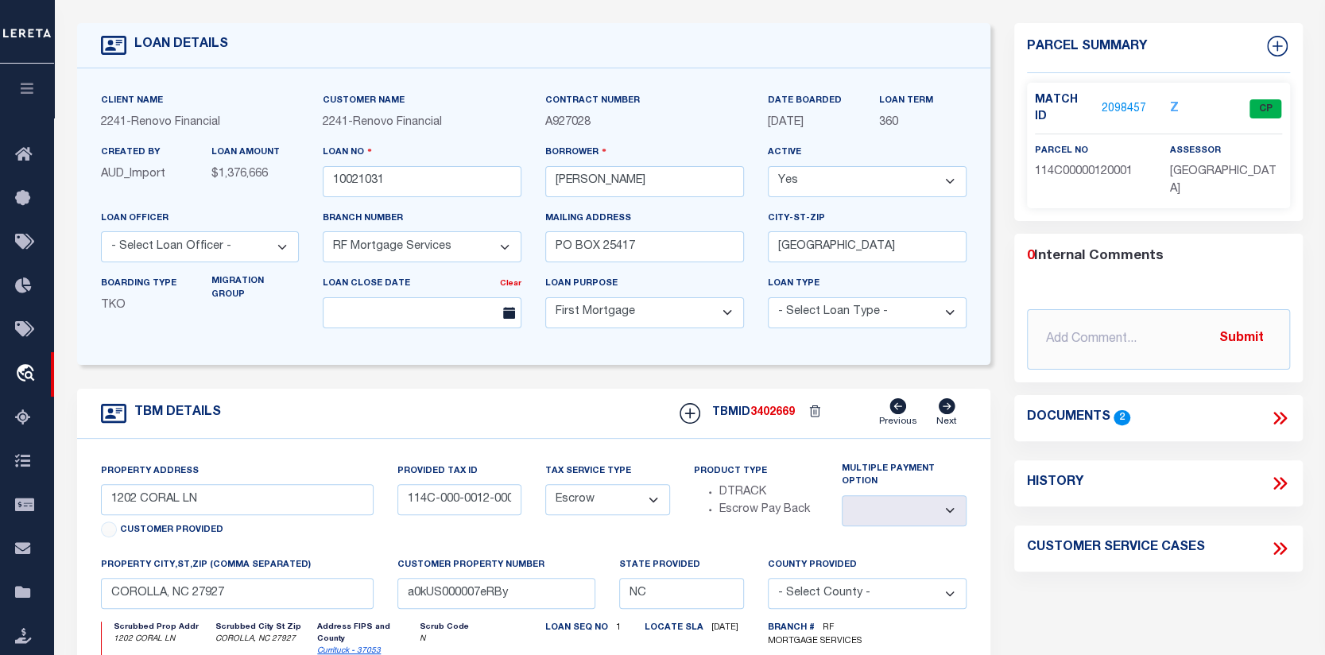
scroll to position [80, 0]
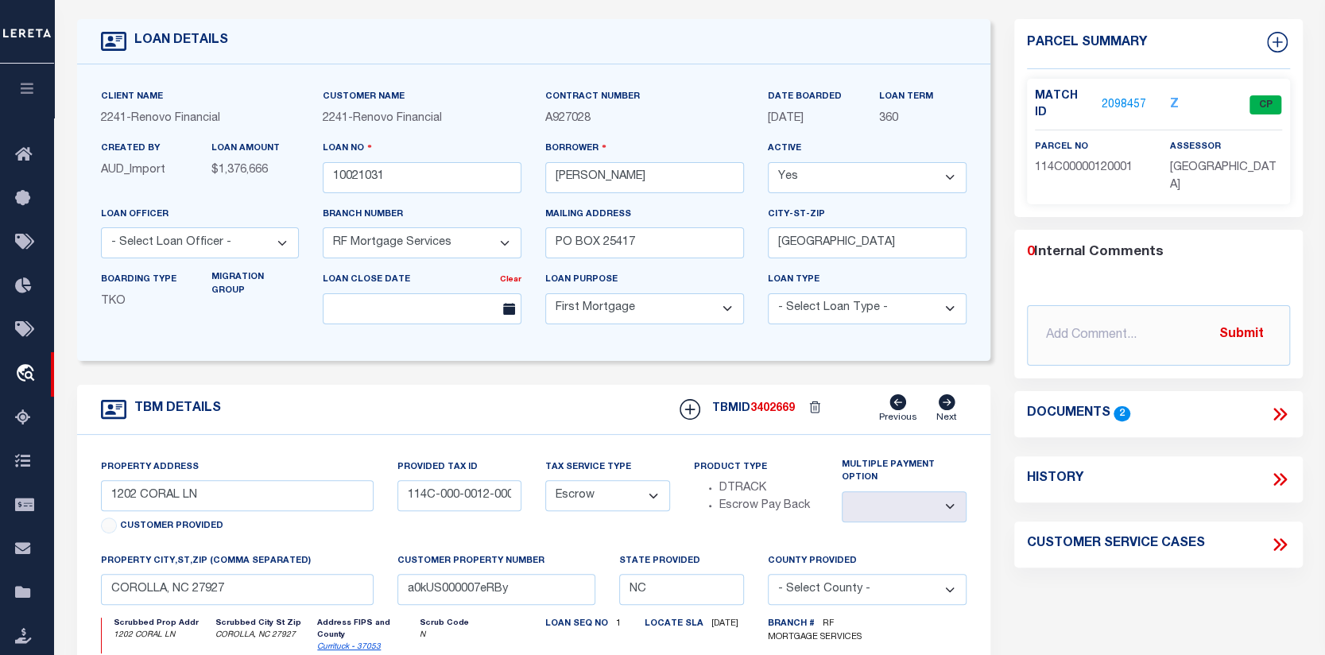
click at [1124, 97] on link "2098457" at bounding box center [1124, 105] width 45 height 17
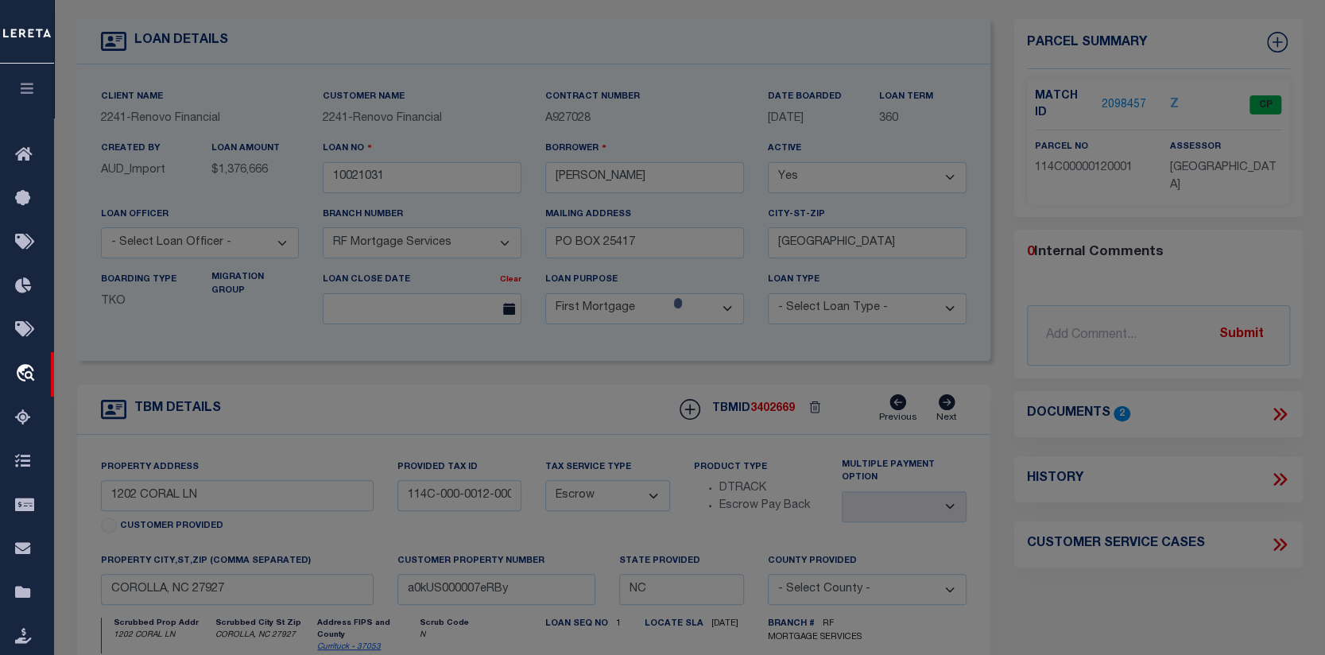
checkbox input "false"
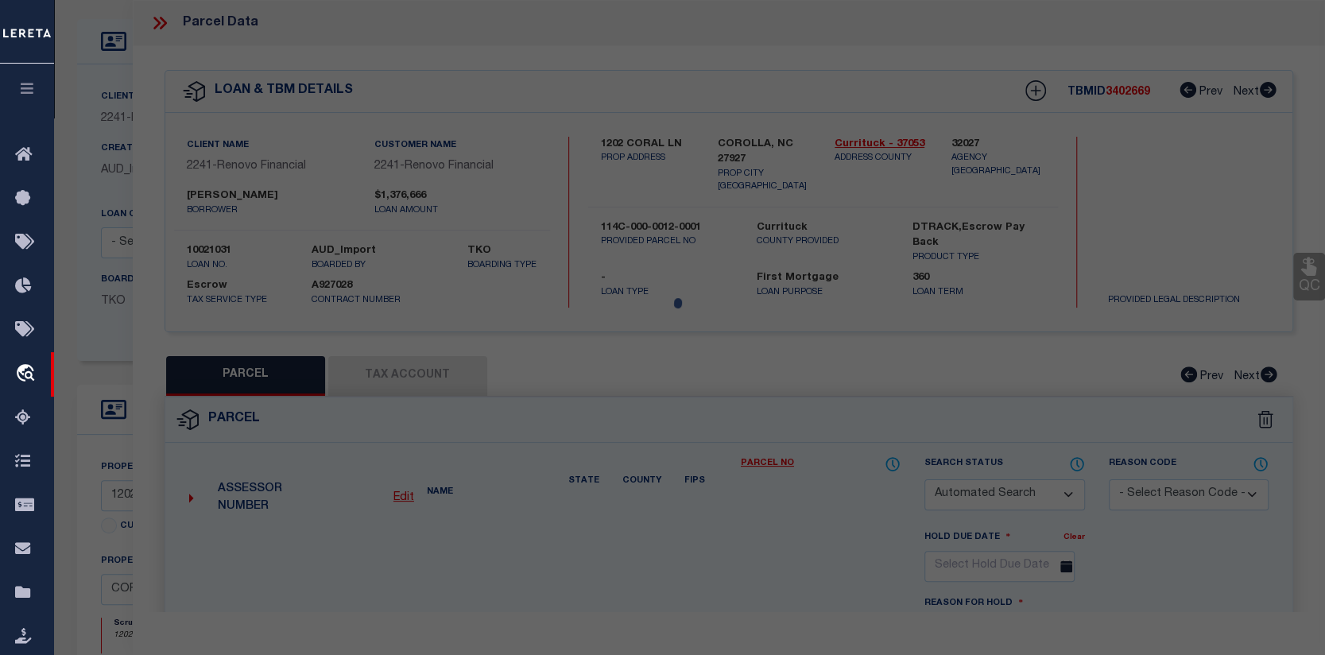
select select "CP"
type input "[PERSON_NAME]"
select select
type input "1202 CORAL LN"
checkbox input "false"
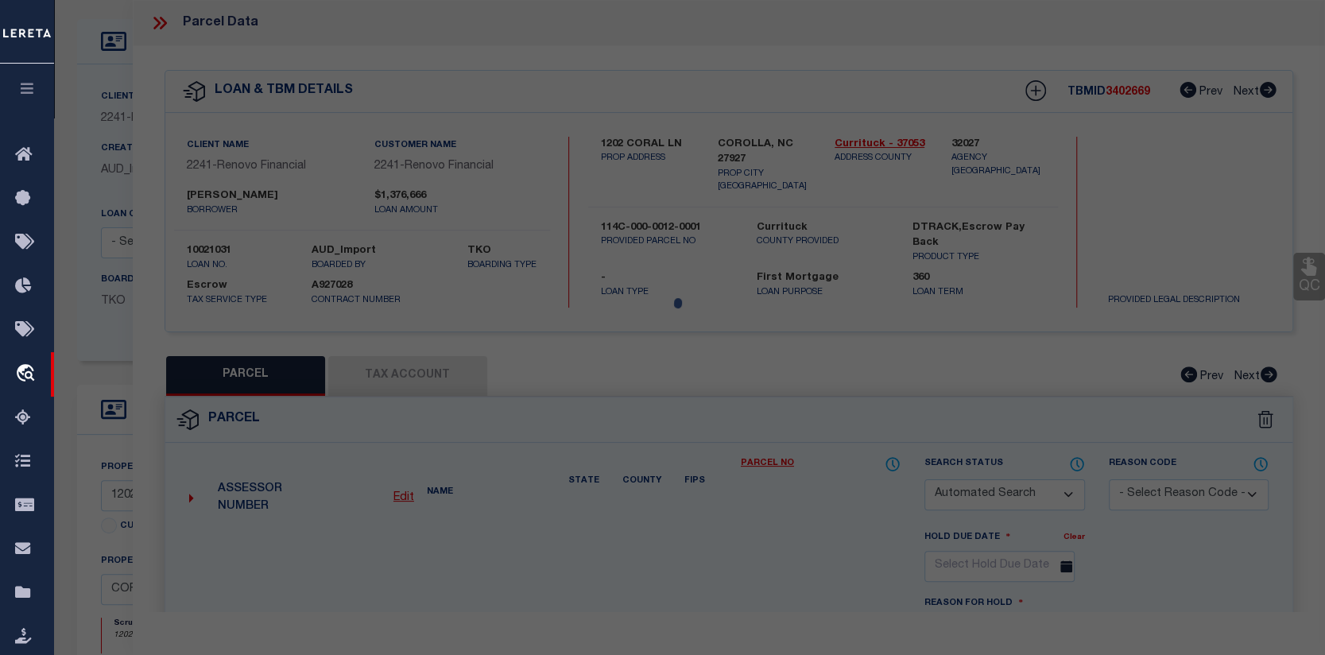
type input "COROLLA, NC 27927"
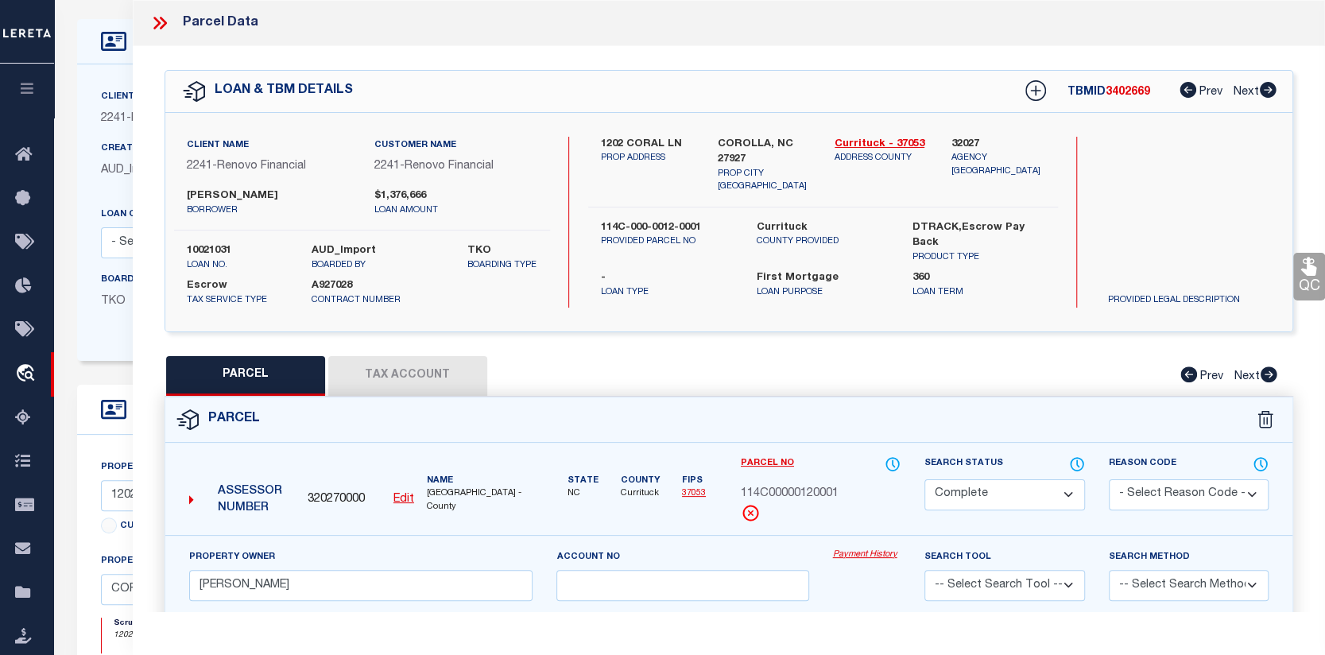
click at [857, 562] on link "Payment History" at bounding box center [867, 556] width 68 height 14
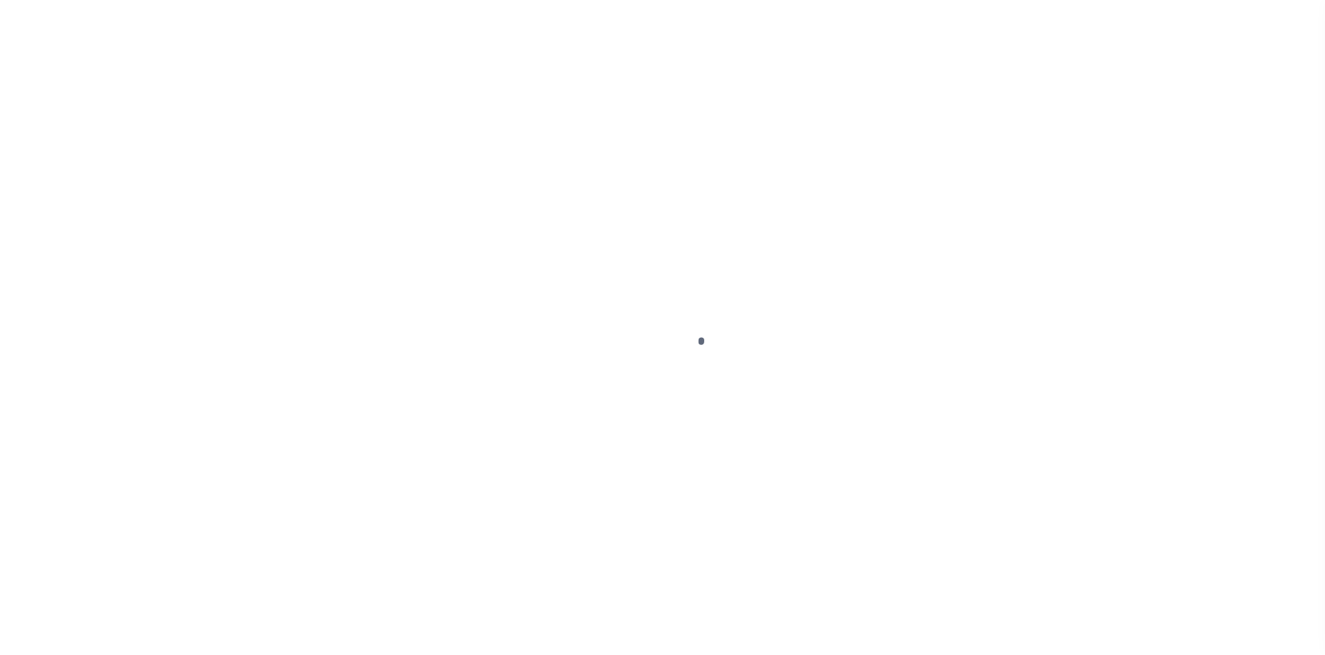
select select "10"
select select "Escrow"
select select
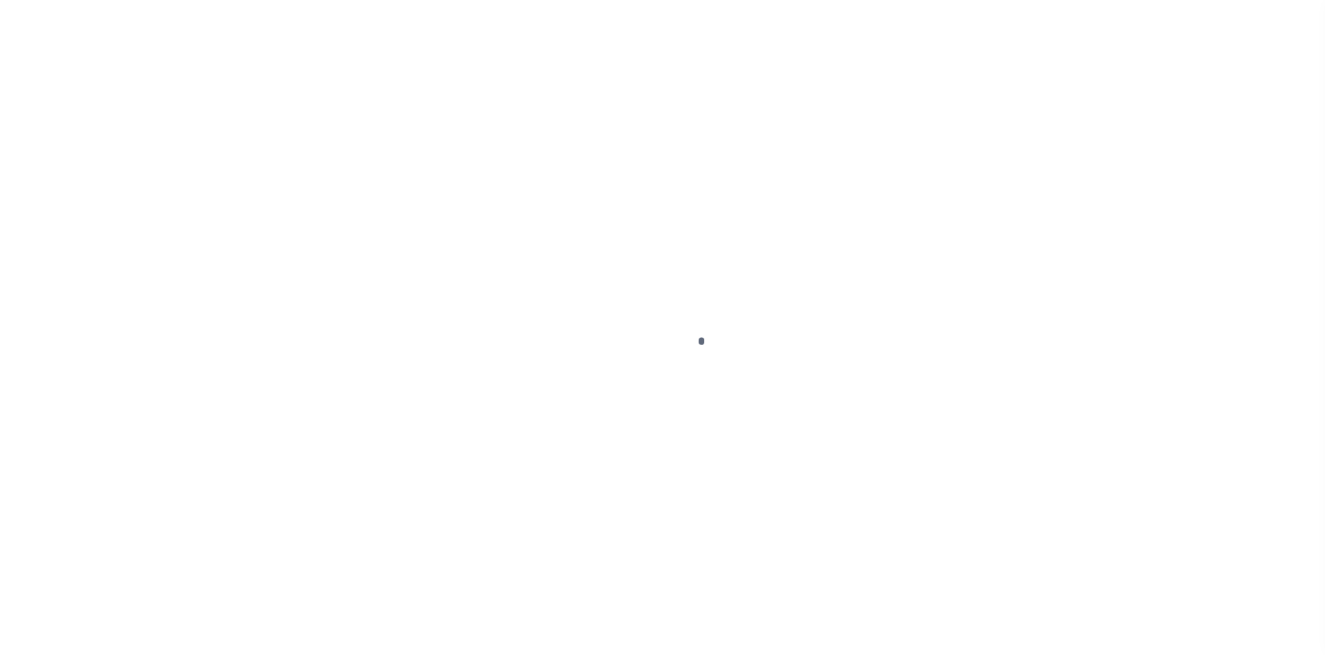
select select "25067"
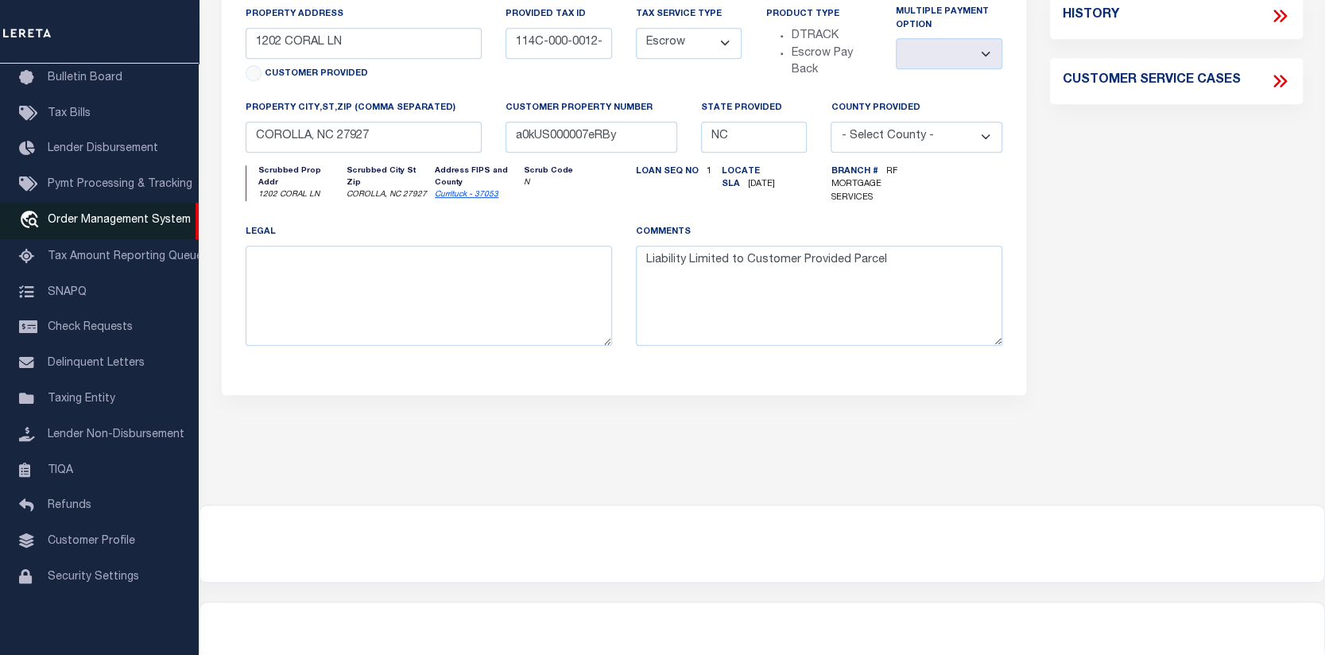
click at [85, 215] on span "Order Management System" at bounding box center [119, 220] width 143 height 11
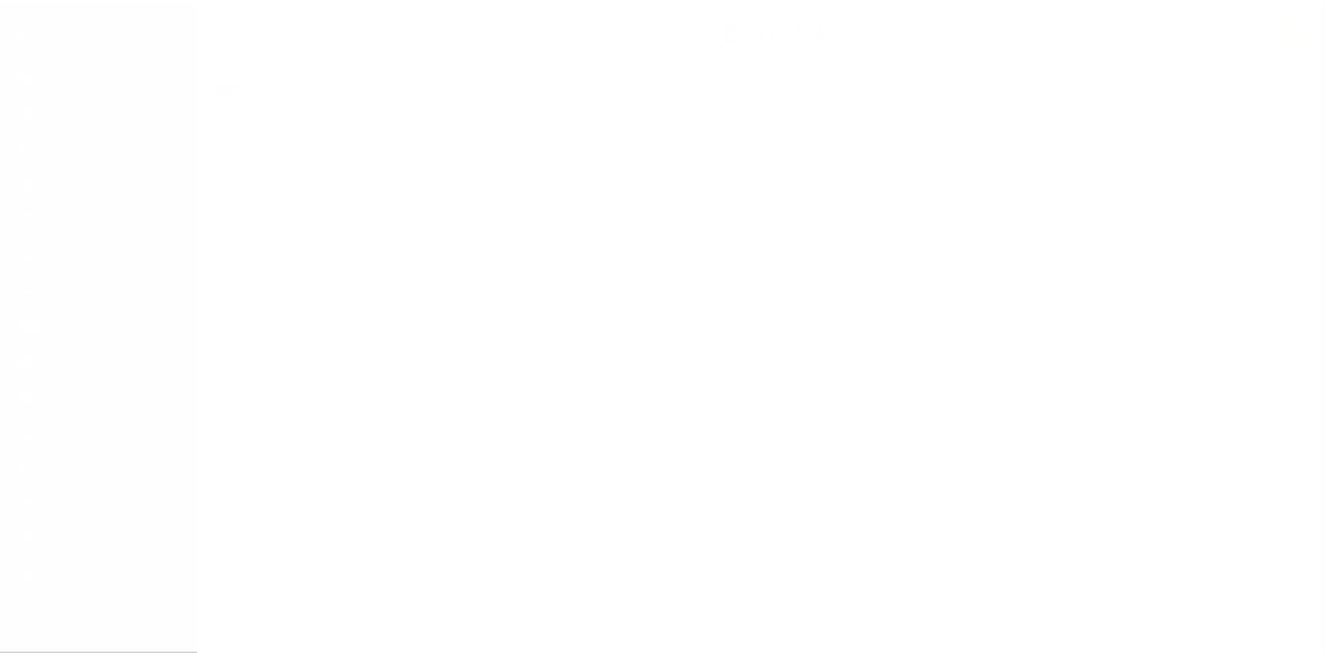
scroll to position [115, 0]
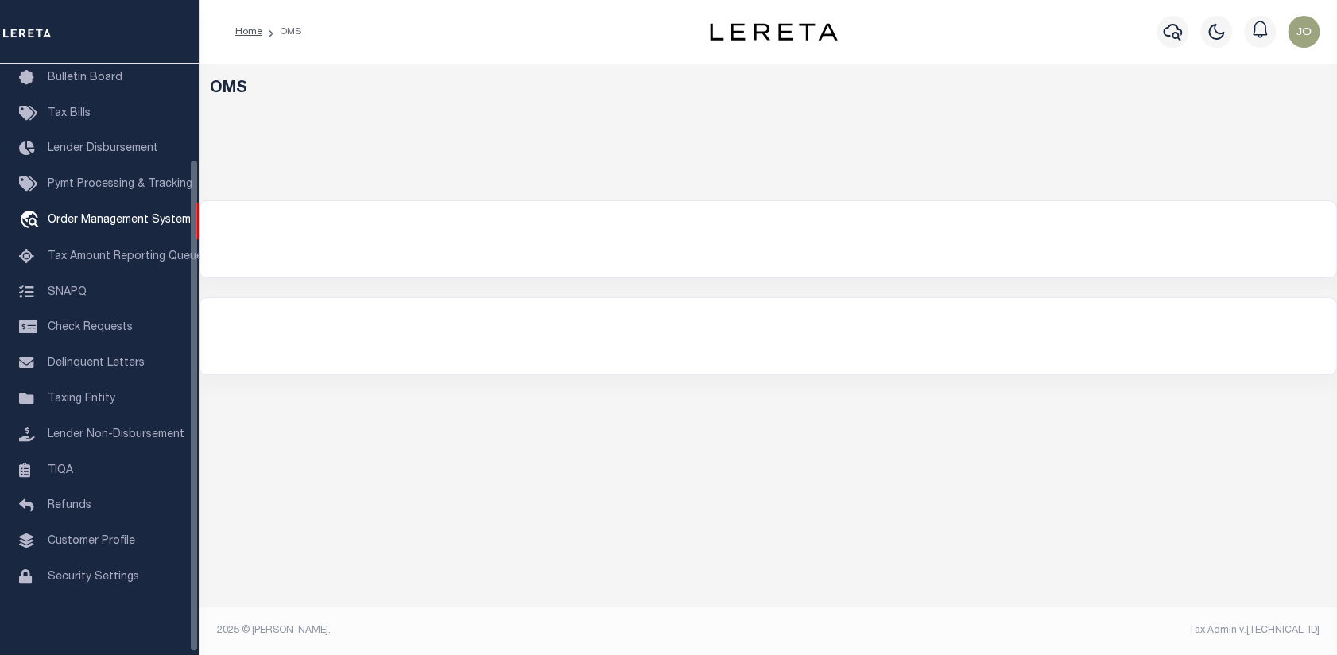
select select "200"
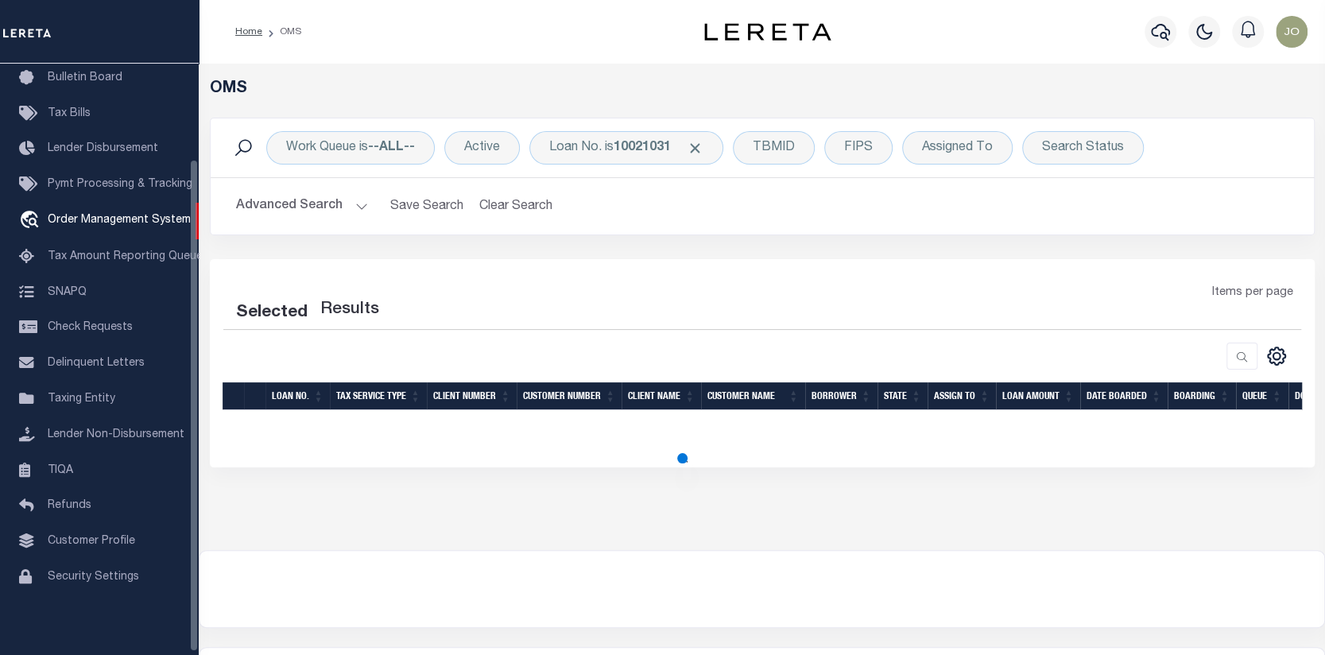
select select "200"
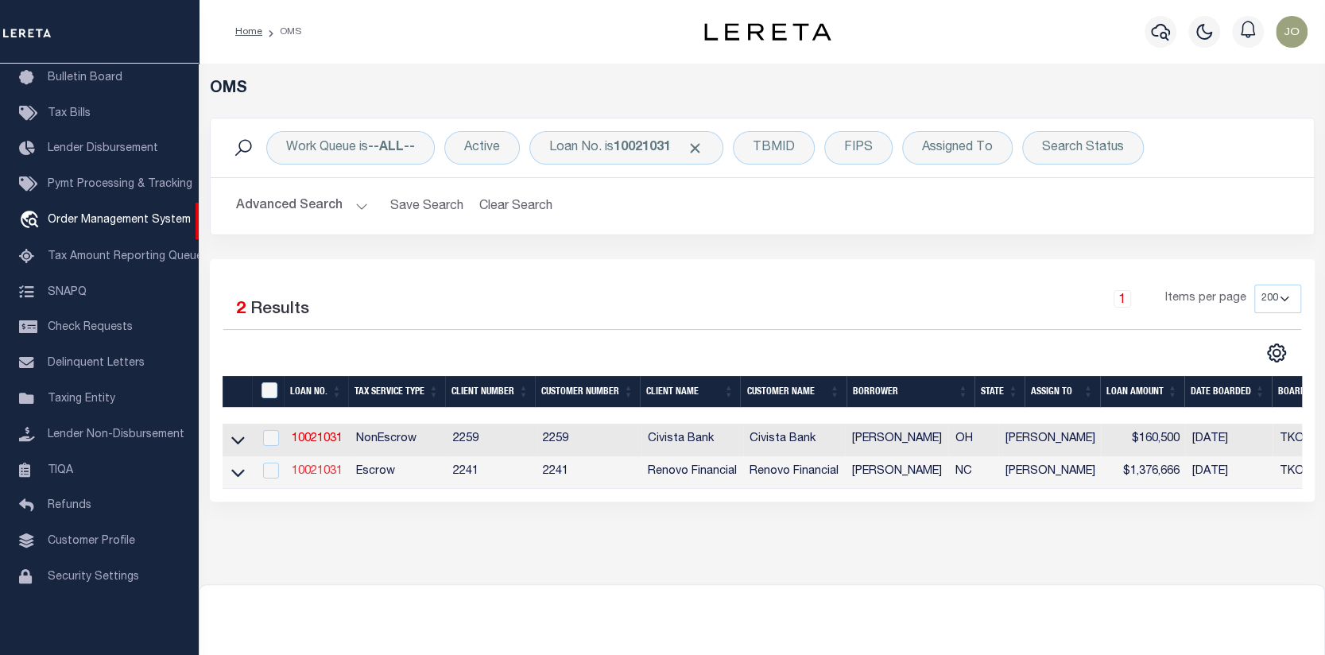
click at [316, 469] on link "10021031" at bounding box center [317, 471] width 51 height 11
type input "10021031"
type input "[PERSON_NAME]"
select select
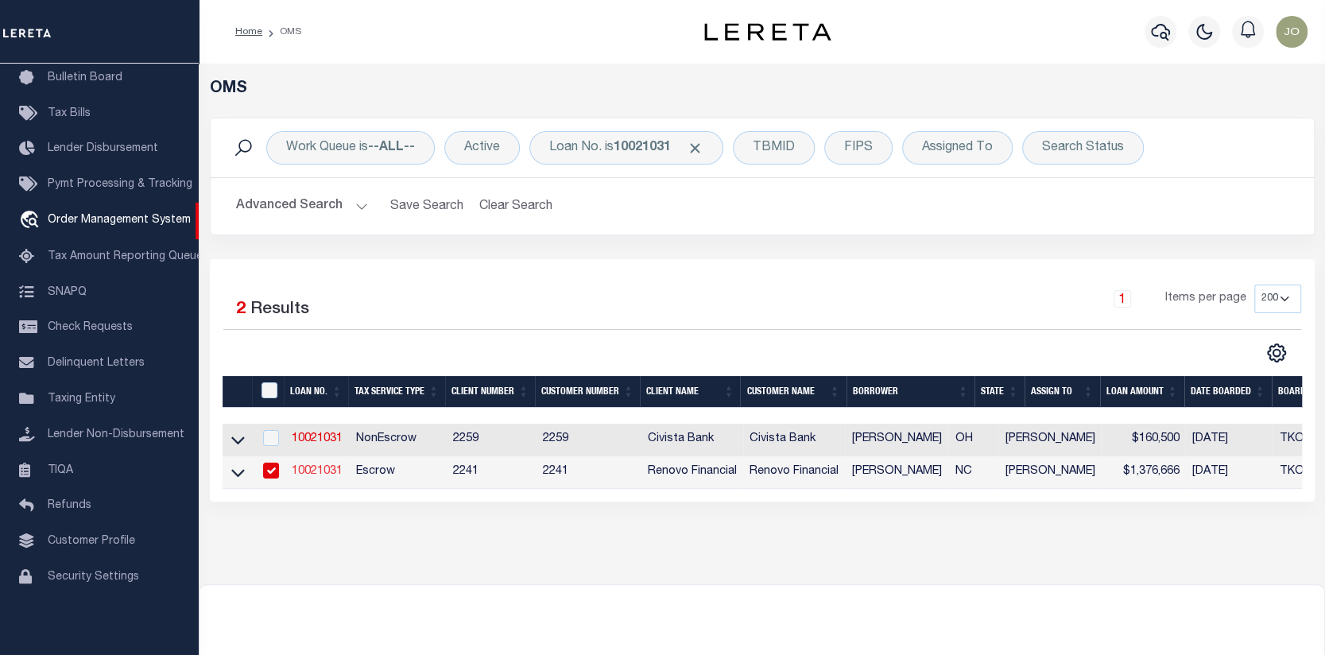
type input "PO BOX 25417"
type input "[GEOGRAPHIC_DATA]"
select select "10"
select select "Escrow"
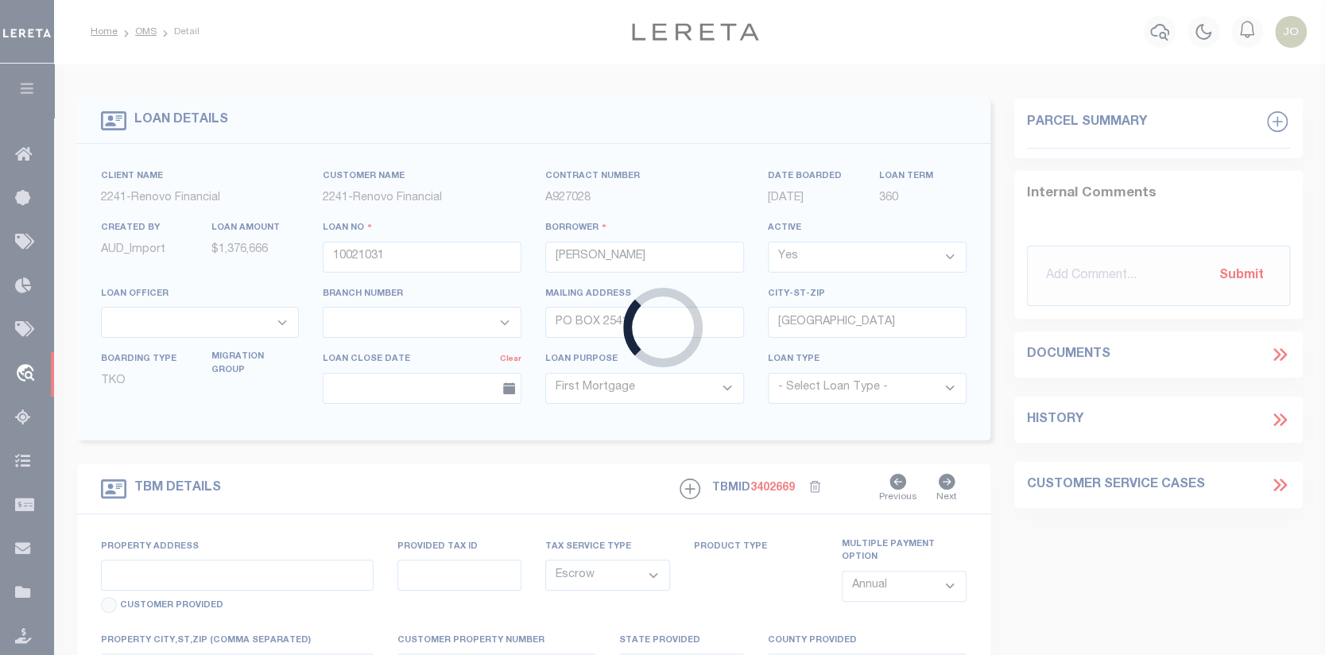
type input "1202 CORAL LN"
type input "114C-000-0012-0001"
select select
type input "COROLLA, NC 27927"
type input "a0kUS000007eRBy"
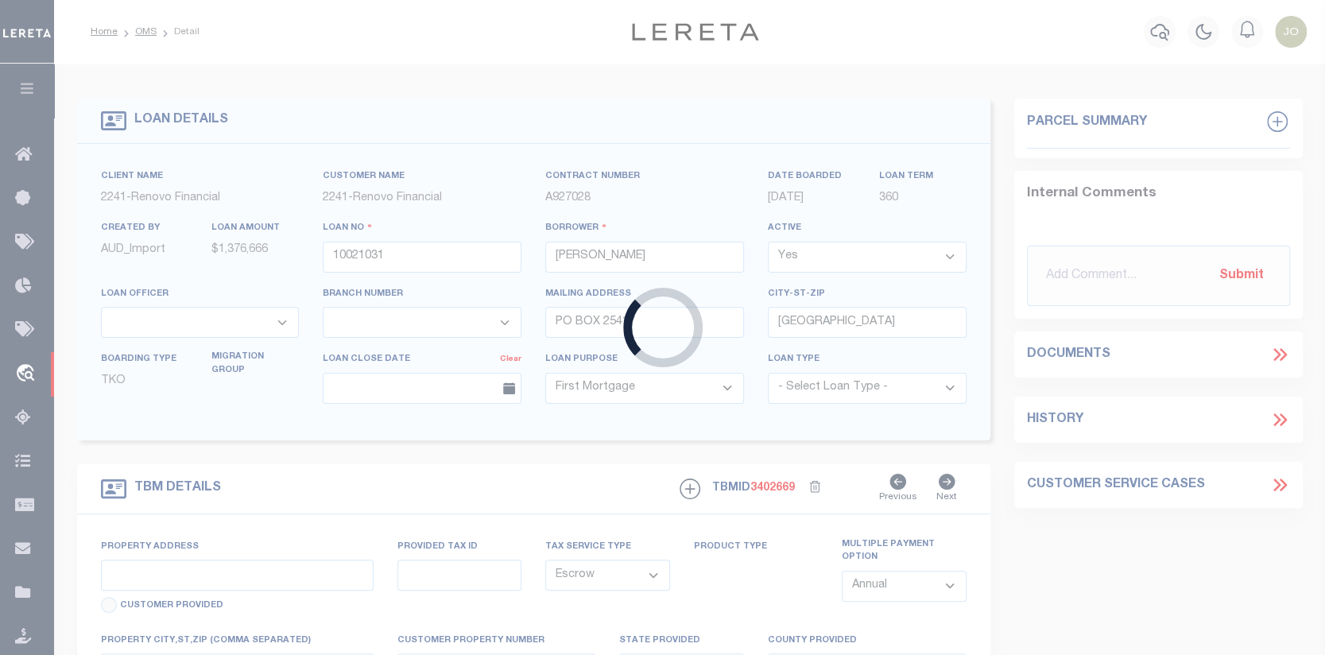
type input "NC"
select select
type textarea "Liability Limited to Customer Provided Parcel"
select select "25067"
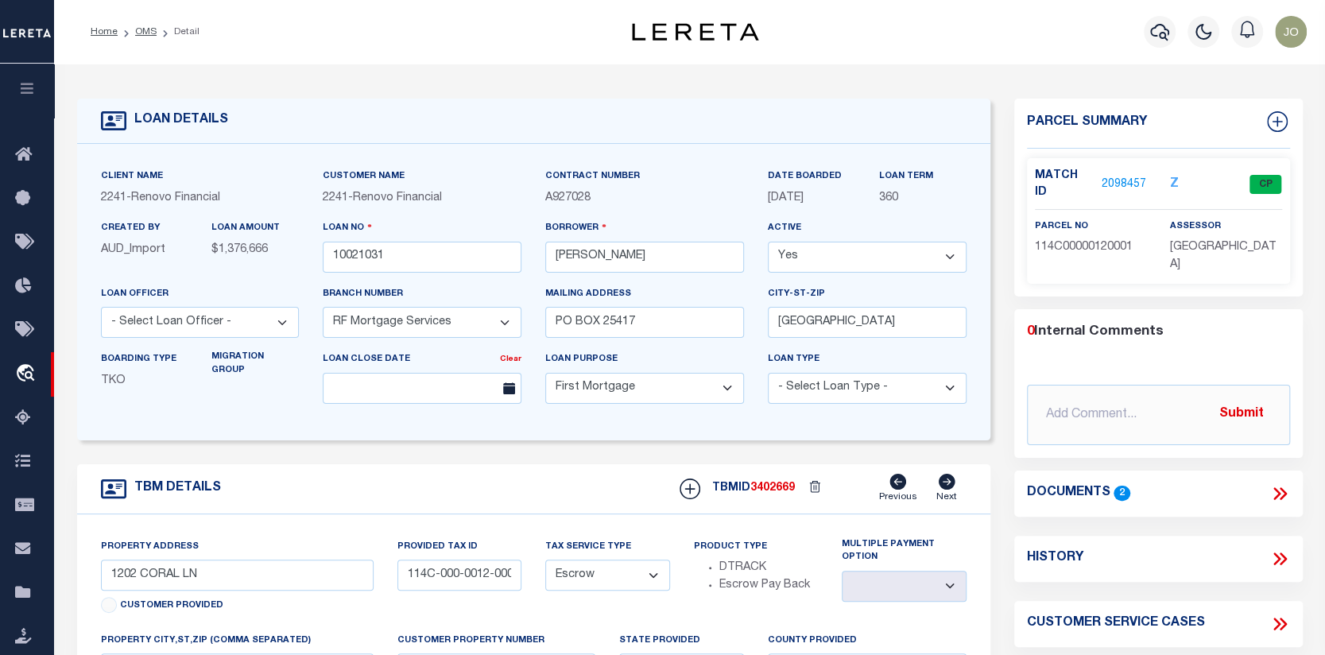
click at [1116, 177] on link "2098457" at bounding box center [1124, 185] width 45 height 17
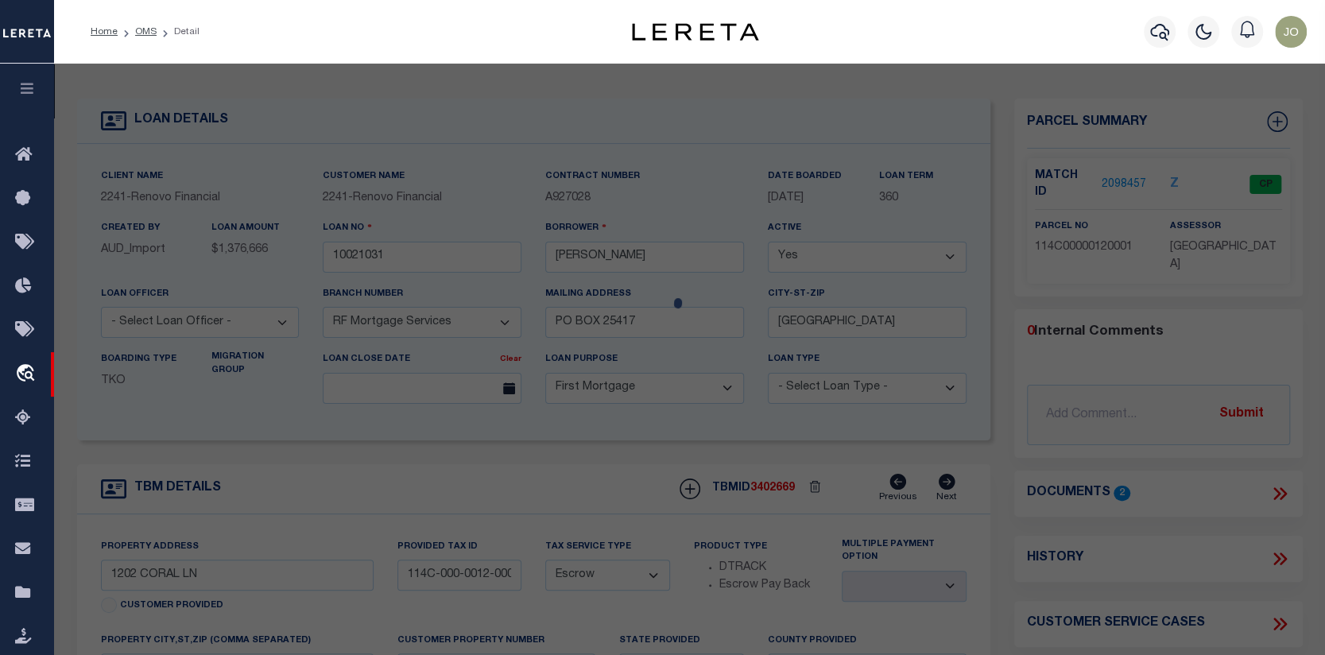
checkbox input "false"
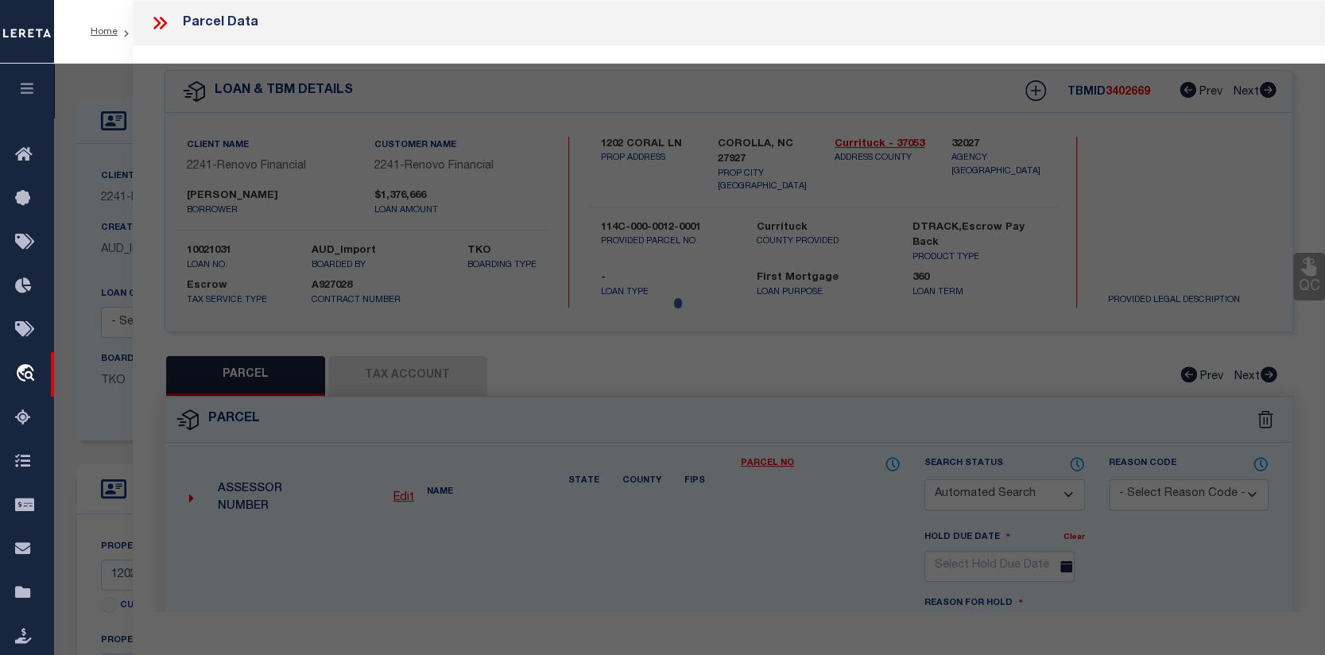
select select "CP"
type input "[PERSON_NAME]"
select select
type input "1202 CORAL LN"
checkbox input "false"
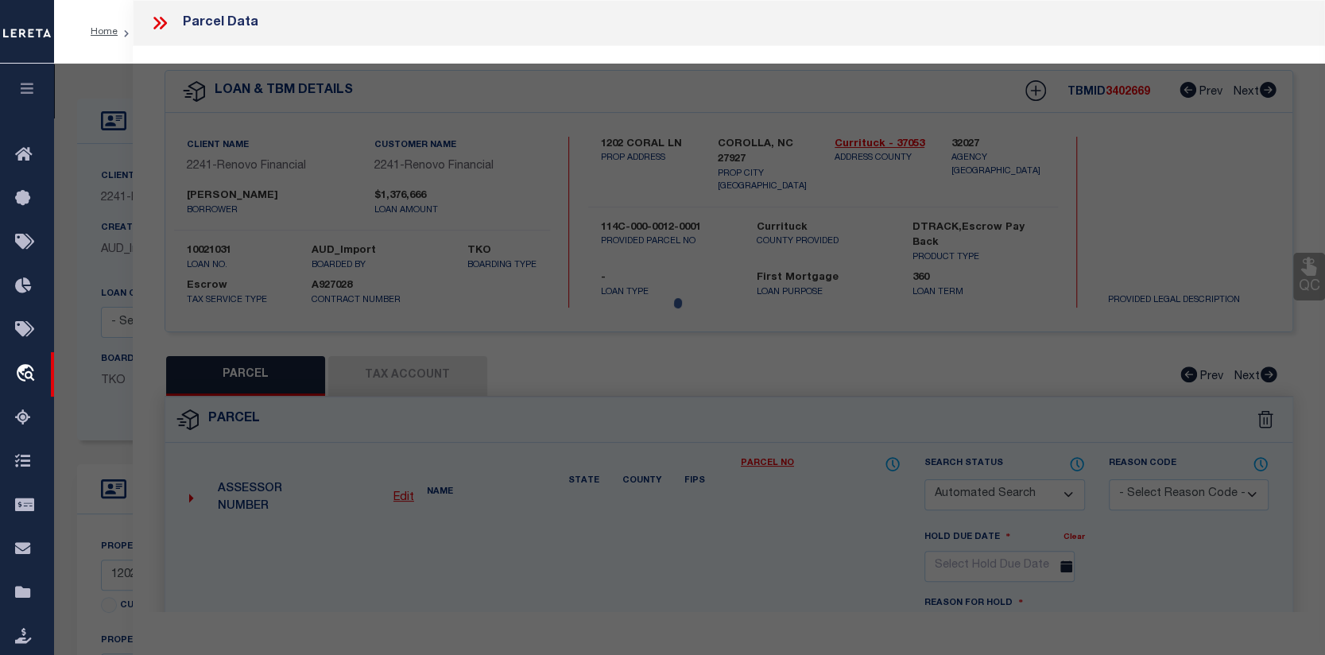
type input "COROLLA, NC 27927"
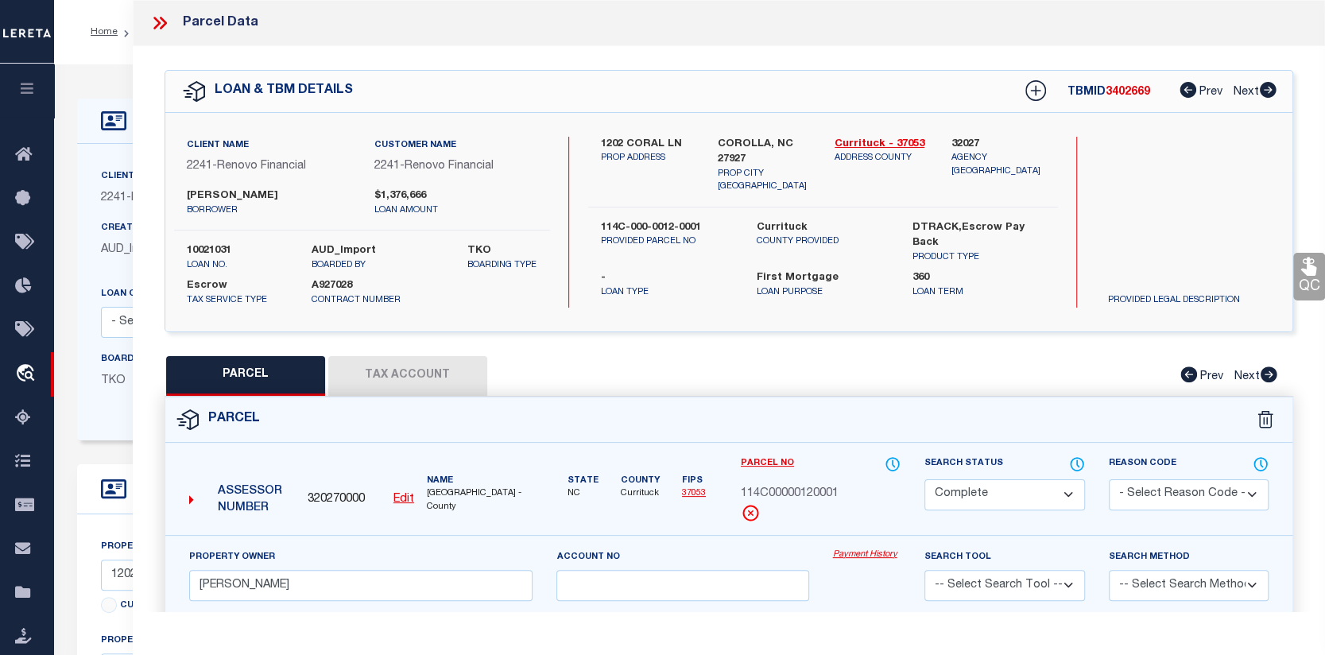
click at [418, 379] on button "Tax Account" at bounding box center [407, 376] width 159 height 40
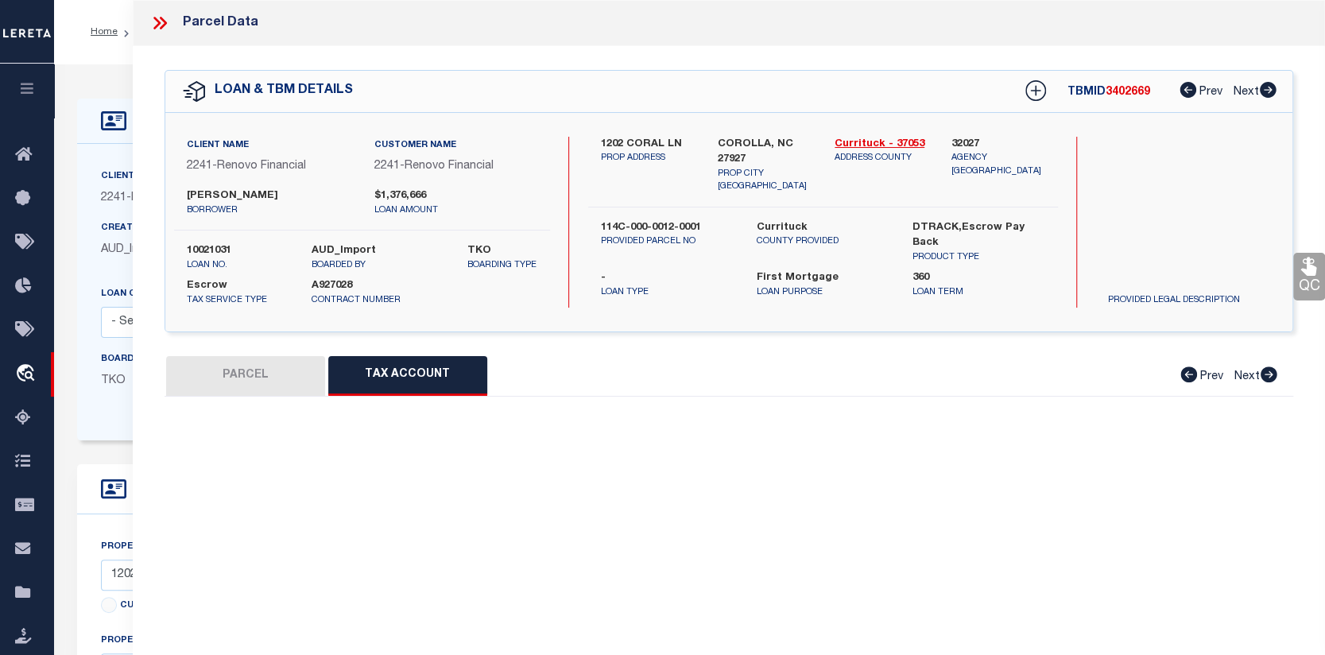
select select "100"
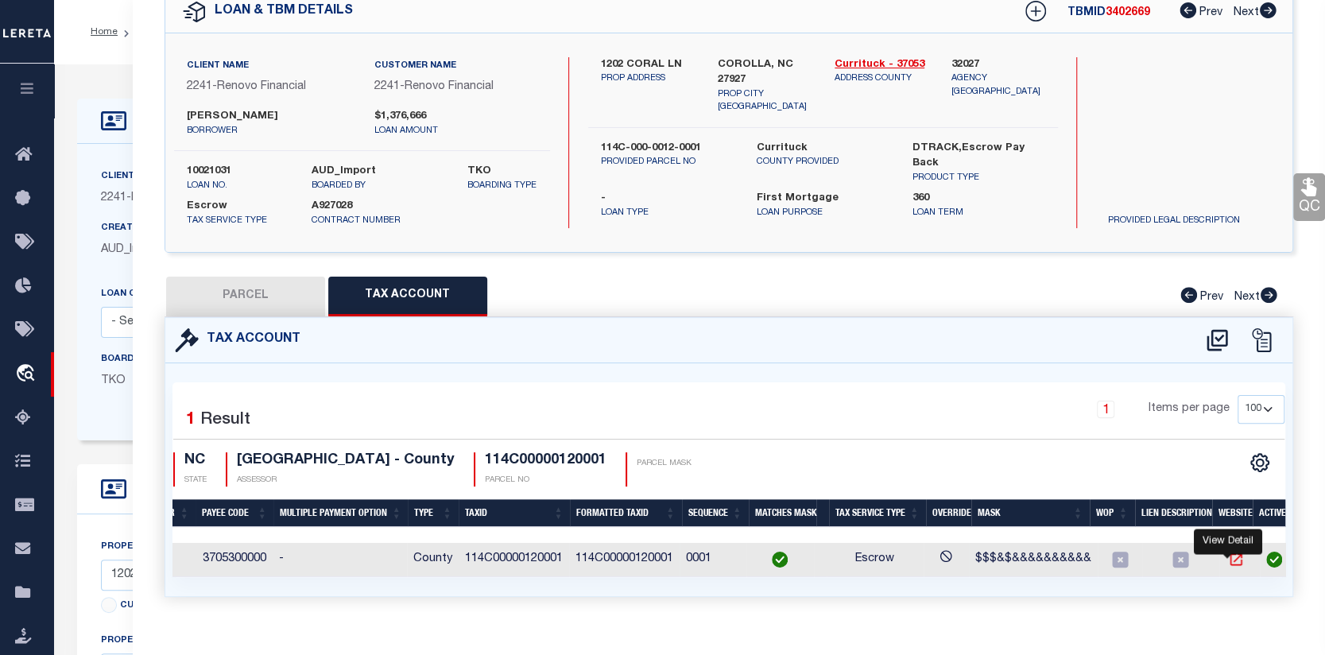
click at [1230, 566] on icon "" at bounding box center [1236, 560] width 12 height 12
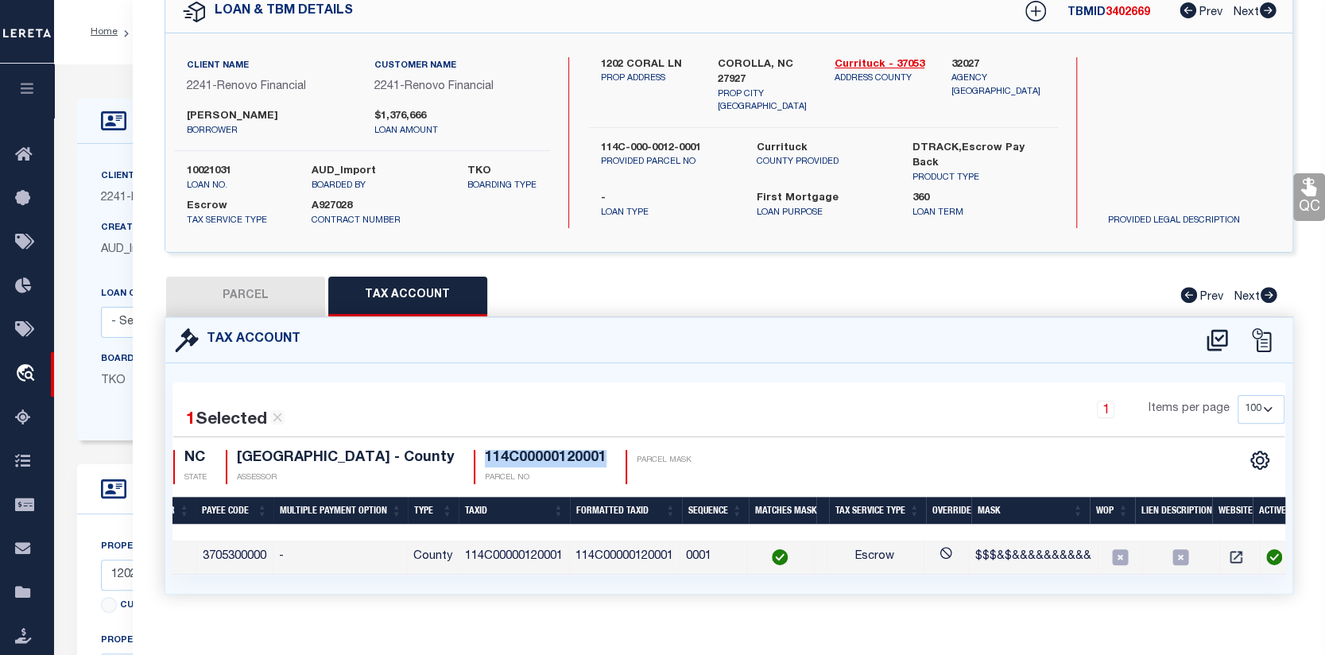
drag, startPoint x: 478, startPoint y: 467, endPoint x: 607, endPoint y: 470, distance: 128.8
click at [607, 470] on div "NC STATE CURRITUCK COUNTY - County ASSESSOR 114C00000120001 PARCEL NO PARCEL MA…" at bounding box center [434, 467] width 522 height 34
copy h4 "114C00000120001"
click at [250, 298] on button "PARCEL" at bounding box center [245, 297] width 159 height 40
select select "AS"
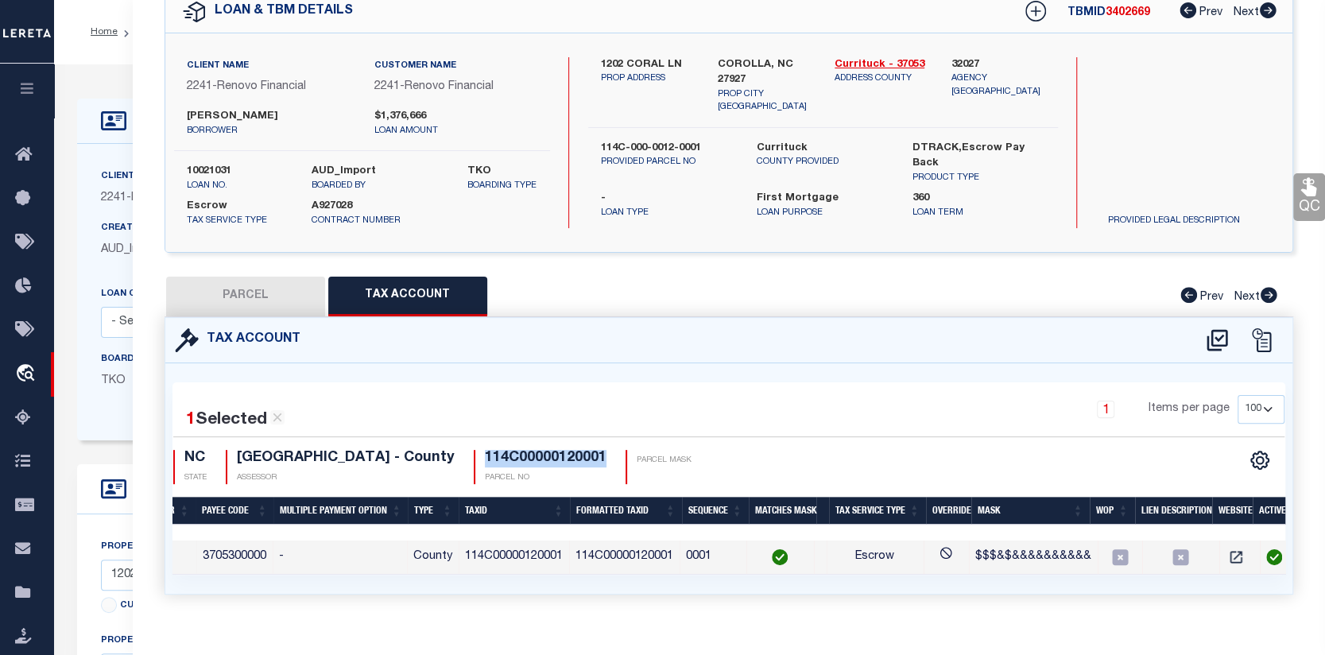
checkbox input "false"
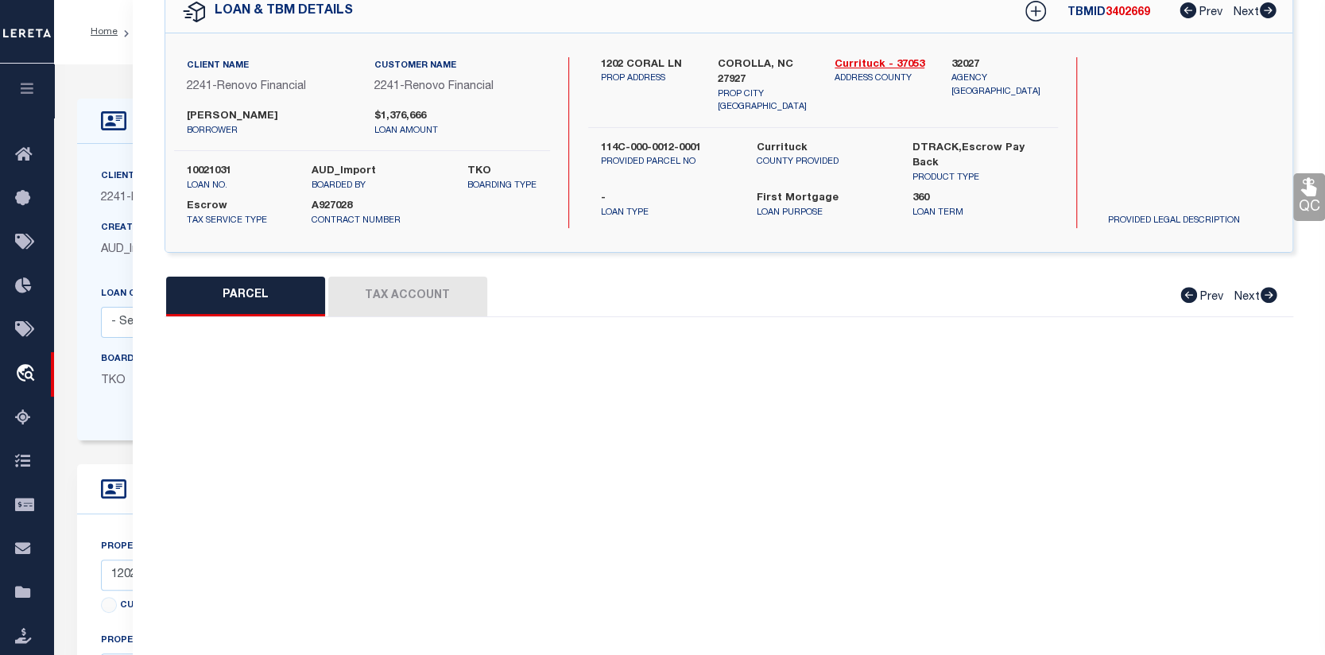
select select "CP"
type input "FEAGANS, TIMOTHY STUART"
select select
type input "1202 CORAL LN"
checkbox input "false"
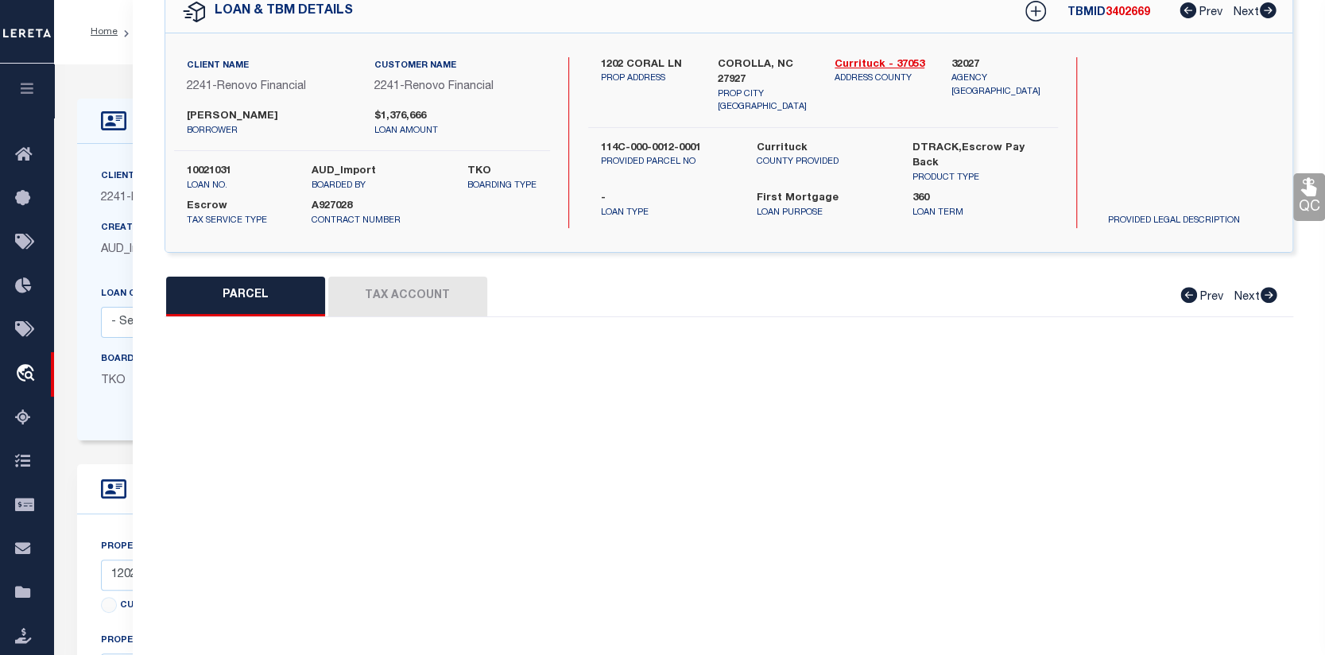
type input "COROLLA, NC 27927"
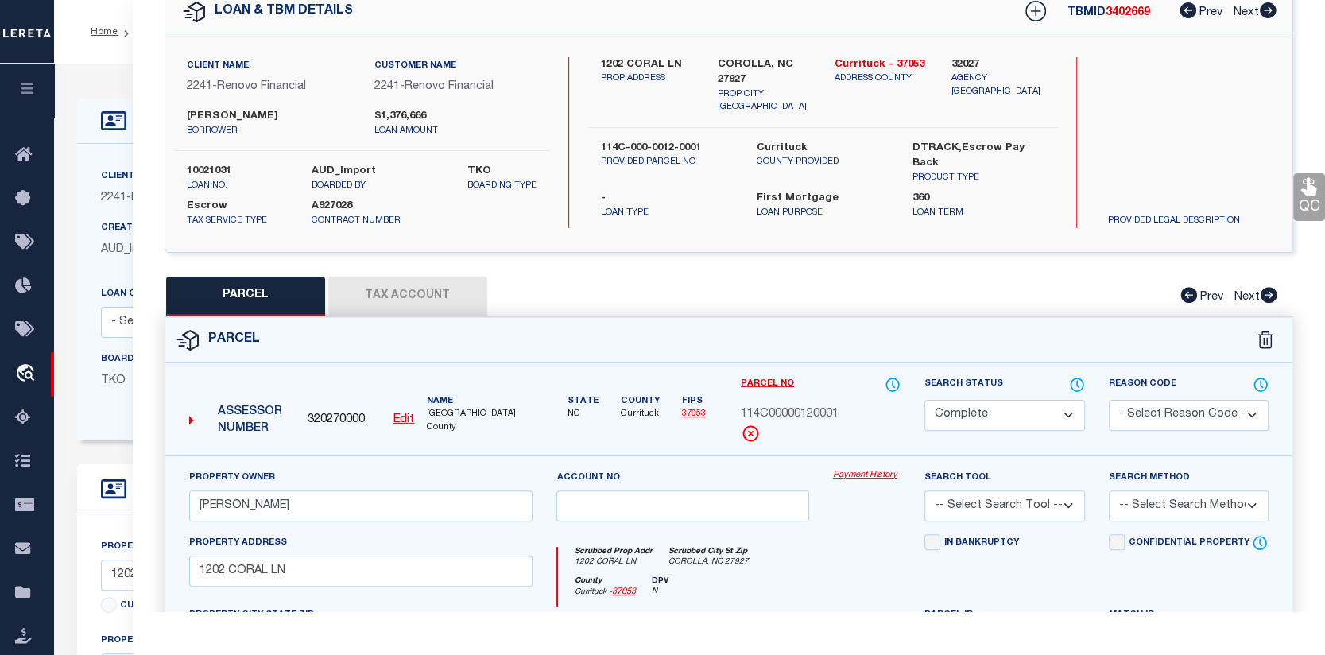
click at [887, 483] on link "Payment History" at bounding box center [867, 476] width 68 height 14
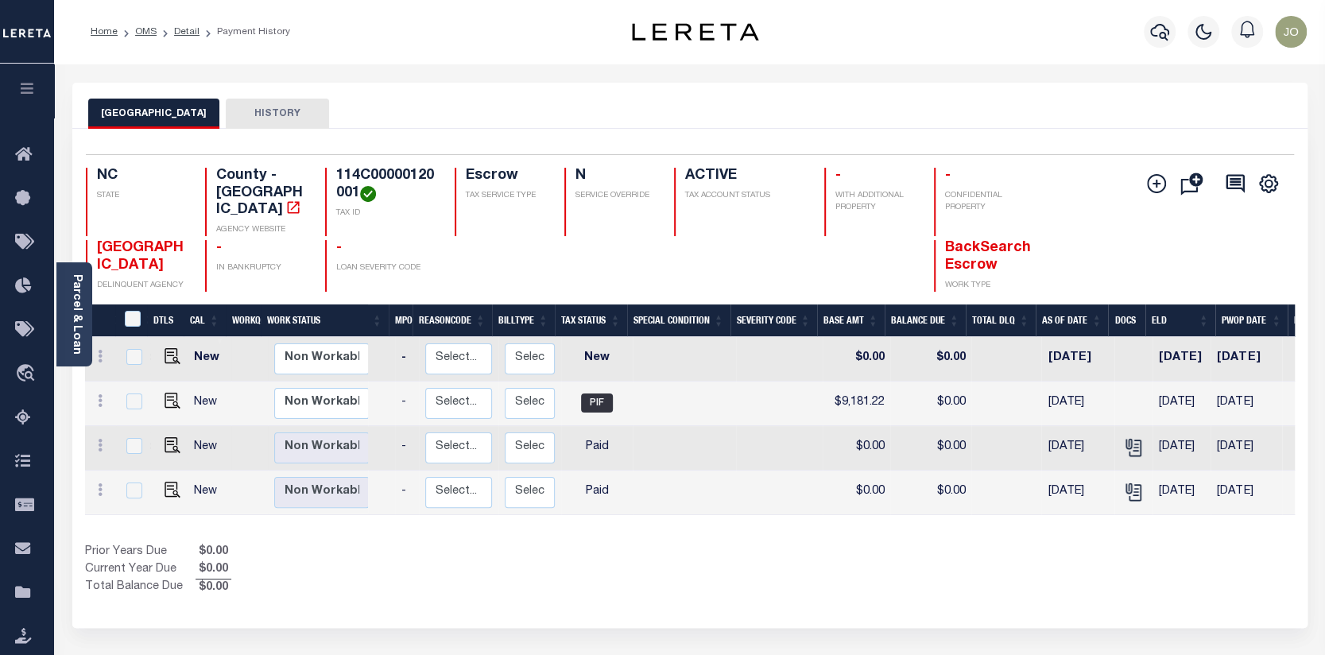
scroll to position [0, 174]
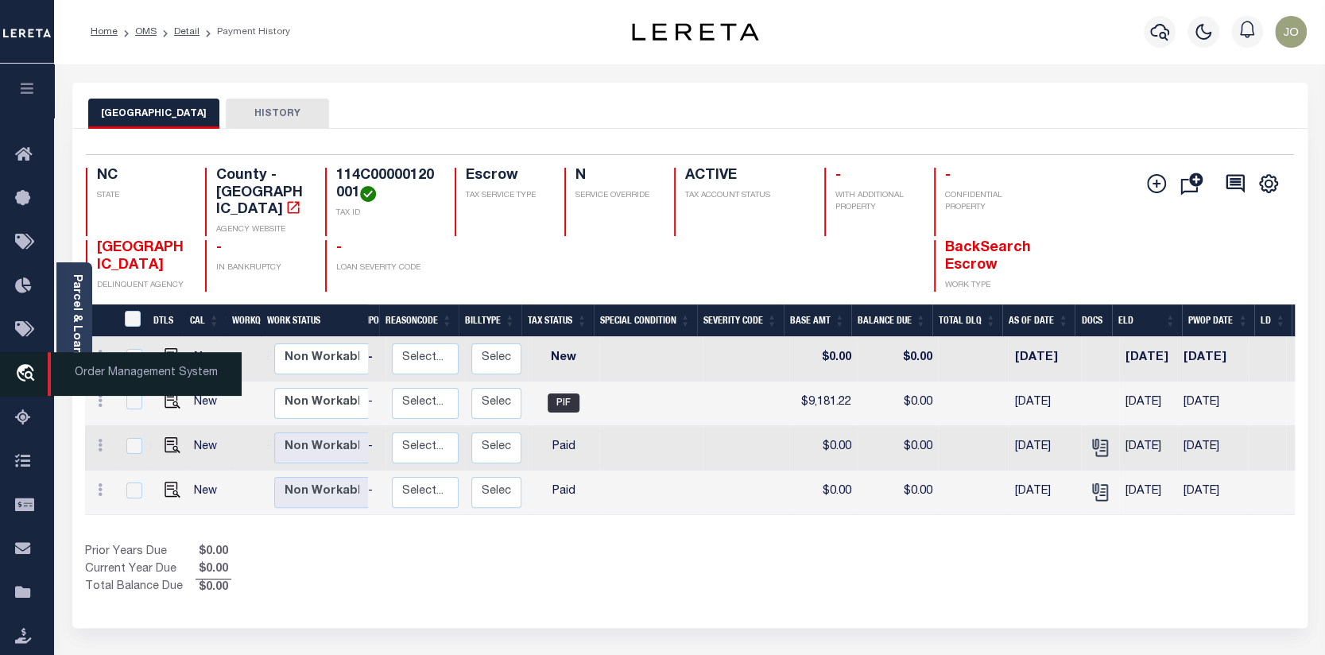
click at [27, 374] on icon "travel_explore" at bounding box center [27, 374] width 25 height 21
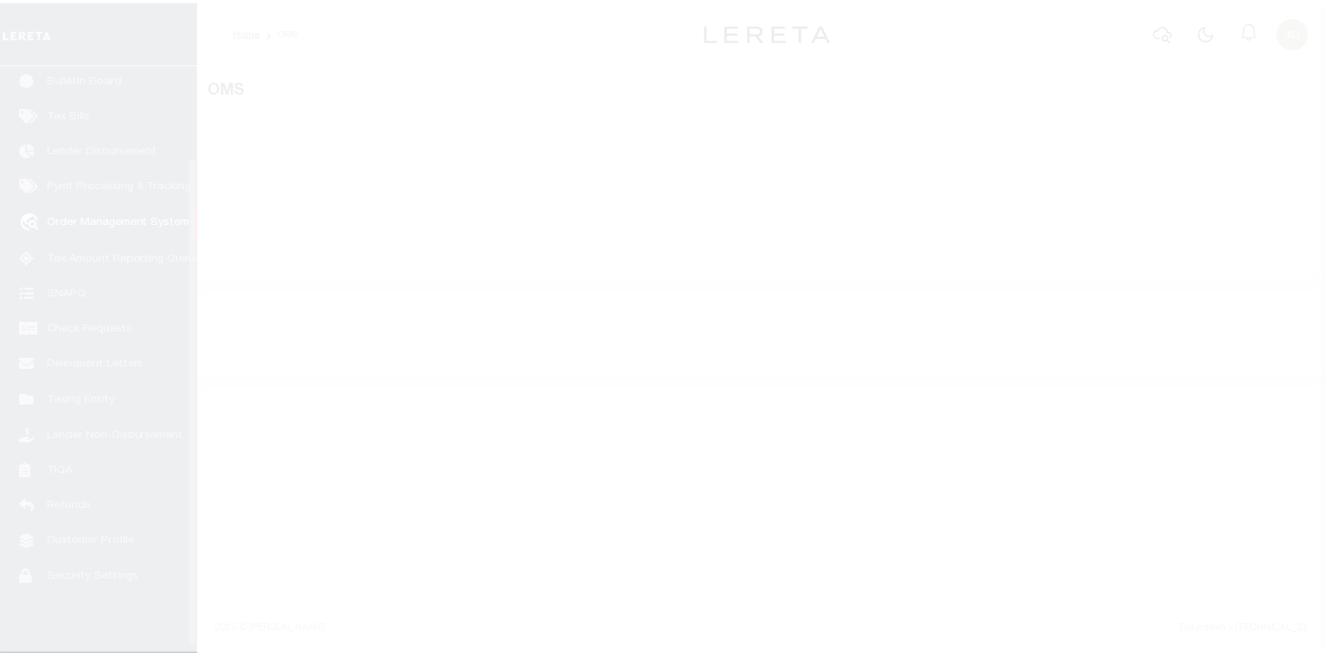
scroll to position [115, 0]
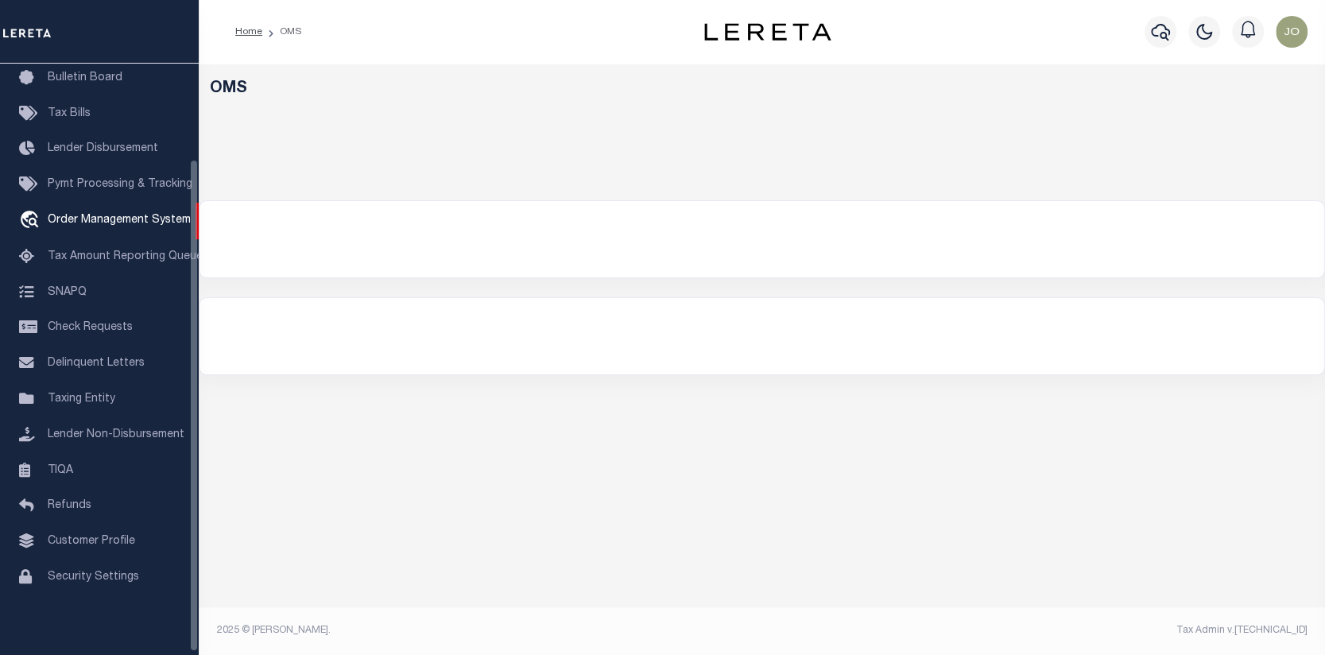
select select "200"
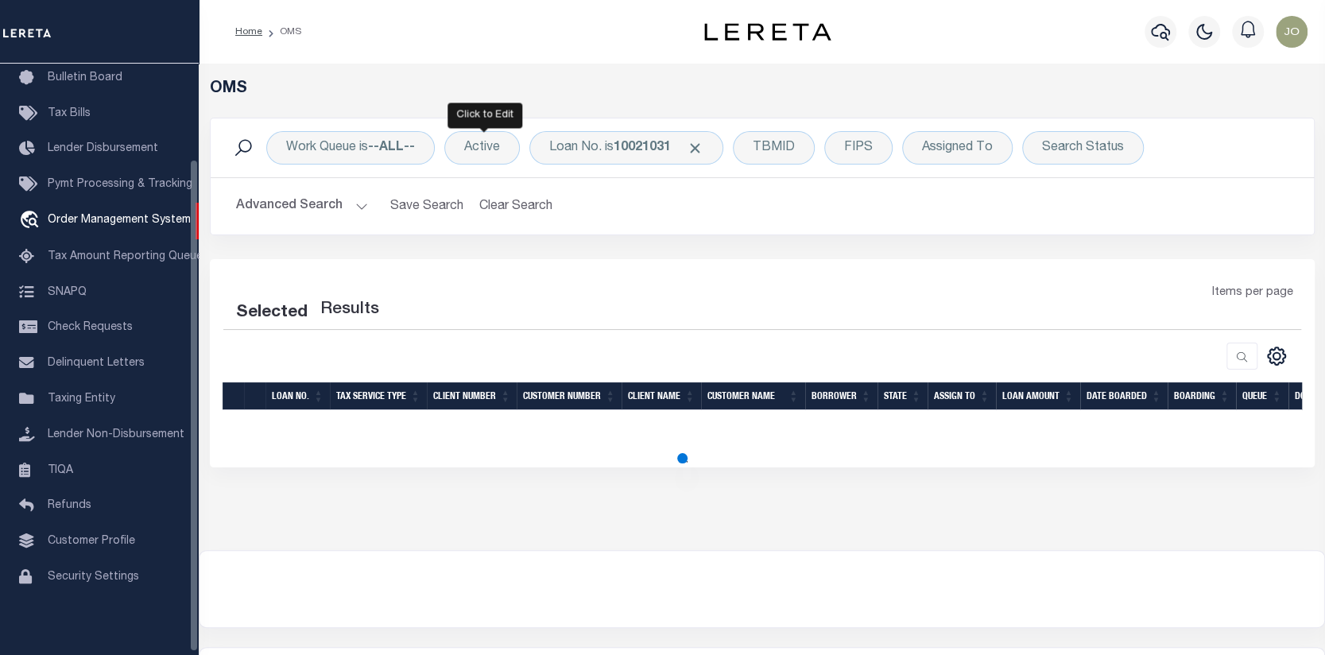
select select "200"
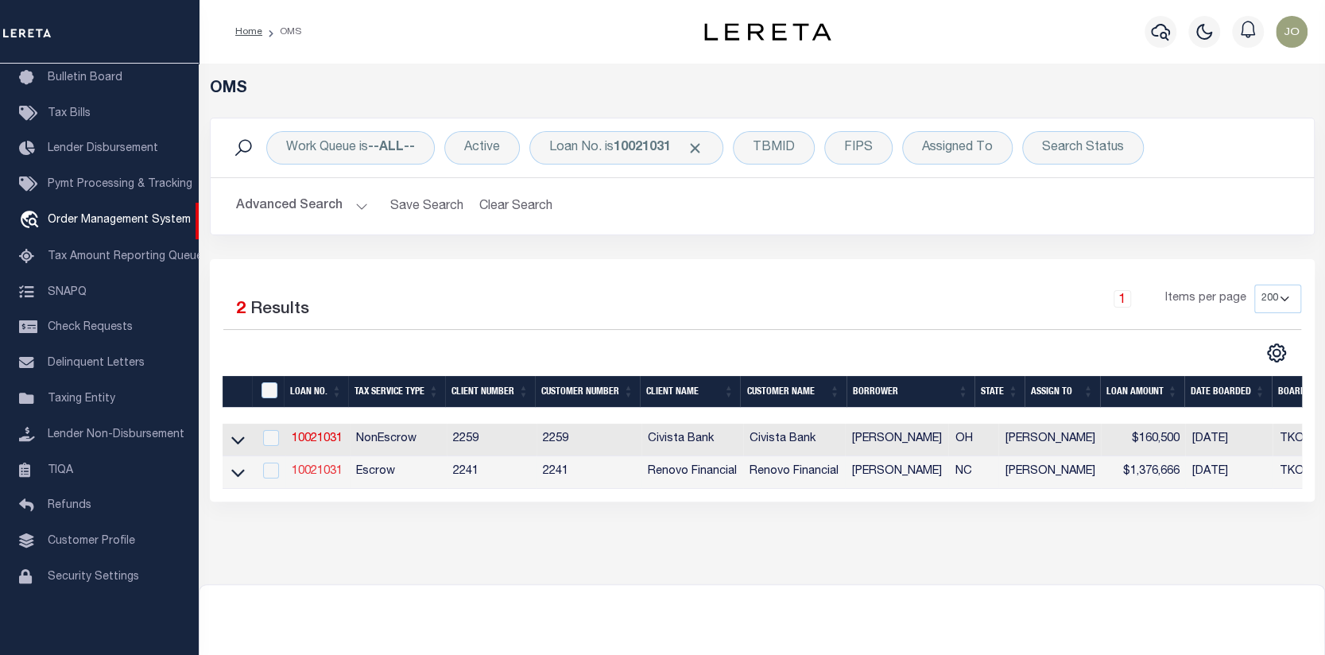
click at [304, 471] on link "10021031" at bounding box center [317, 471] width 51 height 11
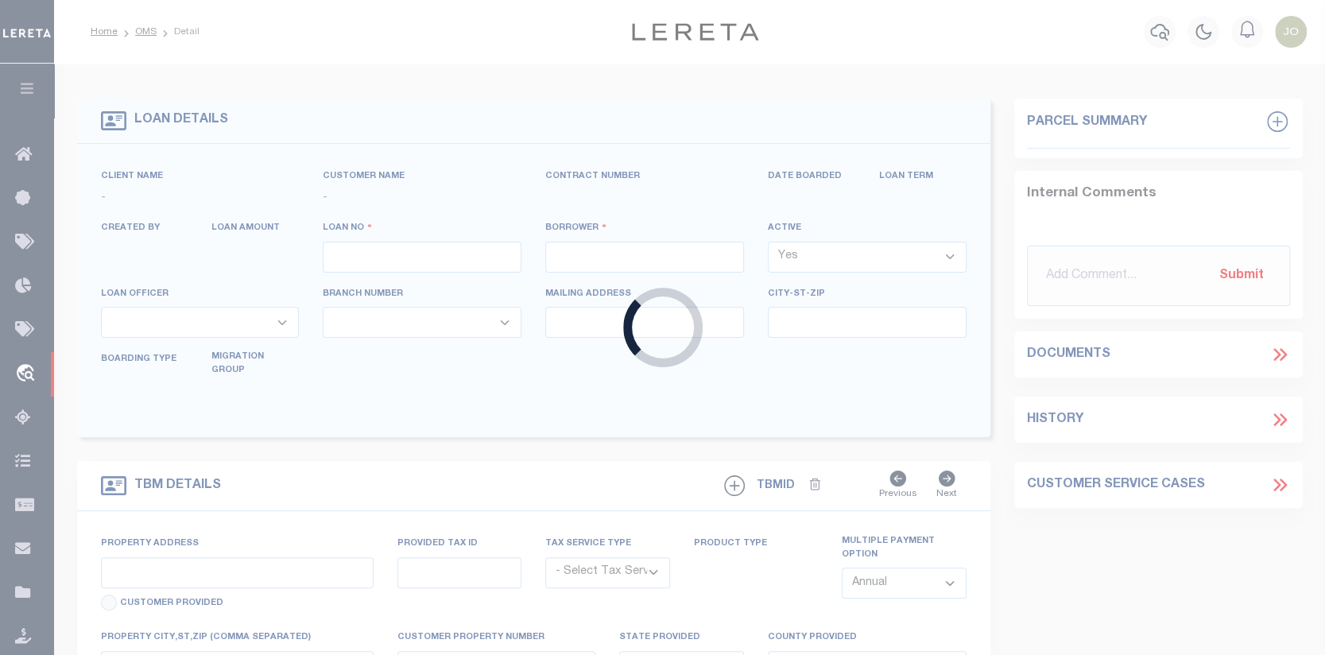
type input "10021031"
type input "[PERSON_NAME]"
select select
type input "PO BOX 25417"
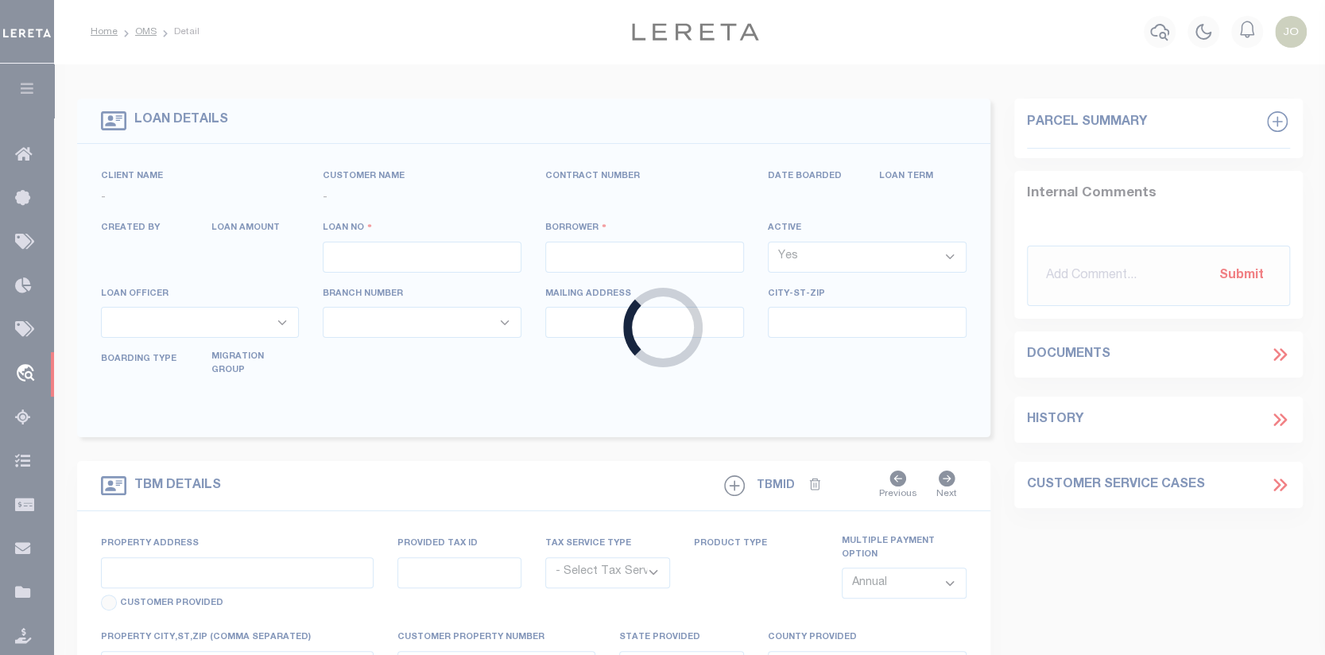
type input "[GEOGRAPHIC_DATA]"
select select "10"
select select "Escrow"
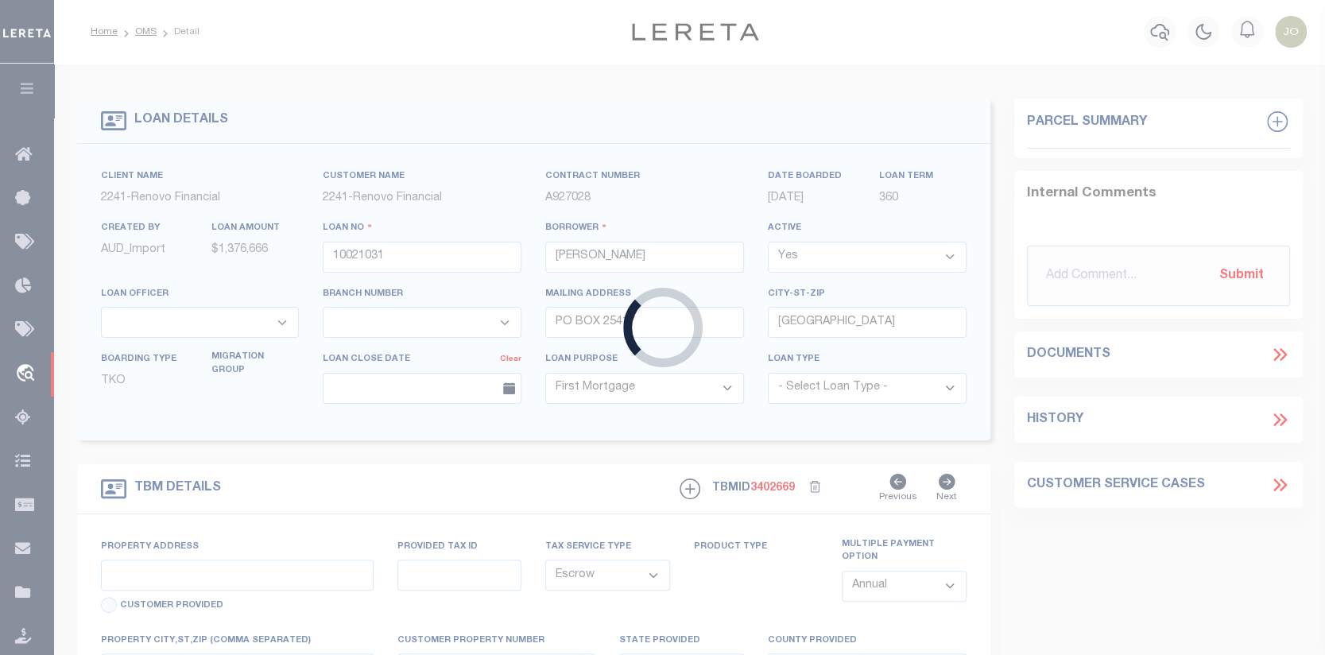
type input "1202 CORAL LN"
type input "114C-000-0012-0001"
select select
type input "COROLLA, NC 27927"
type input "a0kUS000007eRBy"
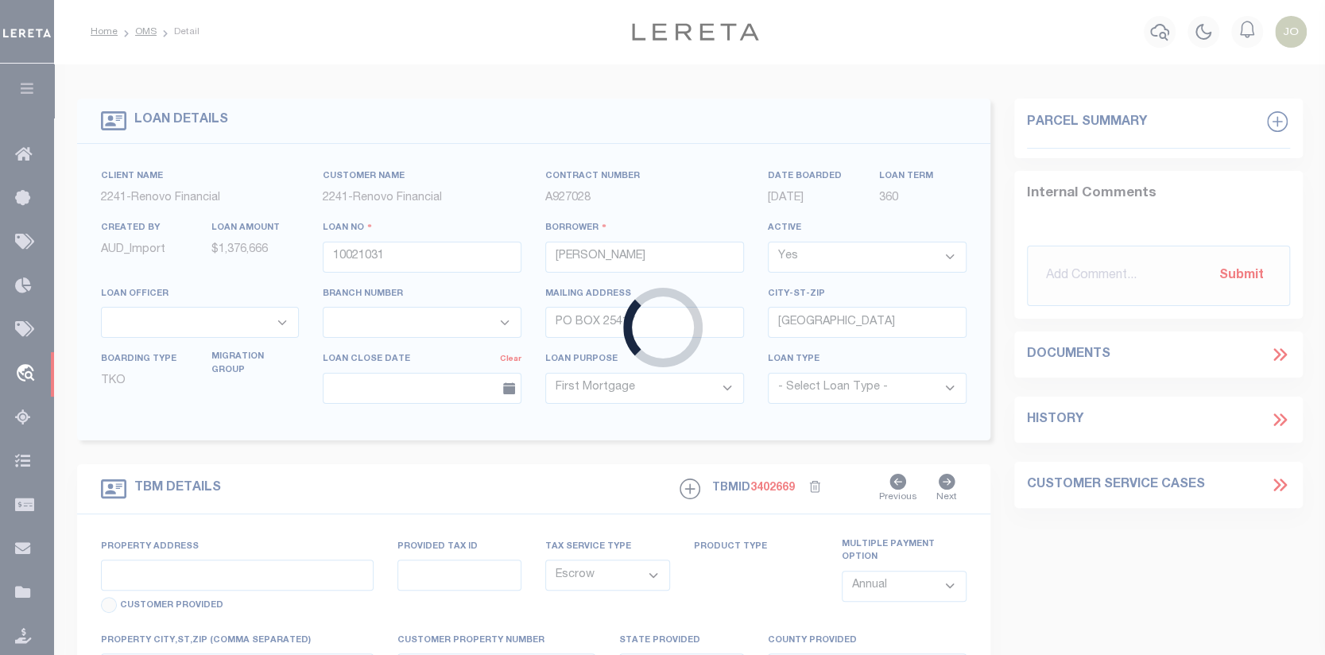
type input "NC"
select select
type textarea "Liability Limited to Customer Provided Parcel"
select select "25067"
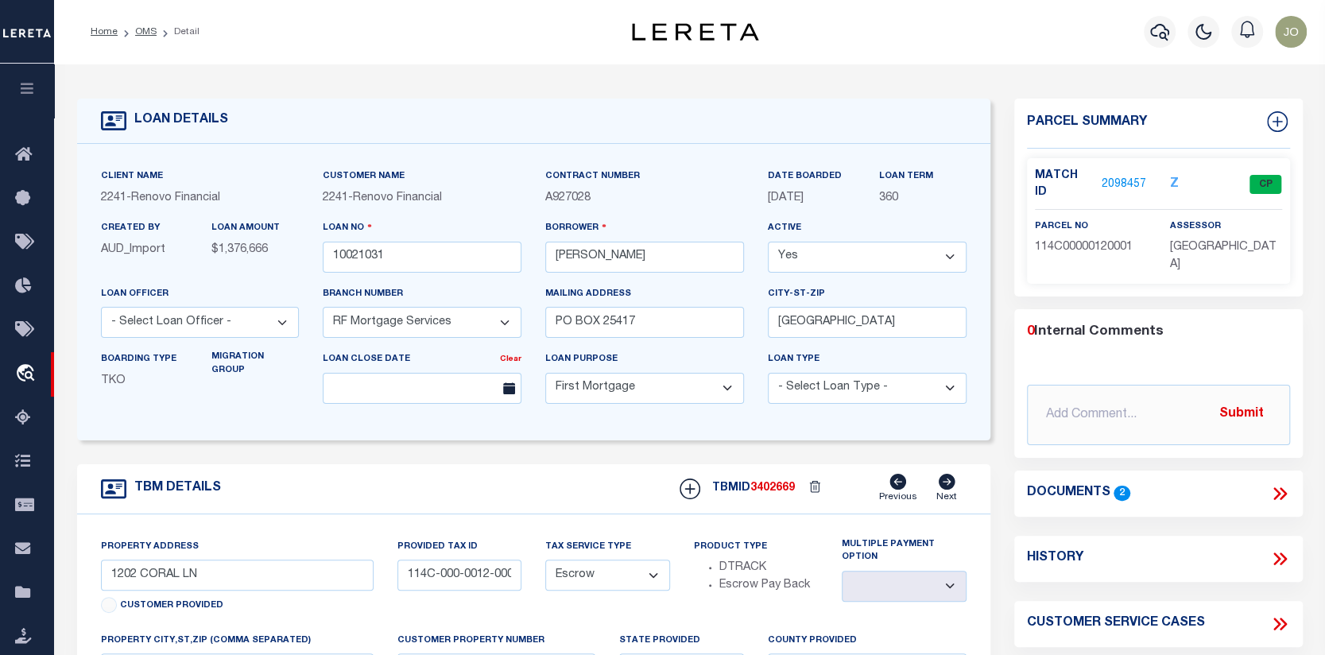
click at [1124, 177] on link "2098457" at bounding box center [1124, 185] width 45 height 17
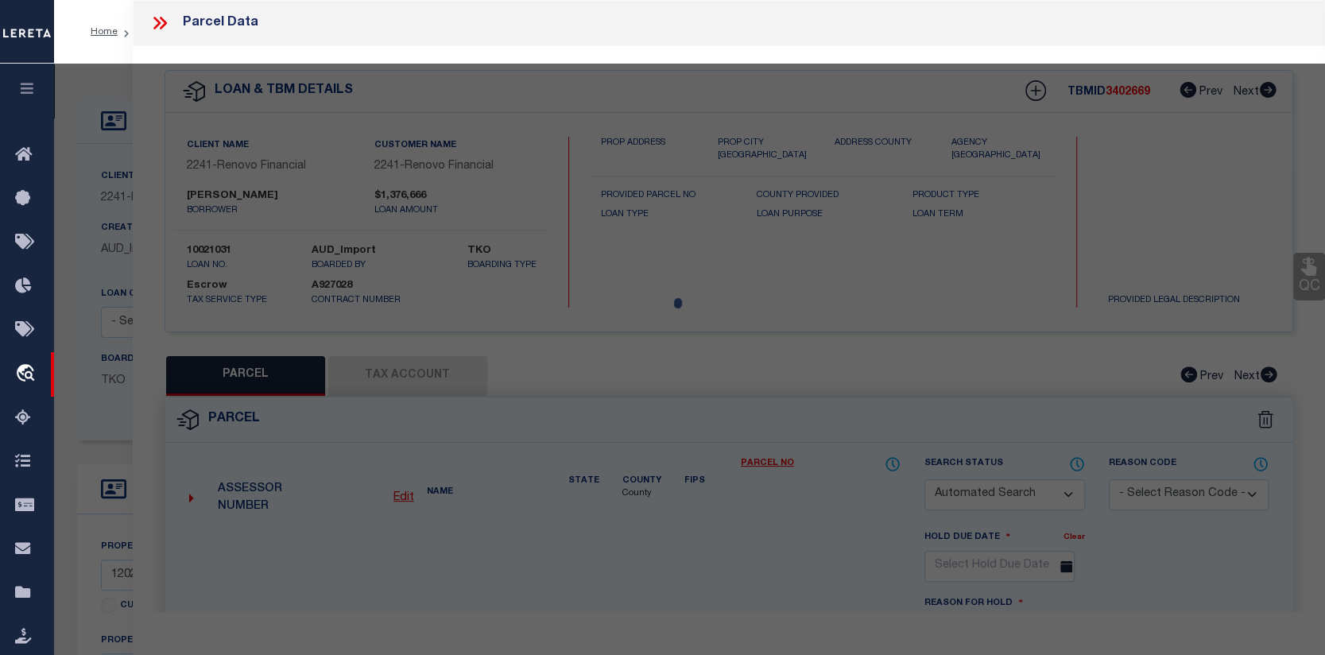
checkbox input "false"
select select "CP"
type input "[PERSON_NAME]"
select select
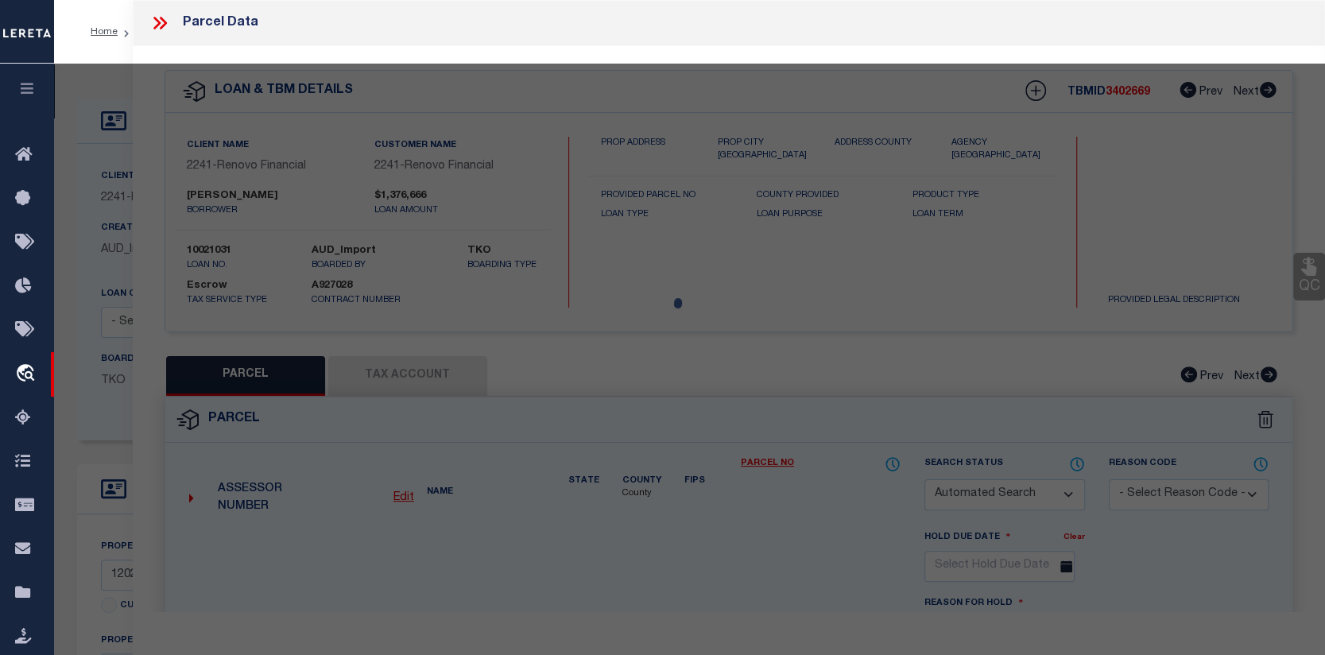
type input "1202 CORAL LN"
checkbox input "false"
type input "COROLLA, NC 27927"
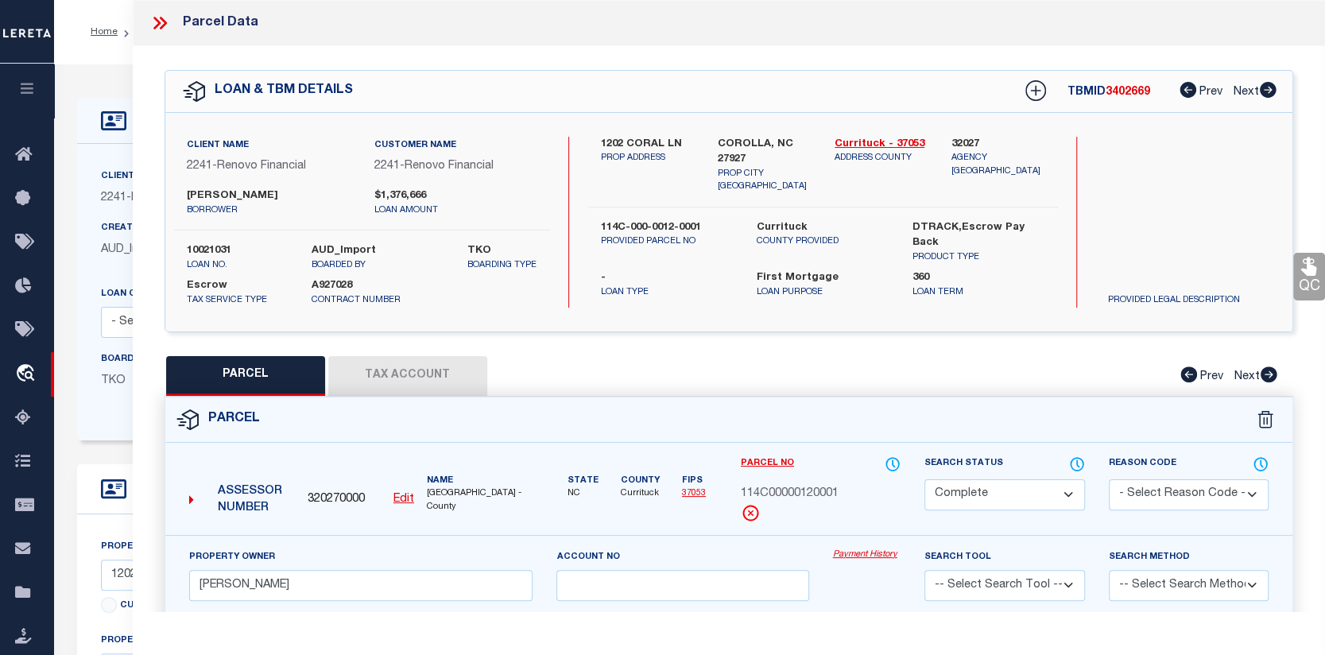
click at [380, 372] on button "Tax Account" at bounding box center [407, 376] width 159 height 40
select select "100"
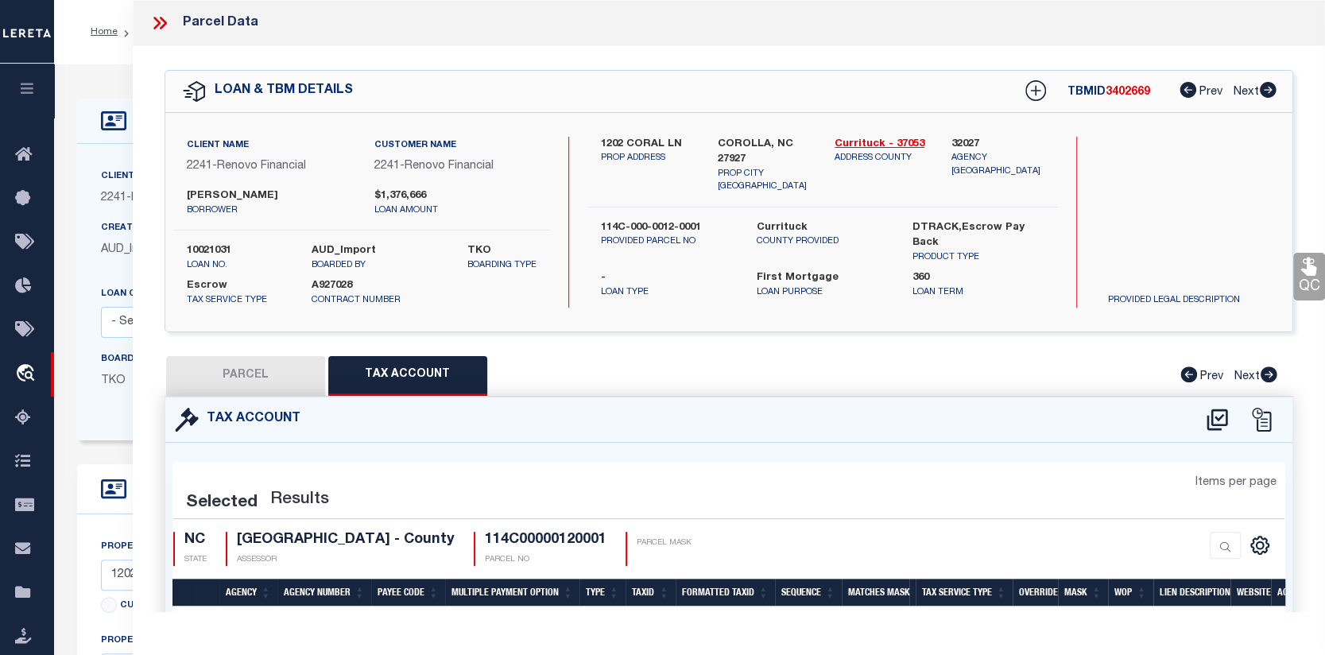
select select "100"
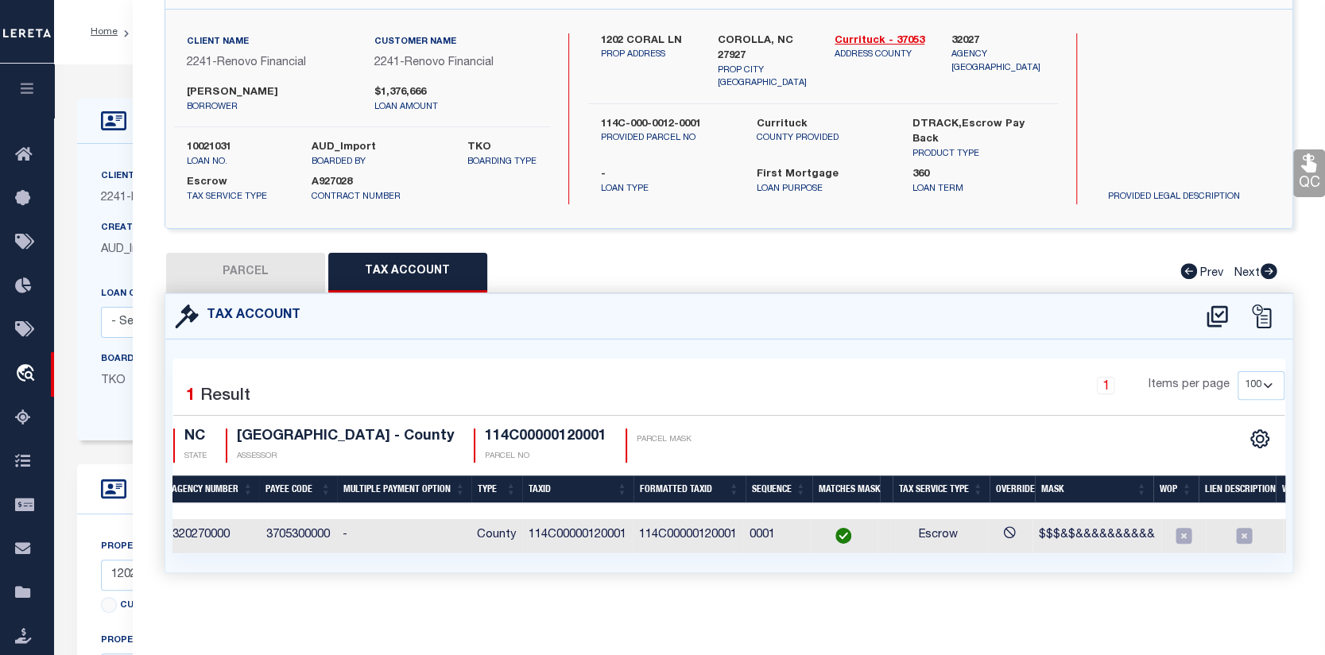
scroll to position [0, 261]
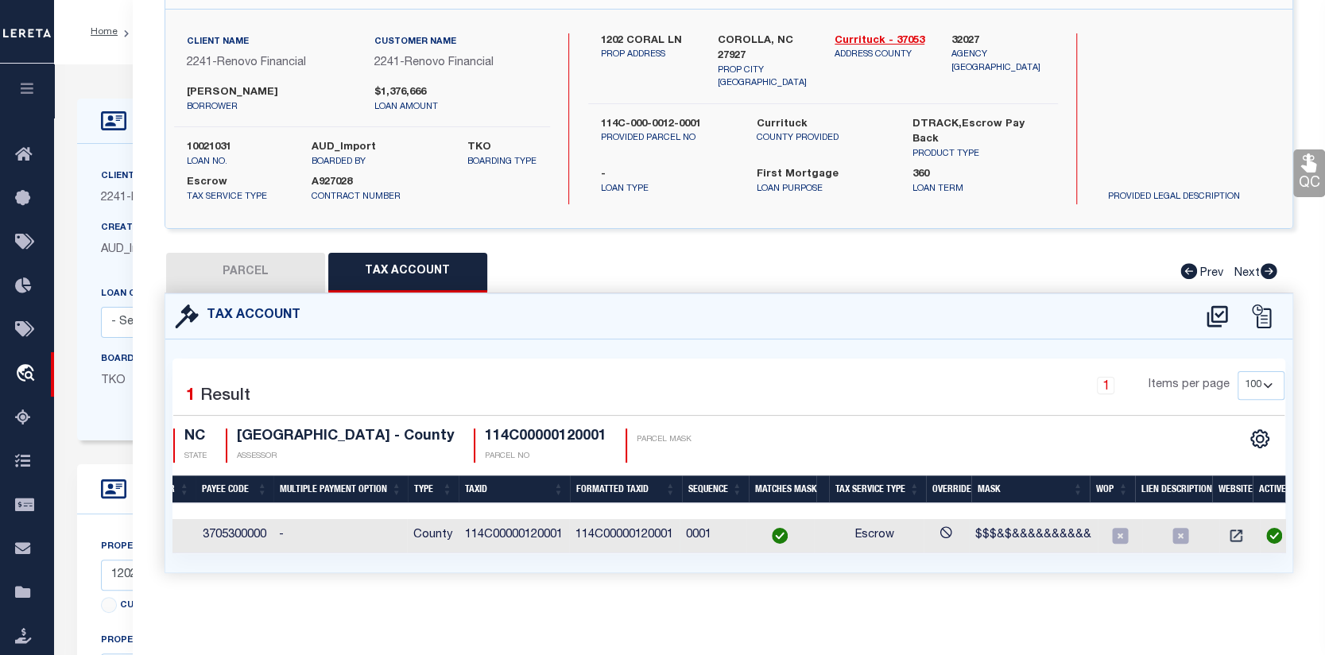
drag, startPoint x: 1260, startPoint y: 542, endPoint x: 1279, endPoint y: 541, distance: 18.3
click at [1279, 541] on td at bounding box center [1276, 536] width 33 height 34
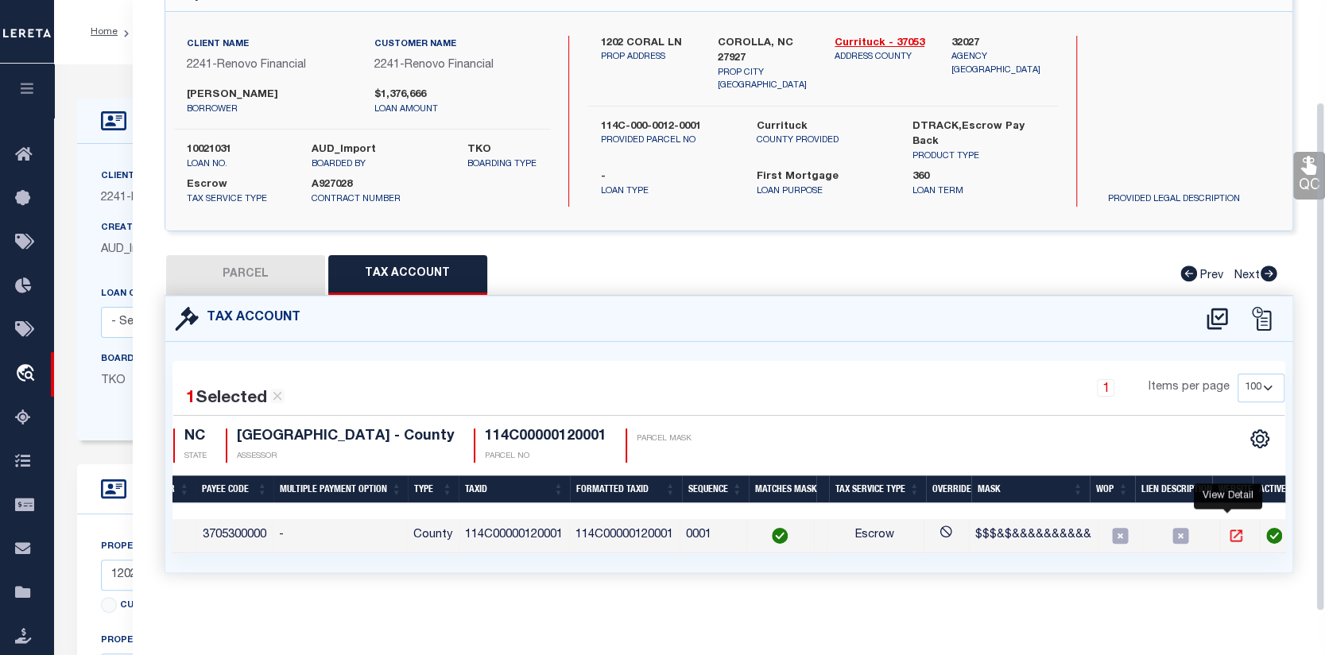
click at [1228, 528] on icon "" at bounding box center [1236, 536] width 16 height 16
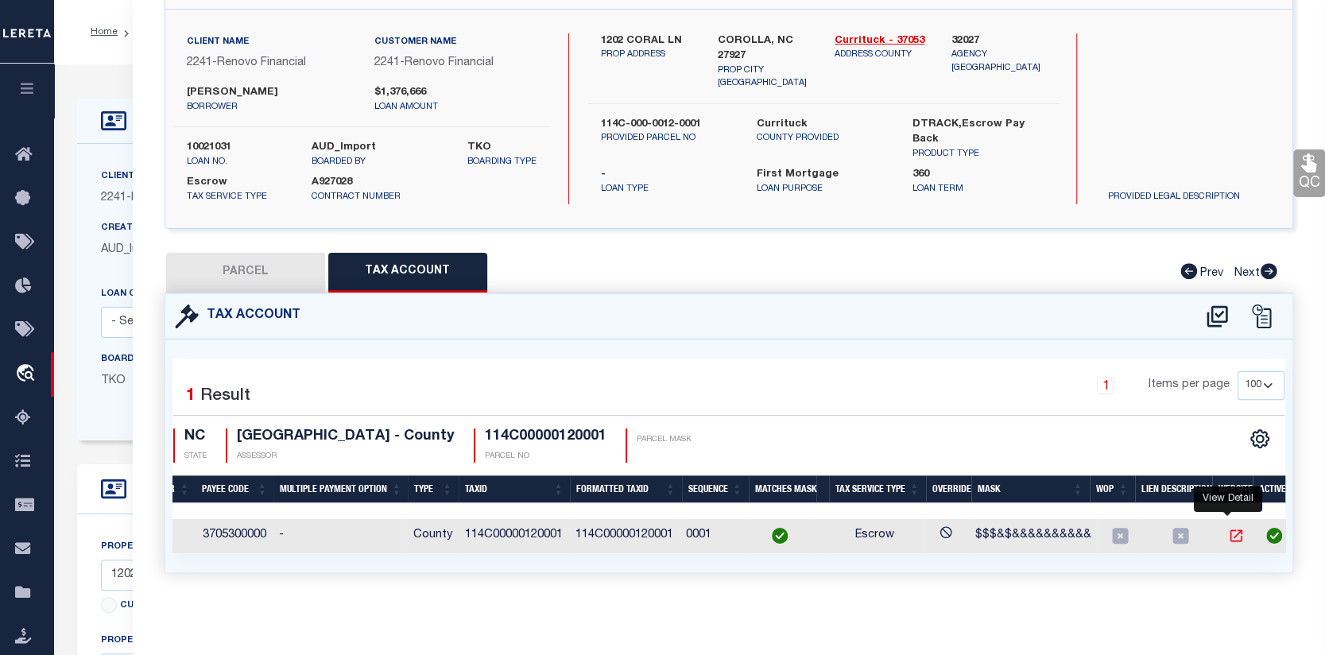
click at [1230, 530] on icon "" at bounding box center [1236, 536] width 12 height 12
